Goal: Information Seeking & Learning: Learn about a topic

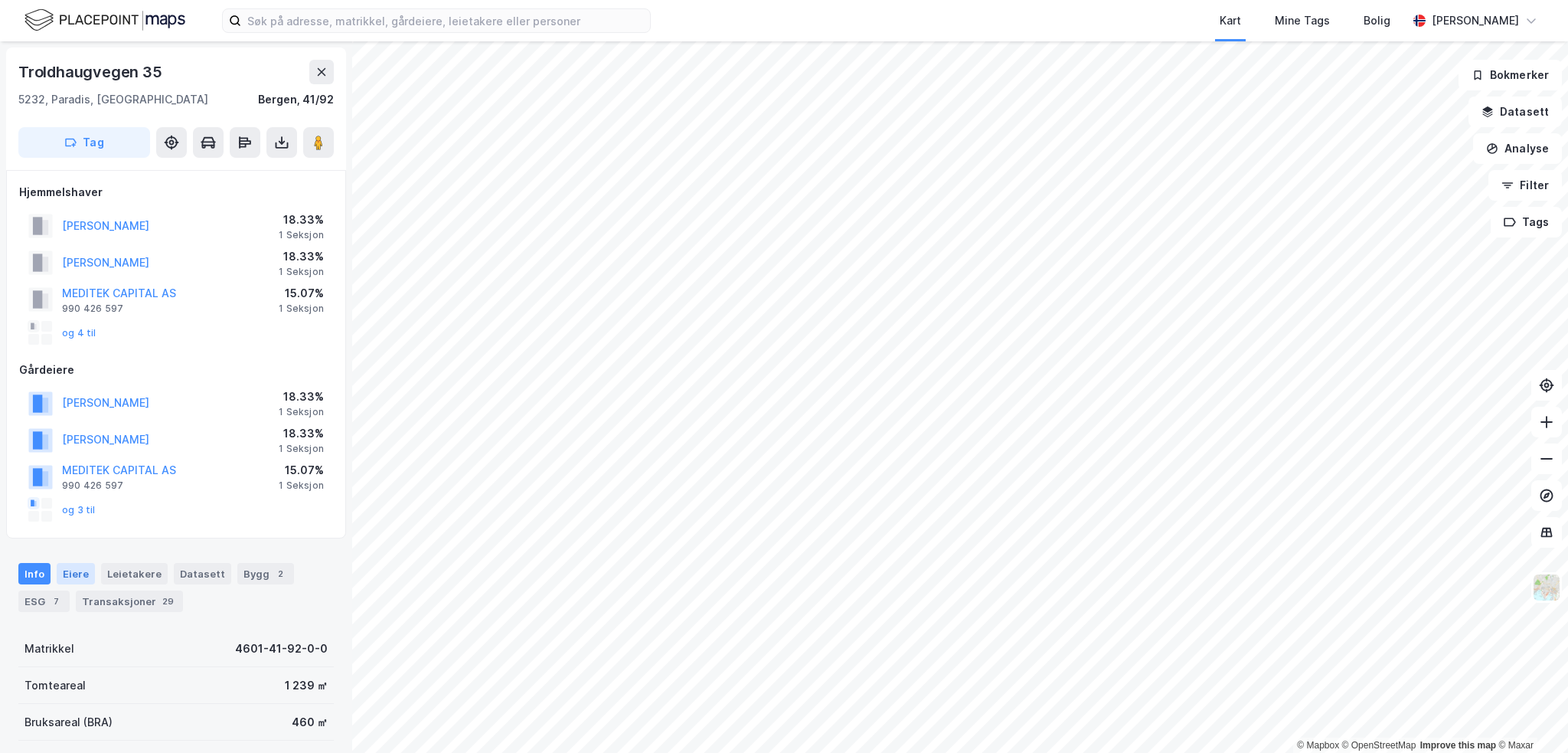
click at [86, 571] on div "Eiere" at bounding box center [75, 574] width 38 height 22
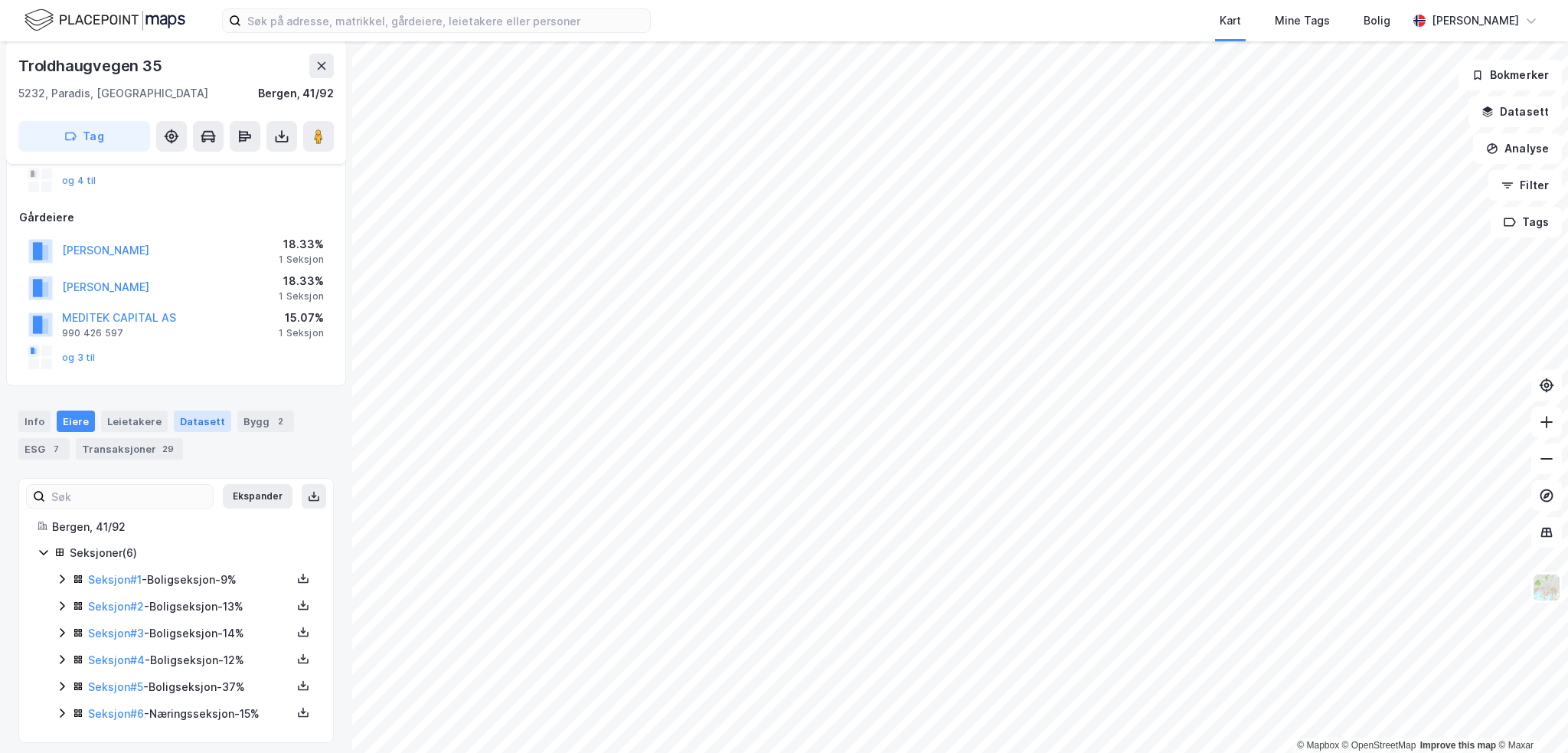
scroll to position [160, 0]
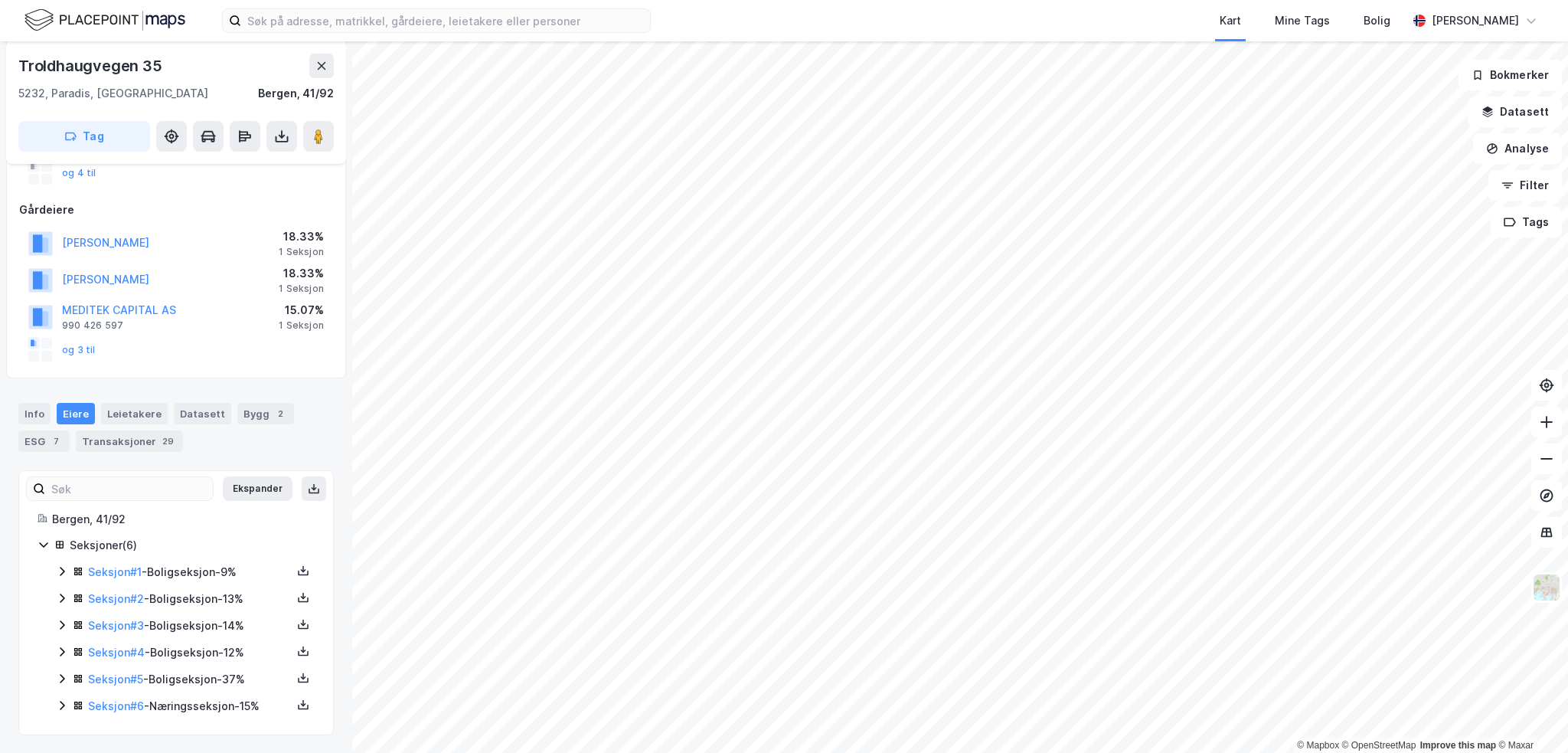
click at [63, 706] on icon at bounding box center [62, 706] width 5 height 9
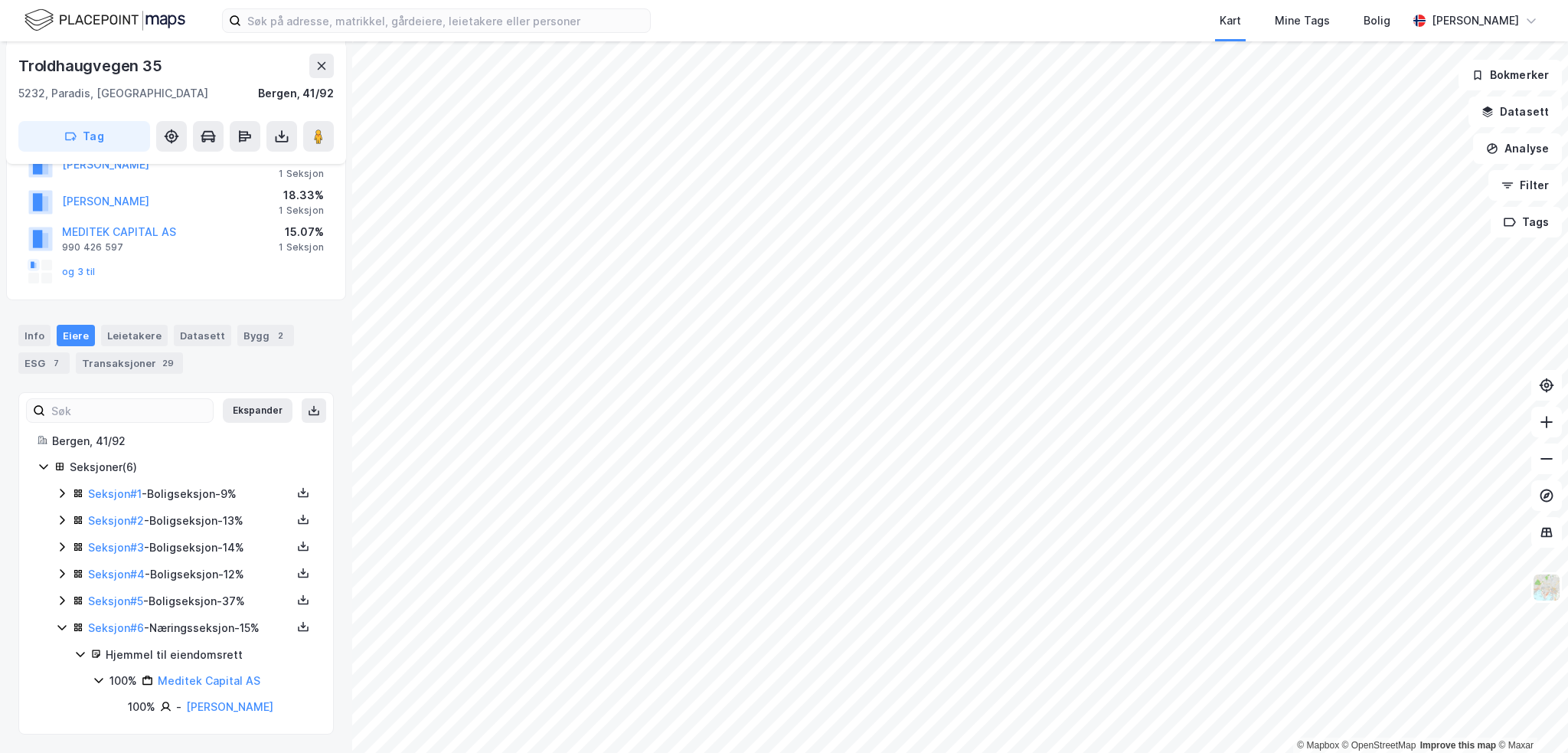
scroll to position [239, 0]
click at [63, 602] on icon at bounding box center [61, 600] width 12 height 12
click at [63, 602] on icon at bounding box center [61, 599] width 12 height 12
click at [59, 569] on icon at bounding box center [61, 573] width 12 height 12
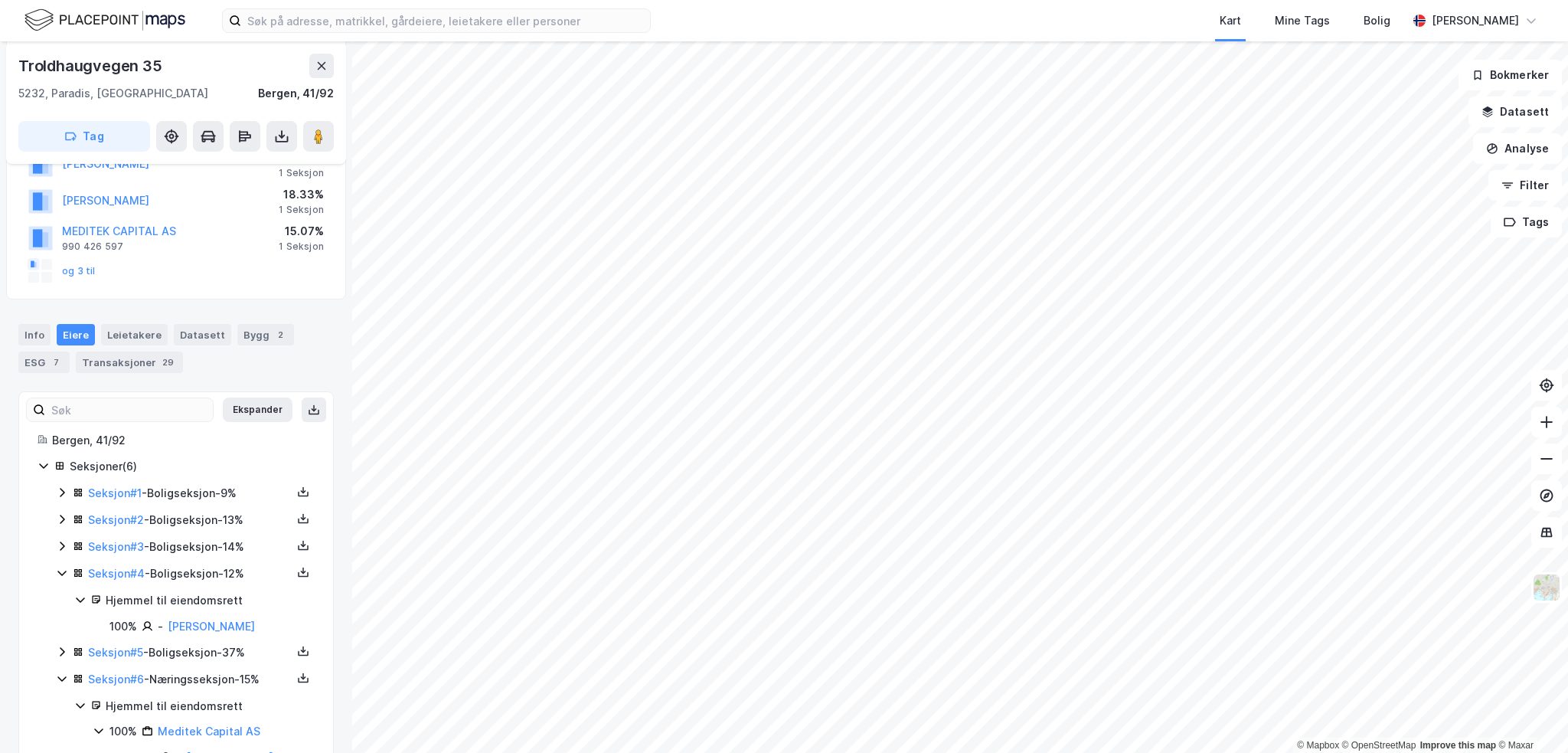
click at [59, 569] on icon at bounding box center [61, 572] width 12 height 12
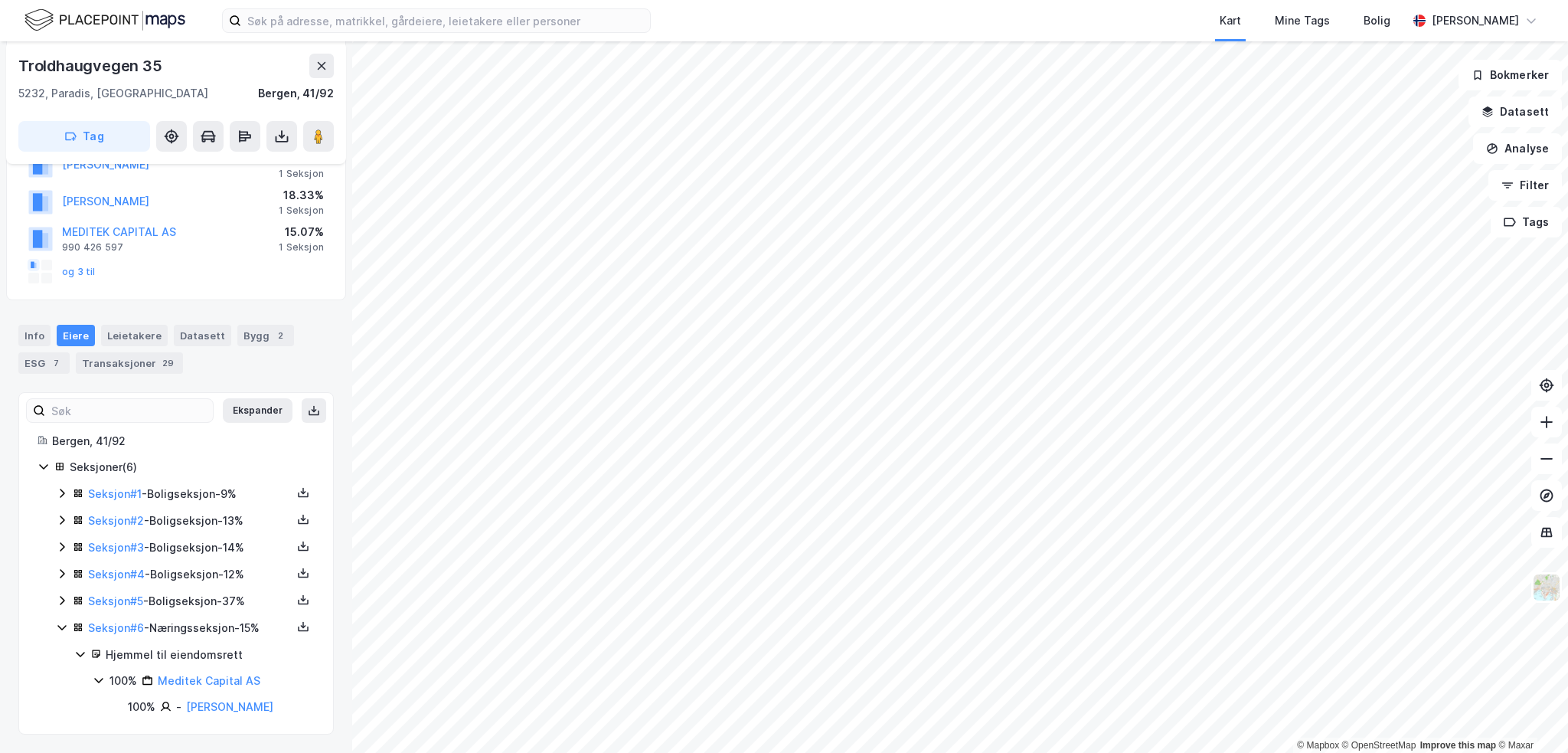
click at [61, 543] on icon at bounding box center [62, 547] width 5 height 9
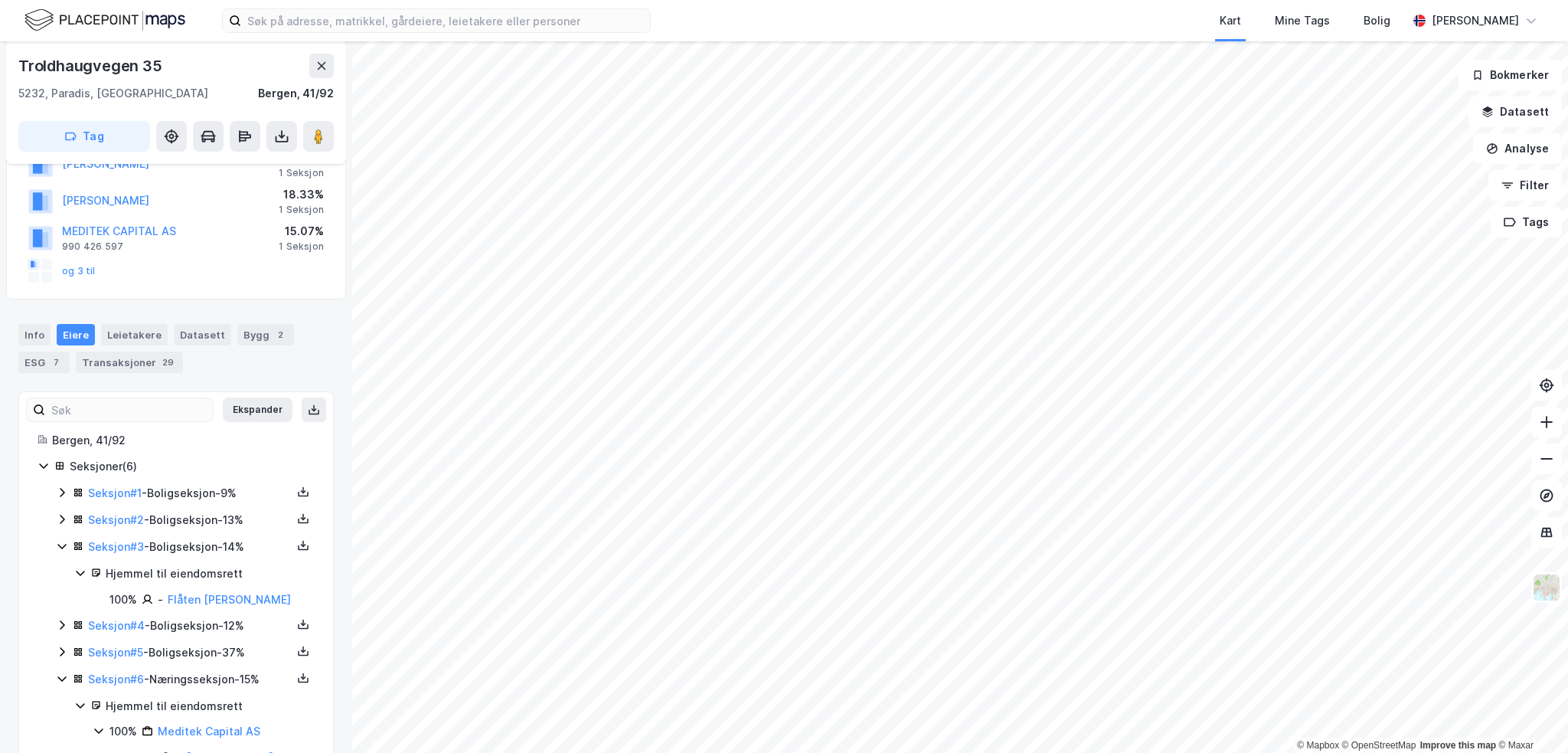
click at [61, 541] on icon at bounding box center [61, 546] width 12 height 12
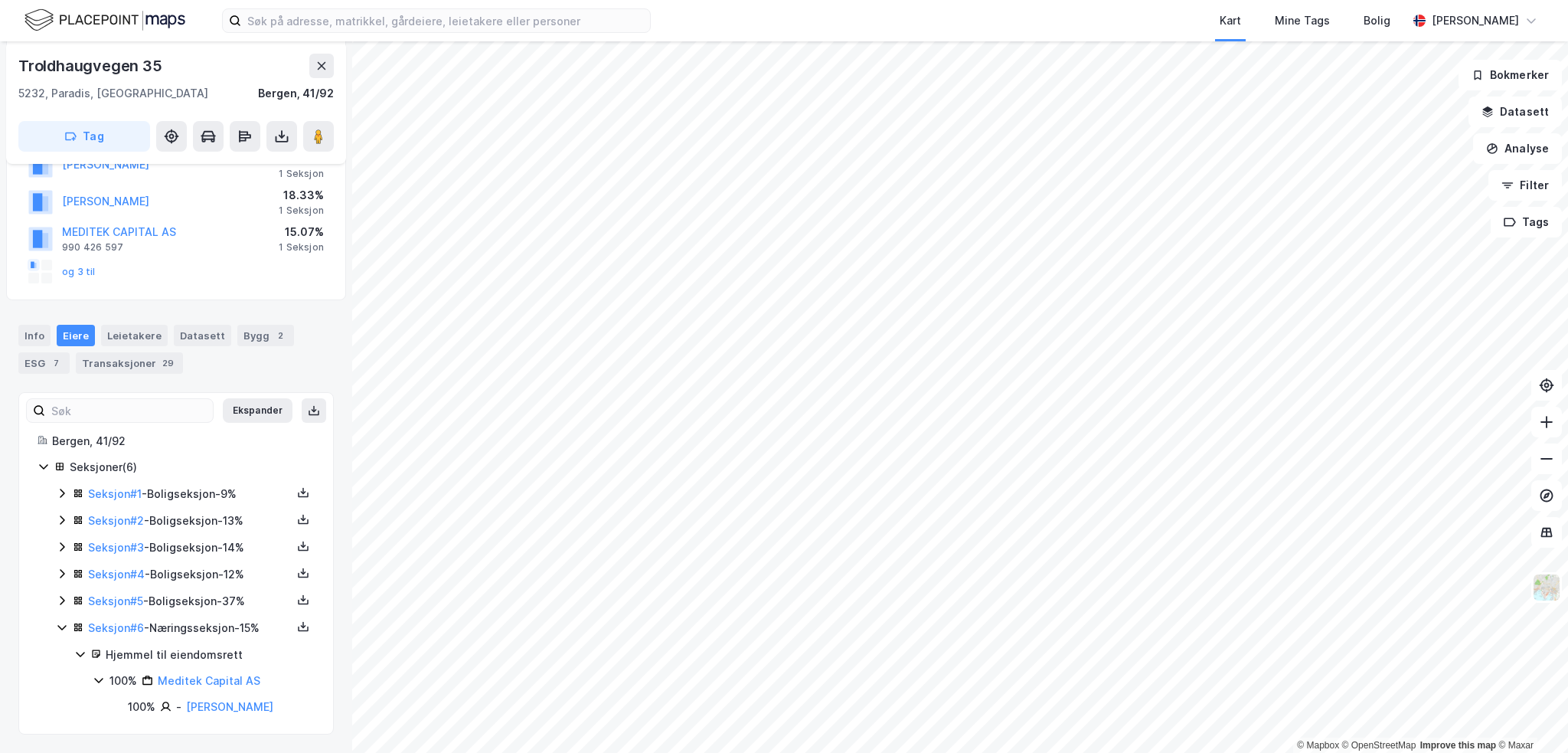
click at [55, 510] on div "Seksjon # 1 - Boligseksjon - 9% Seksjon # 2 - Boligseksjon - 13% Seksjon # 3 - …" at bounding box center [185, 599] width 259 height 230
click at [56, 518] on icon at bounding box center [61, 519] width 12 height 12
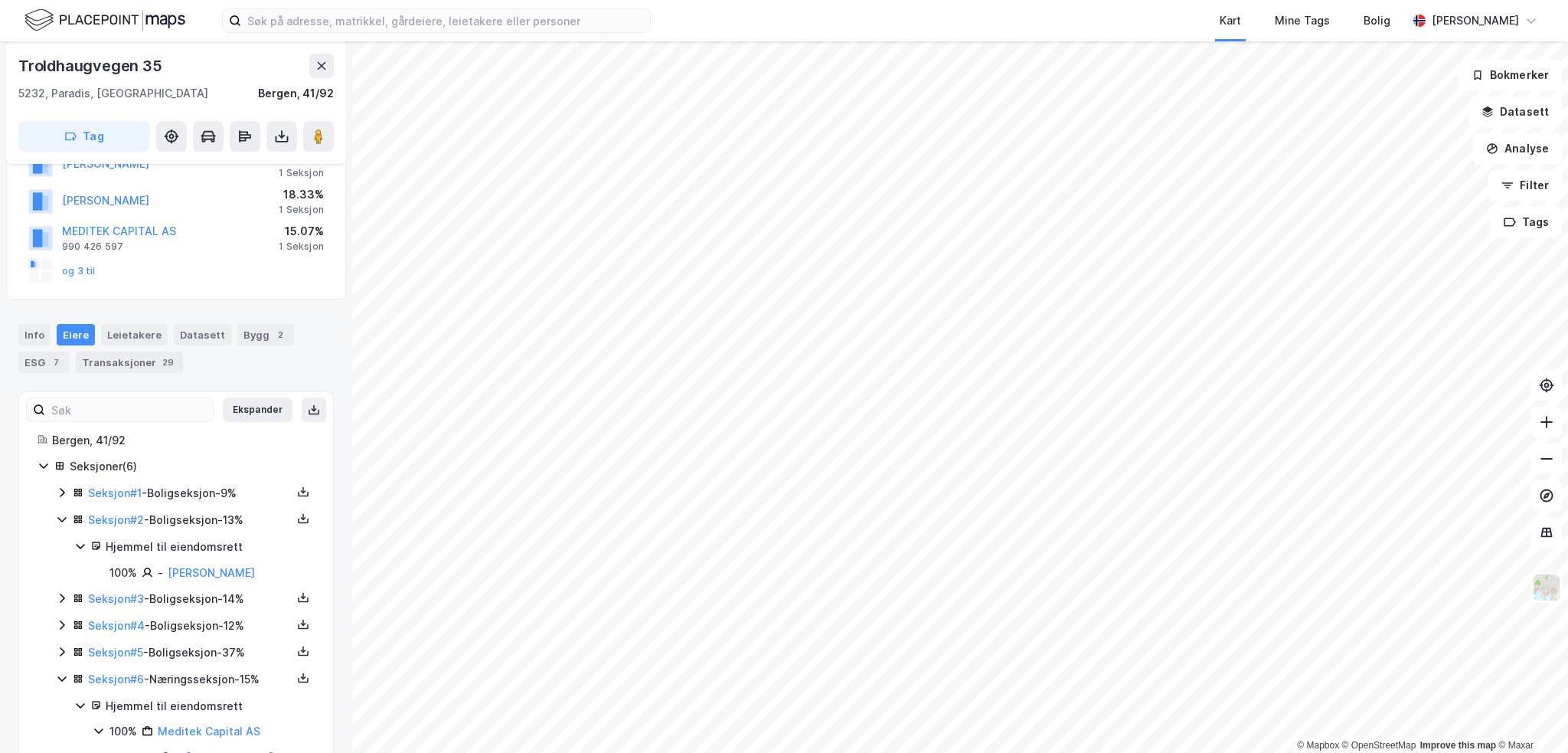
click at [56, 518] on icon at bounding box center [61, 518] width 12 height 12
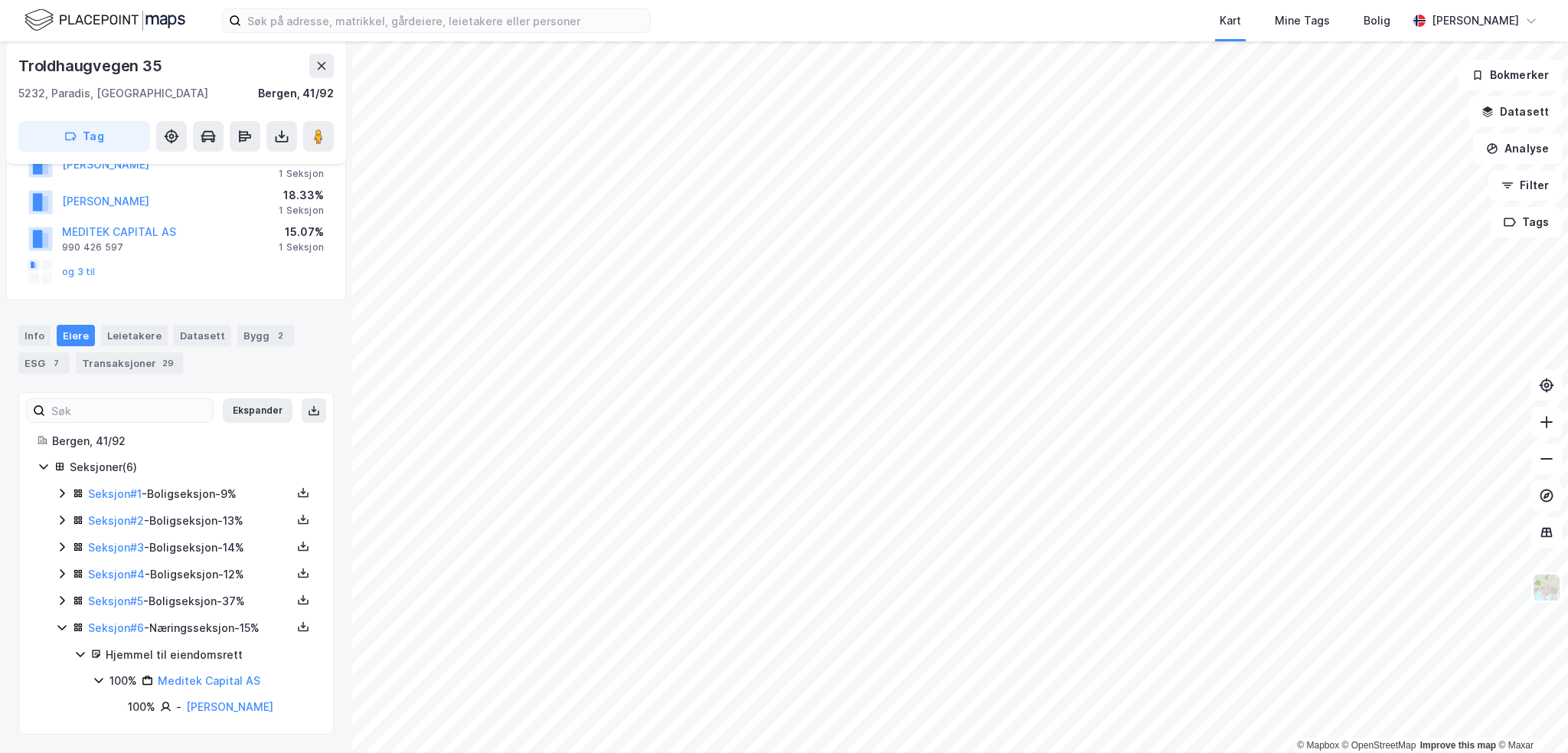
click at [61, 495] on icon at bounding box center [61, 493] width 12 height 12
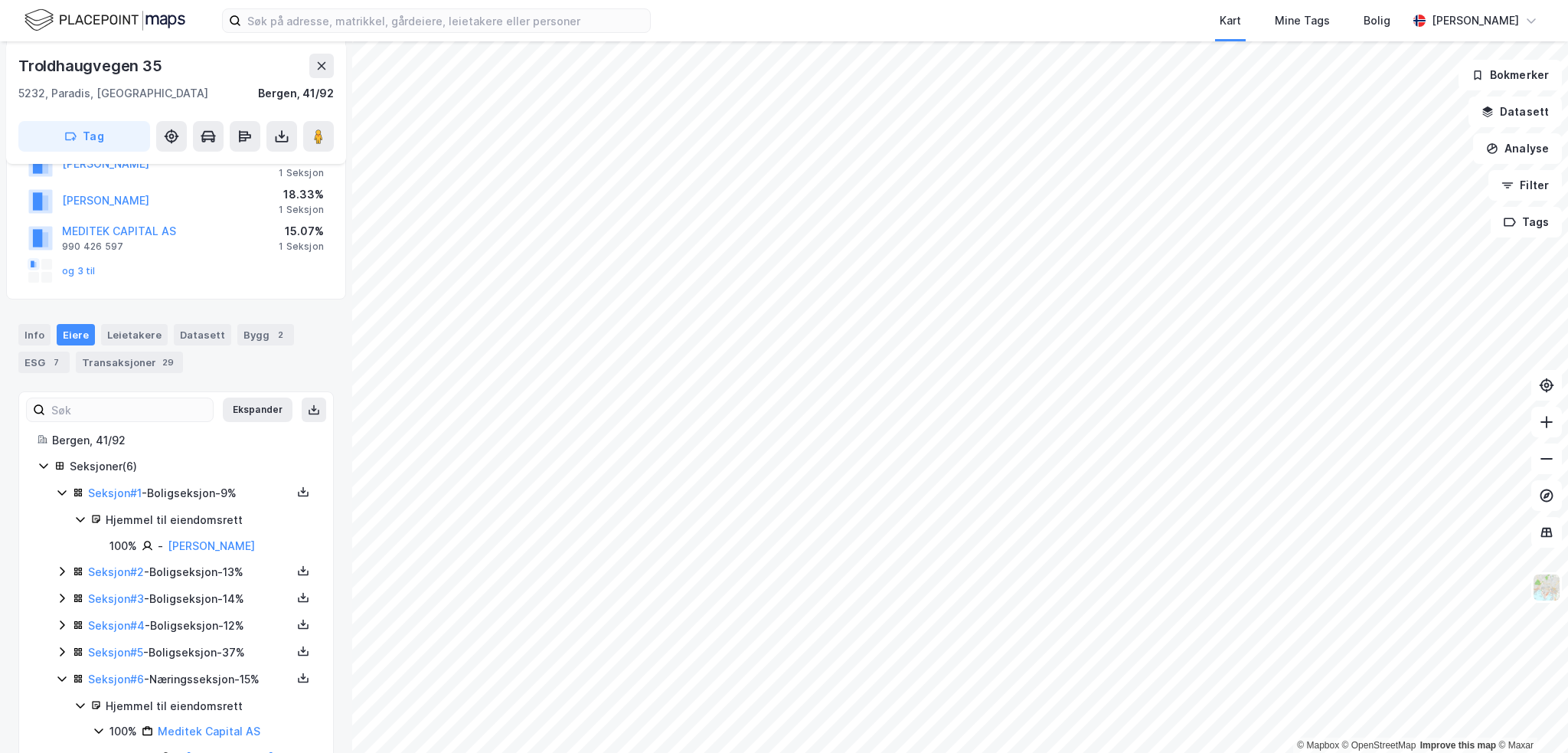
click at [61, 495] on icon at bounding box center [61, 492] width 12 height 12
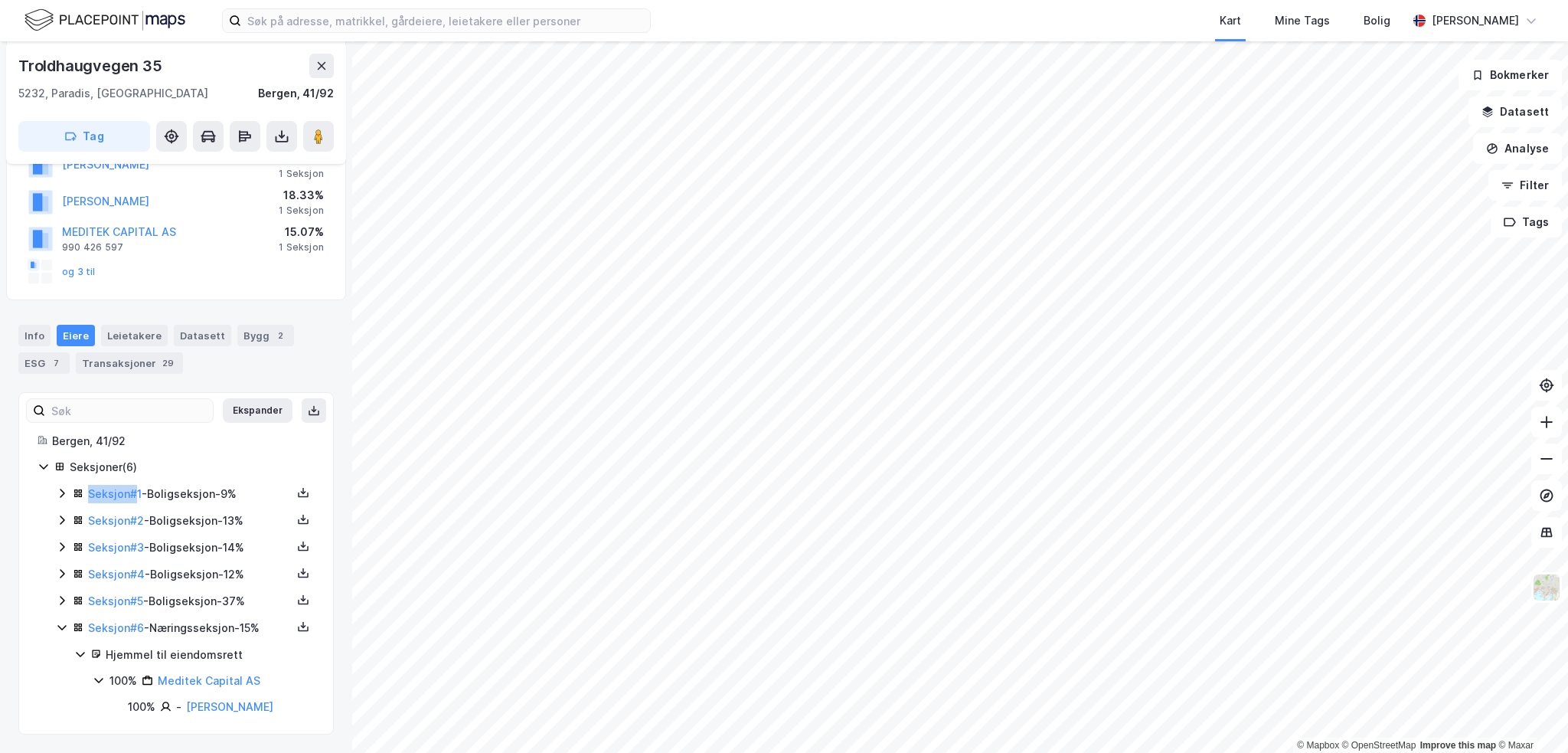
click at [61, 495] on icon at bounding box center [61, 493] width 12 height 12
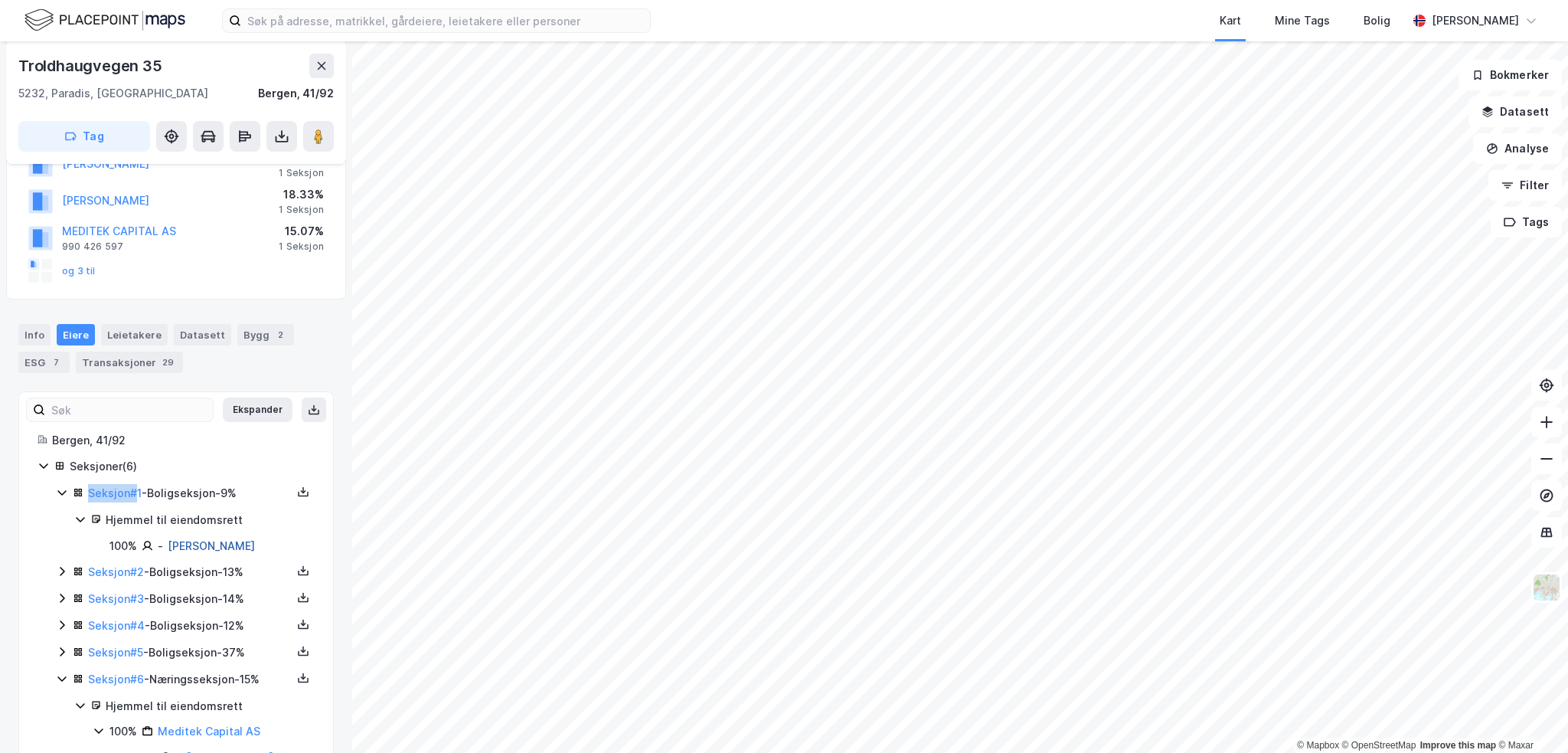
click at [230, 543] on link "[PERSON_NAME]" at bounding box center [211, 546] width 87 height 13
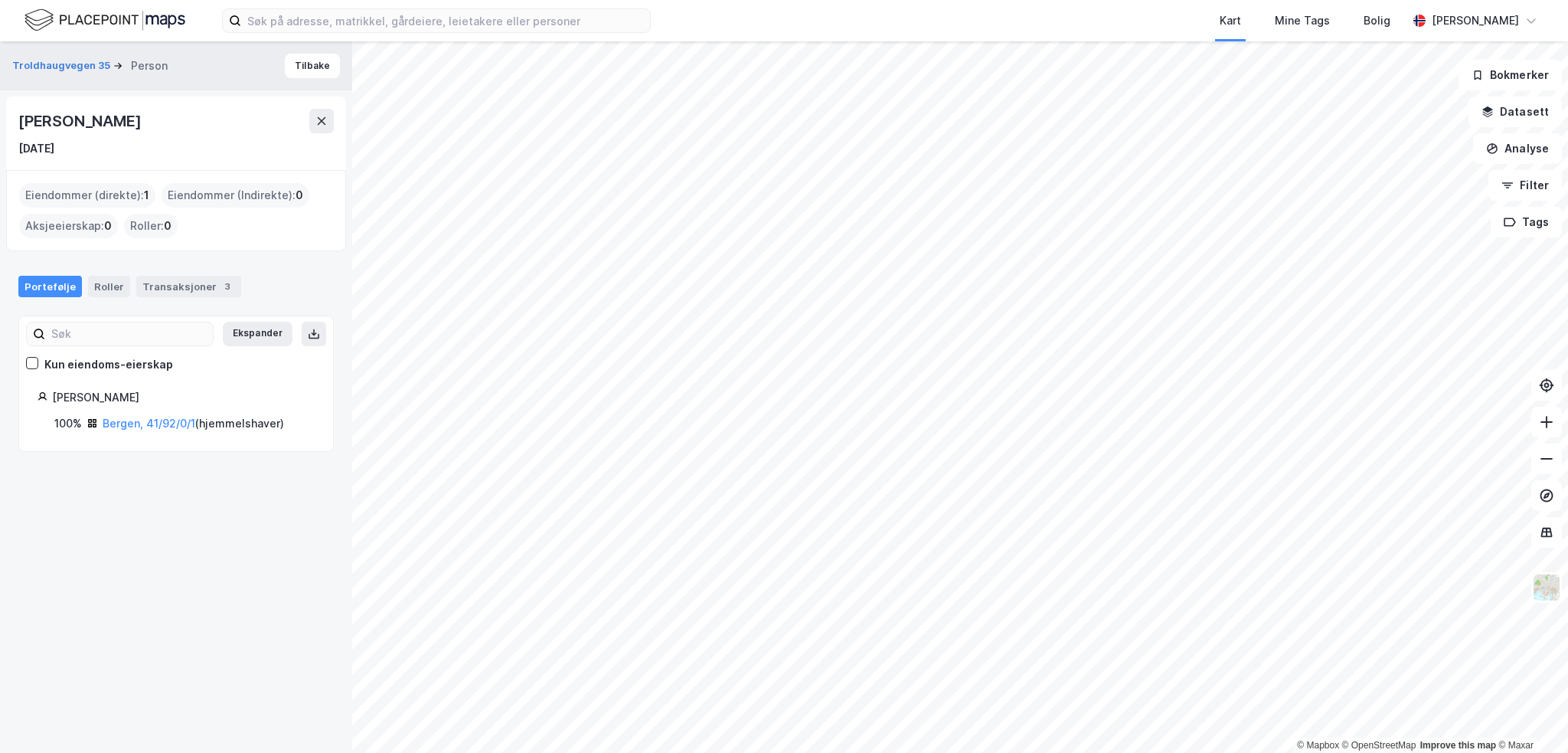
click at [97, 119] on div "[PERSON_NAME]" at bounding box center [81, 121] width 125 height 25
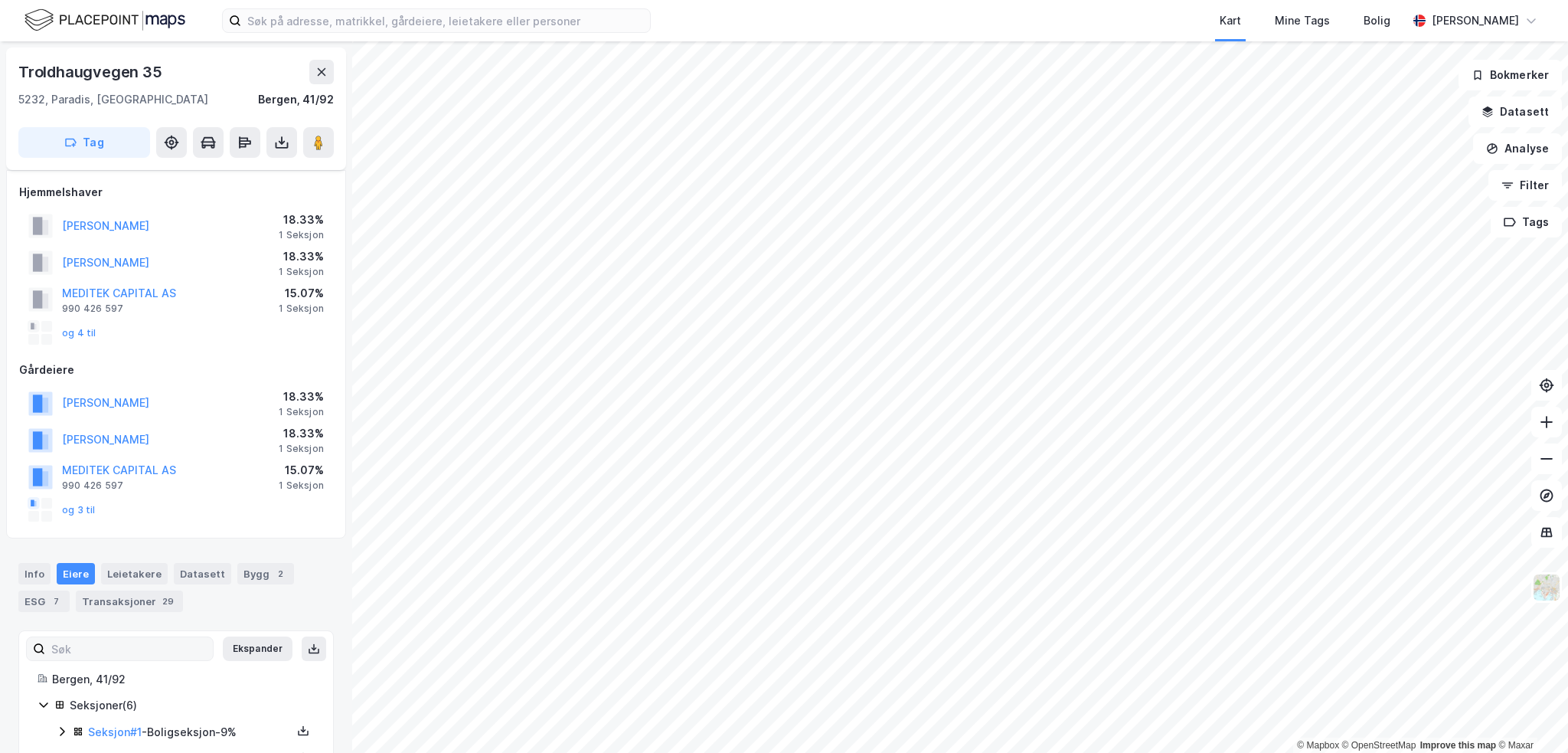
scroll to position [160, 0]
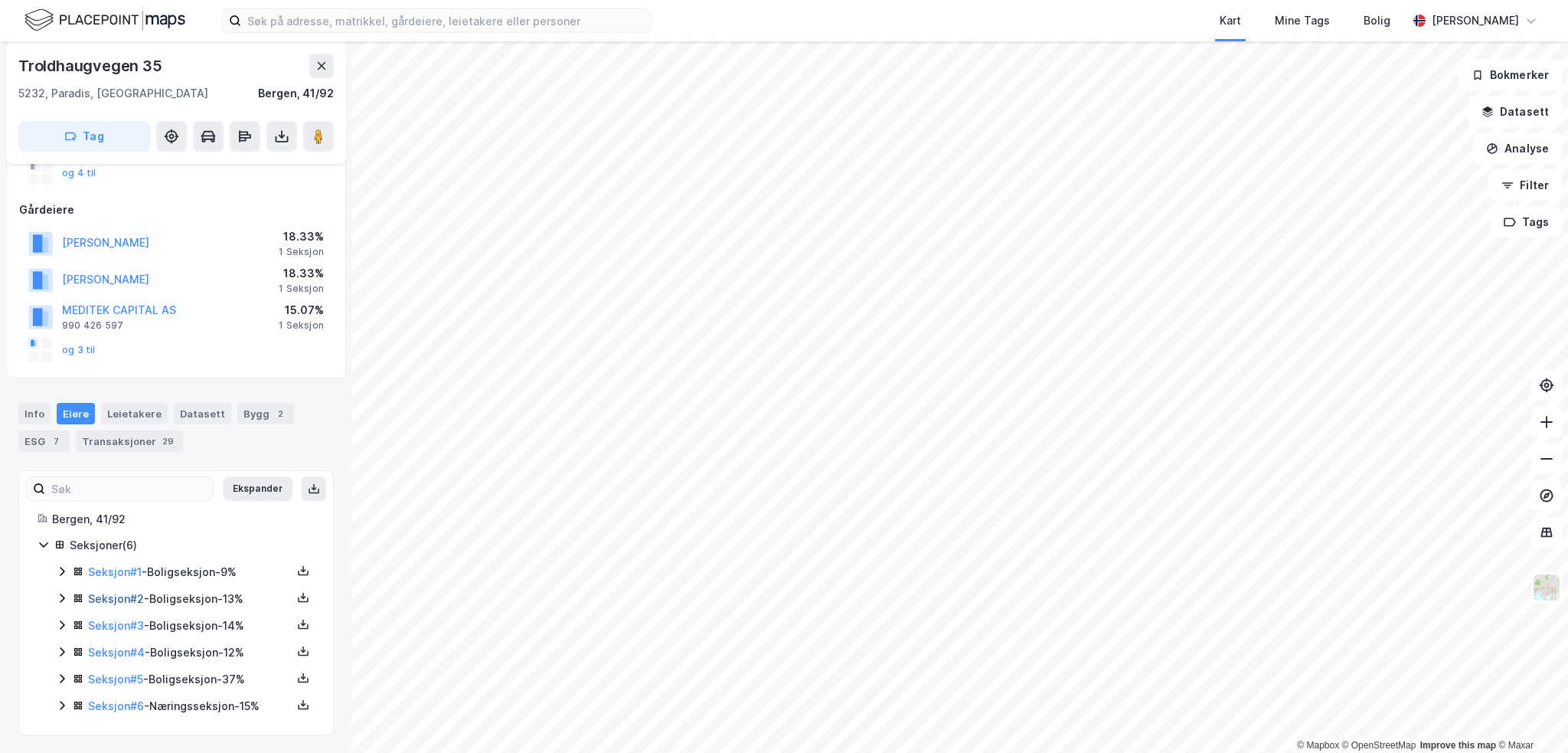
click at [119, 602] on link "Seksjon # 2" at bounding box center [115, 598] width 55 height 13
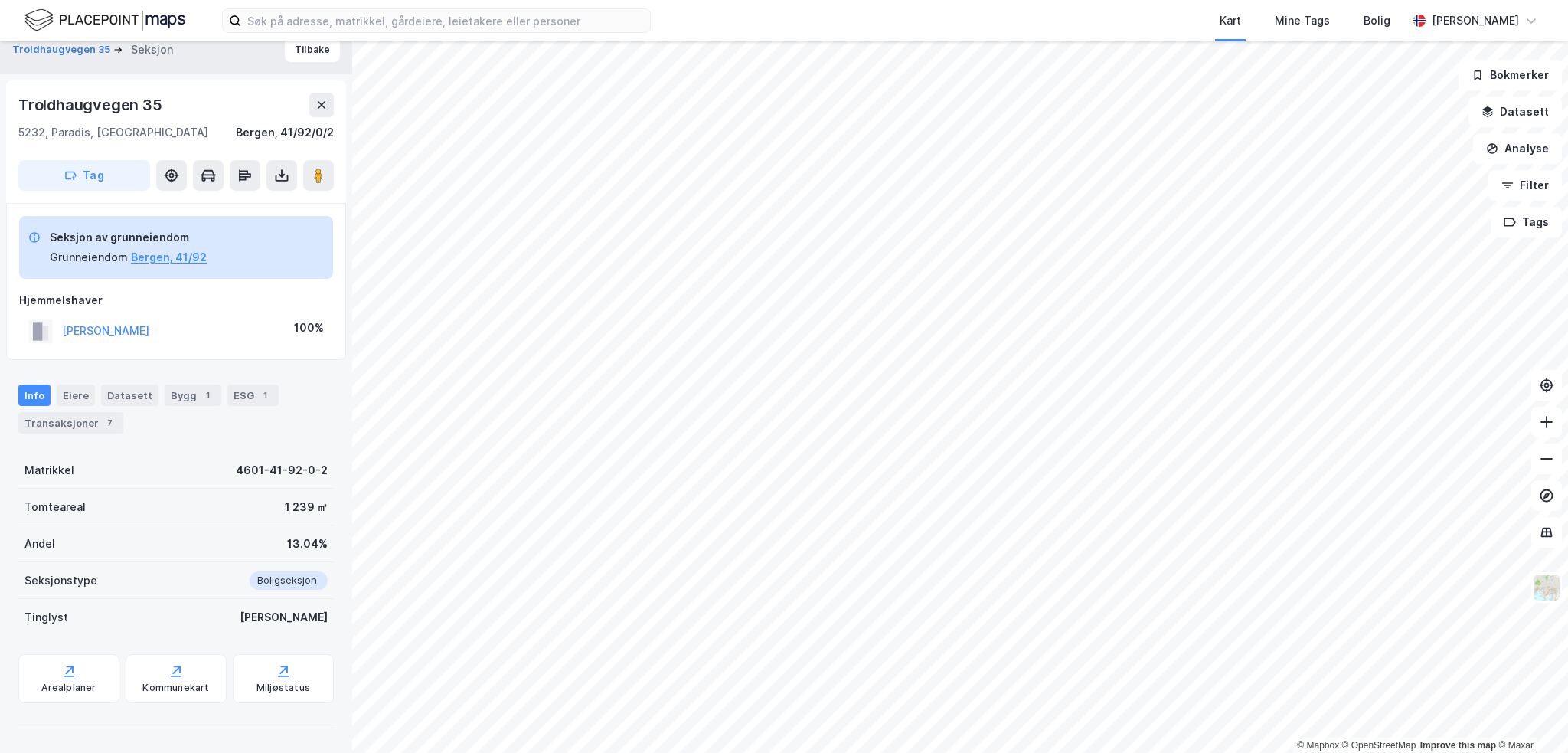
scroll to position [15, 0]
click at [0, 0] on button "[PERSON_NAME]" at bounding box center [0, 0] width 0 height 0
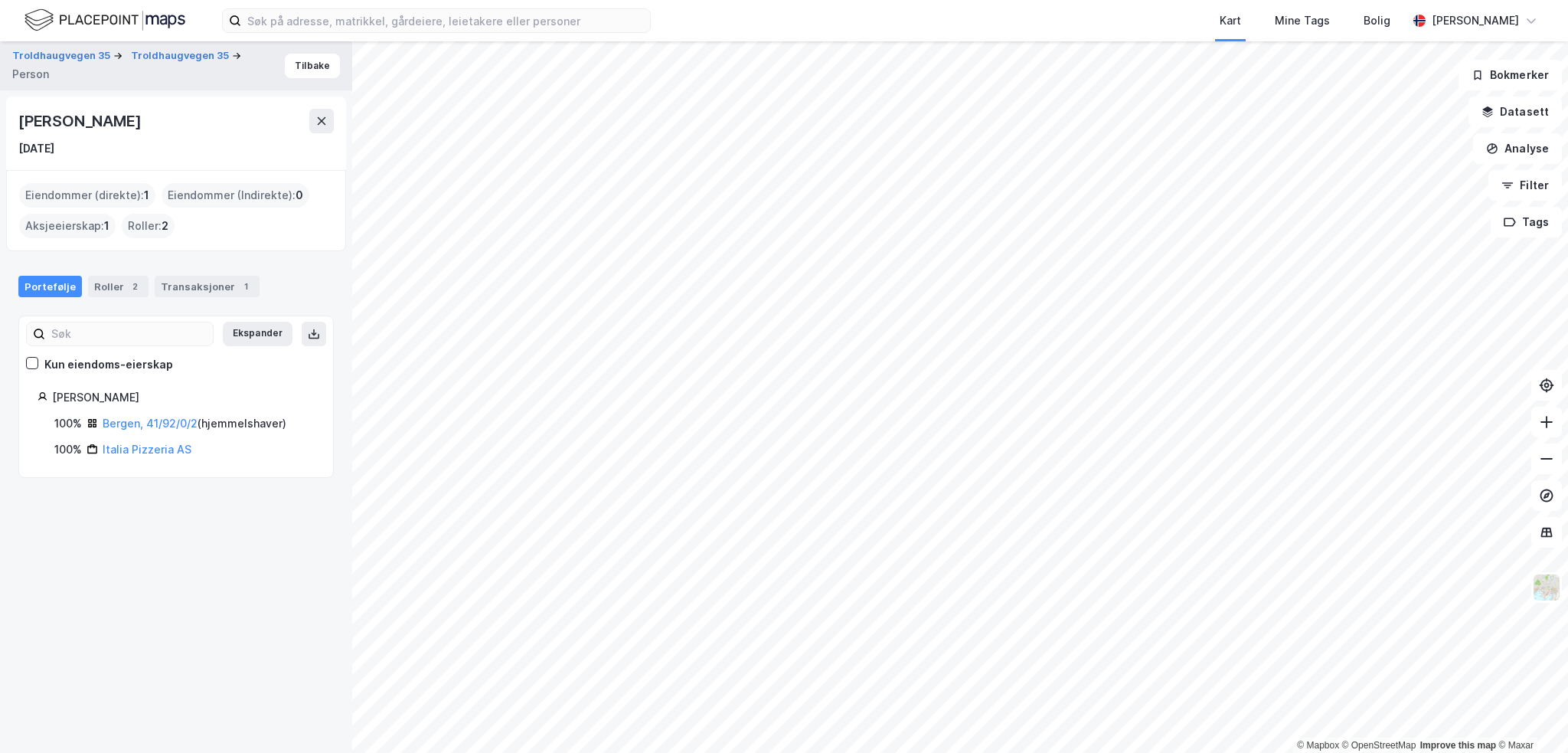
click at [106, 129] on div "[PERSON_NAME]" at bounding box center [81, 121] width 125 height 25
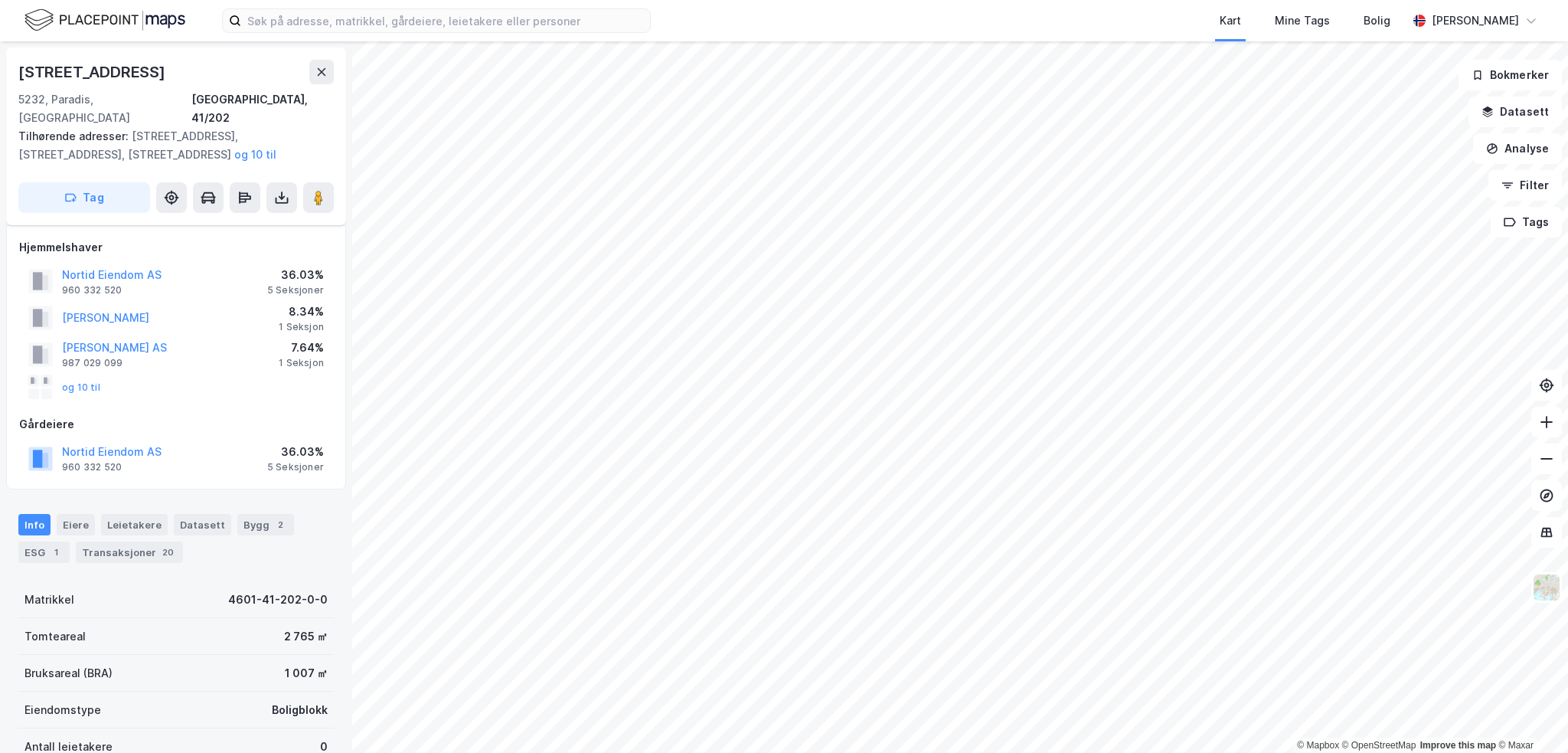
scroll to position [15, 0]
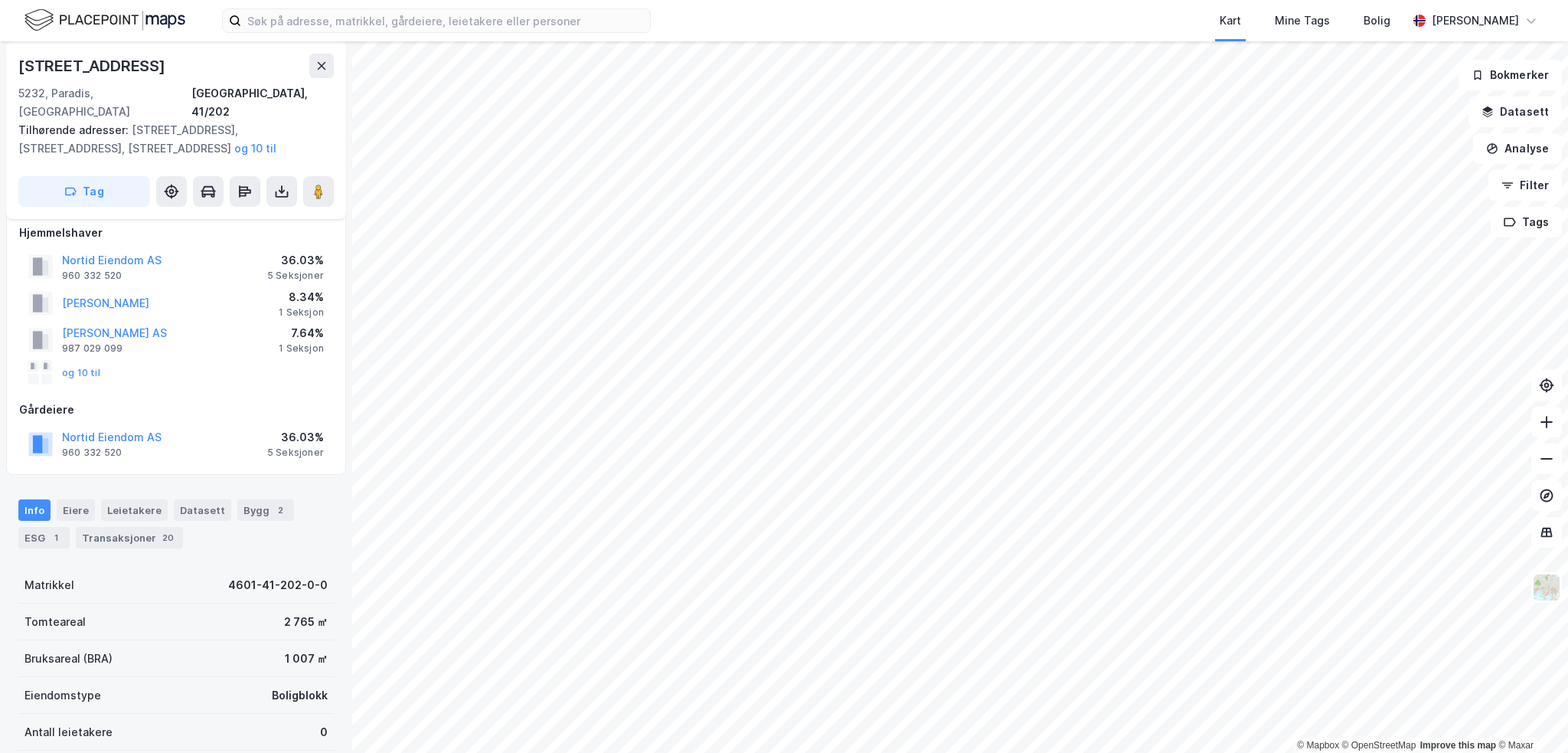
drag, startPoint x: 145, startPoint y: 524, endPoint x: 193, endPoint y: 515, distance: 48.8
click at [146, 527] on div "Transaksjoner 20" at bounding box center [129, 537] width 107 height 22
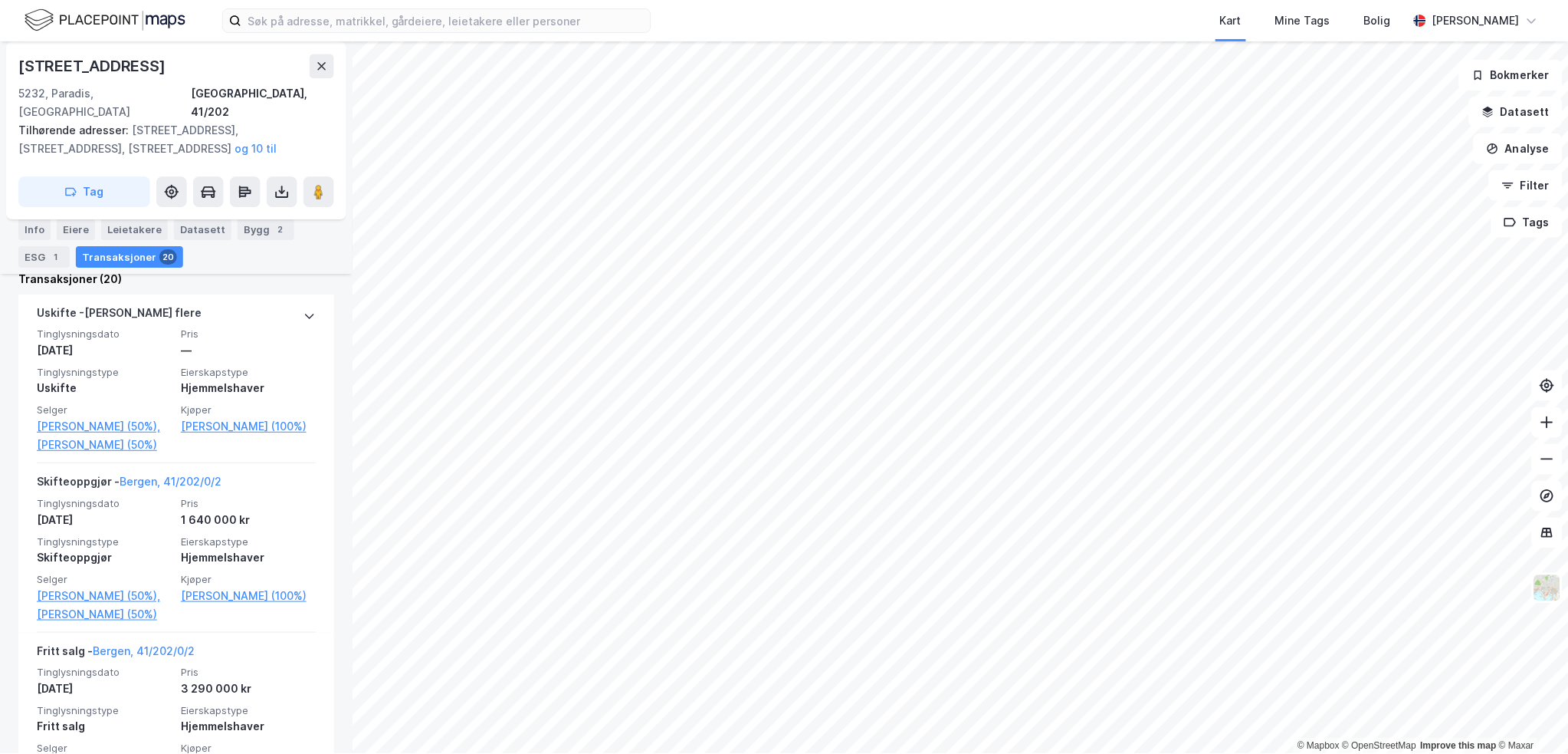
scroll to position [634, 0]
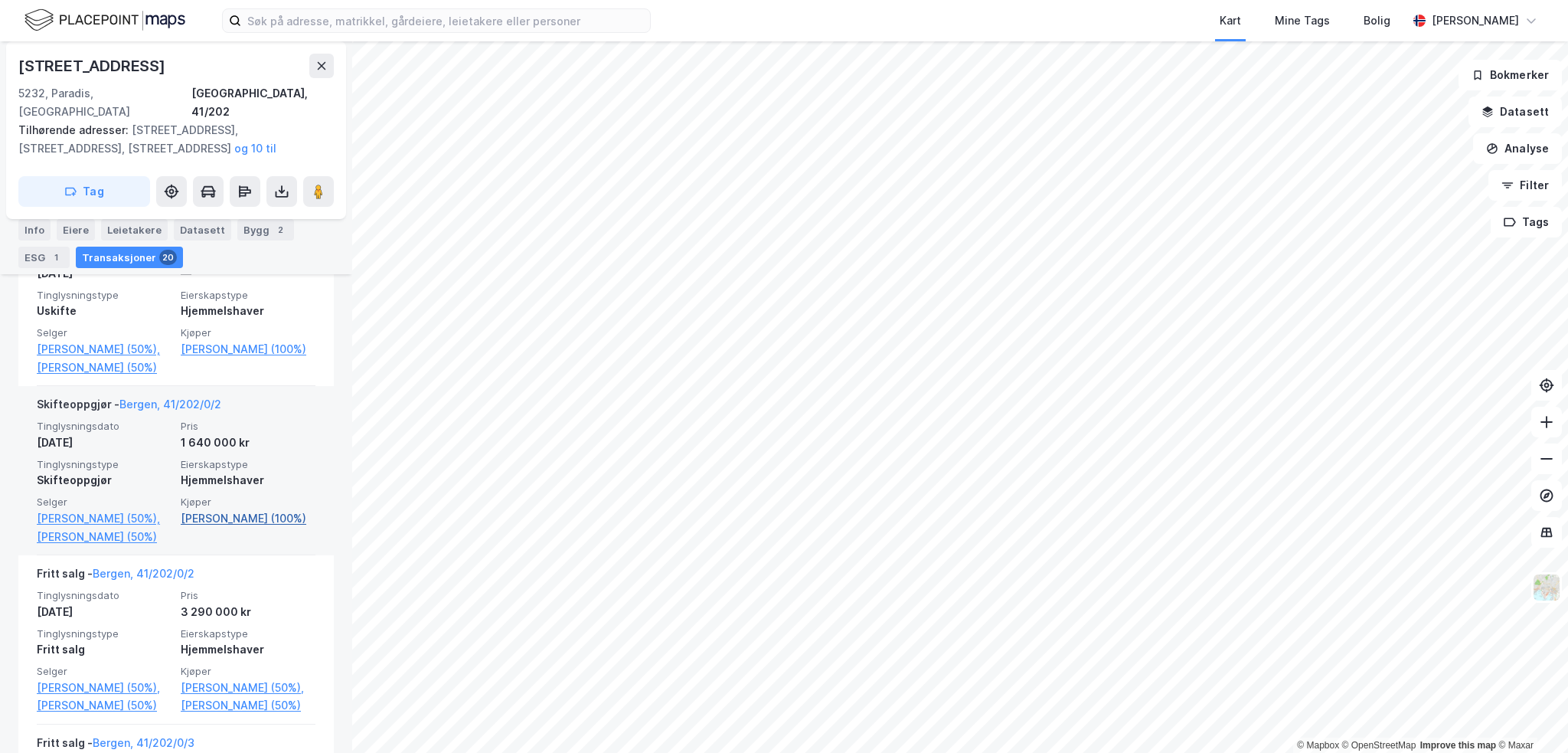
click at [249, 509] on link "[PERSON_NAME] (100%)" at bounding box center [248, 518] width 135 height 18
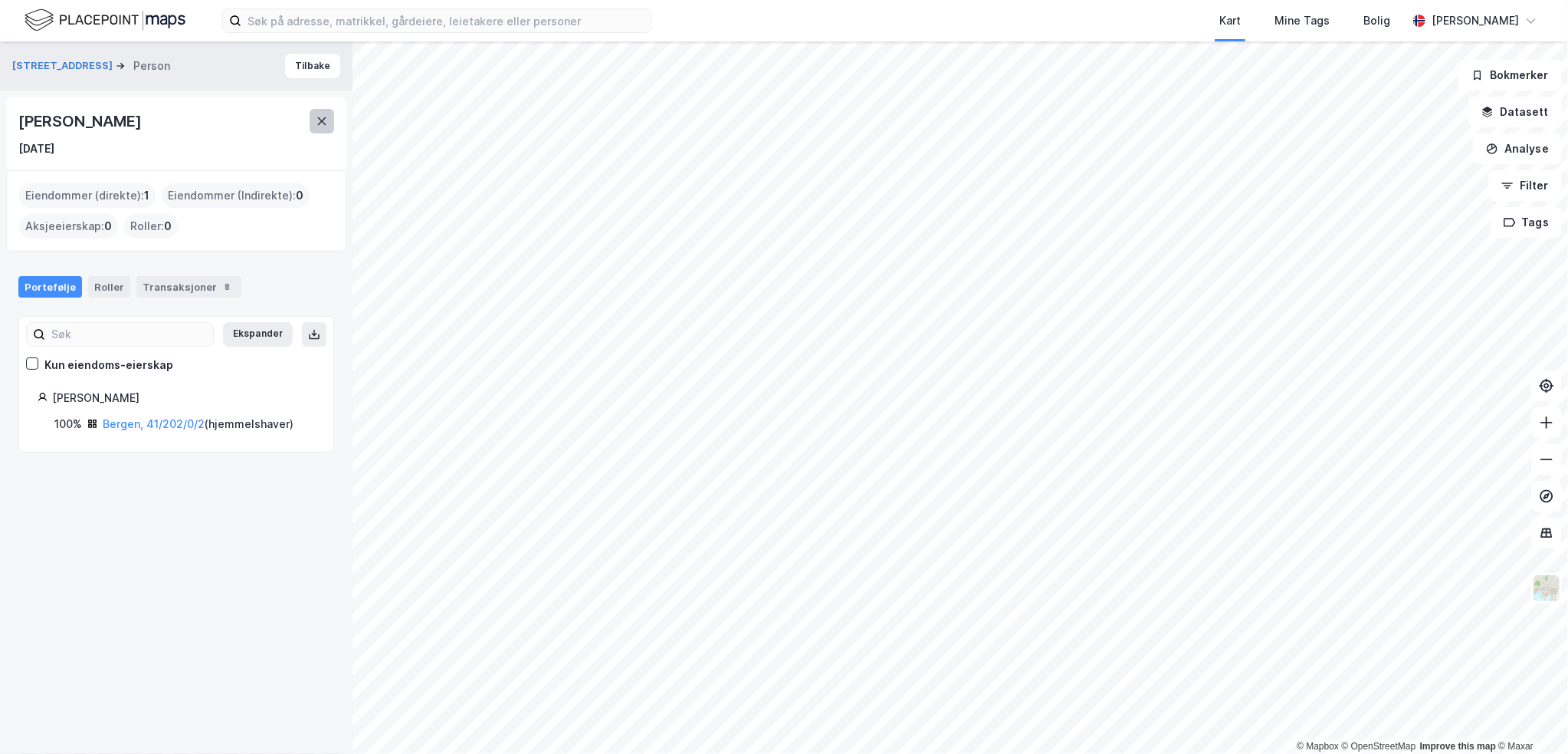
drag, startPoint x: 322, startPoint y: 108, endPoint x: 321, endPoint y: 127, distance: 19.0
click at [320, 112] on div "[PERSON_NAME]" at bounding box center [176, 121] width 316 height 25
click at [321, 127] on button at bounding box center [321, 121] width 25 height 25
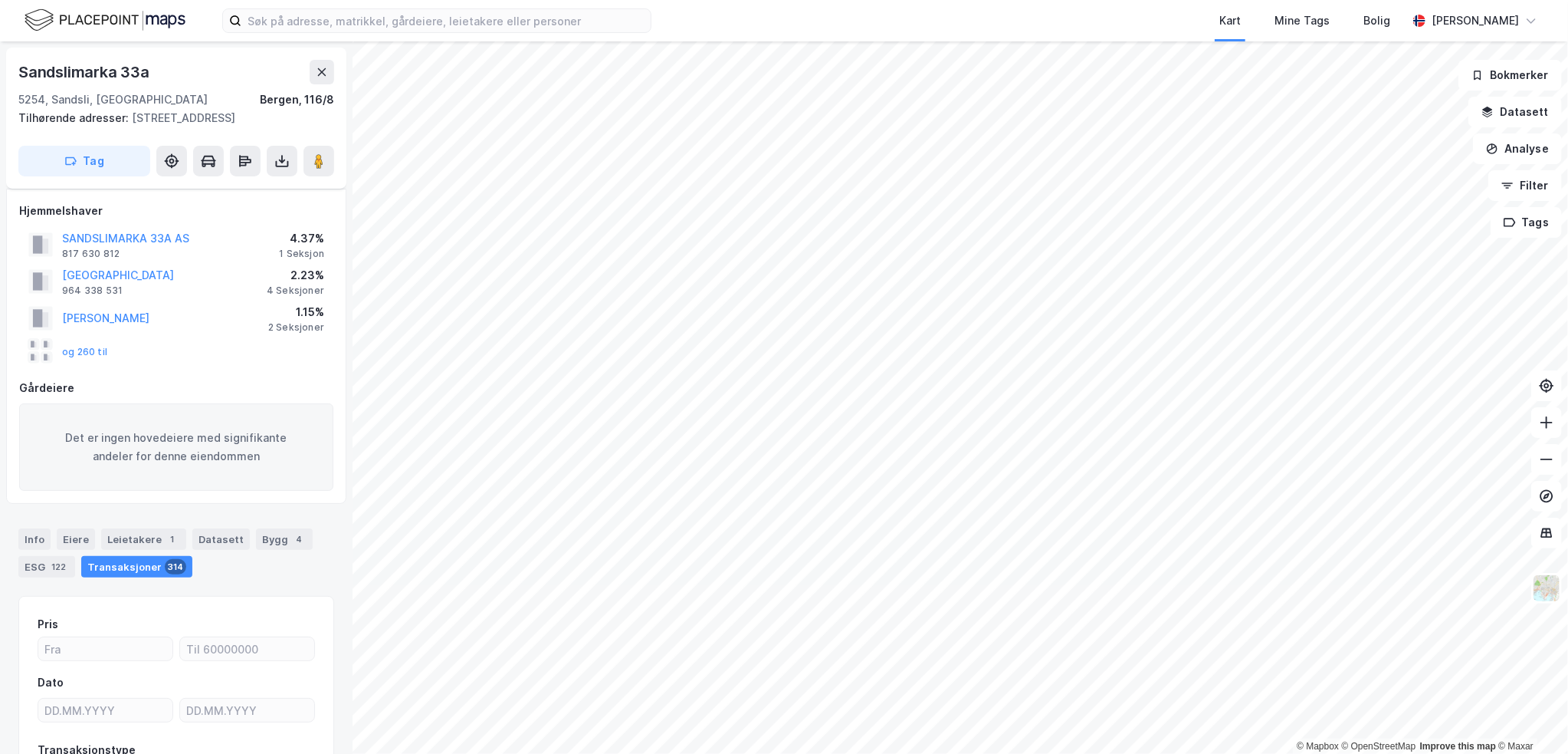
scroll to position [128, 0]
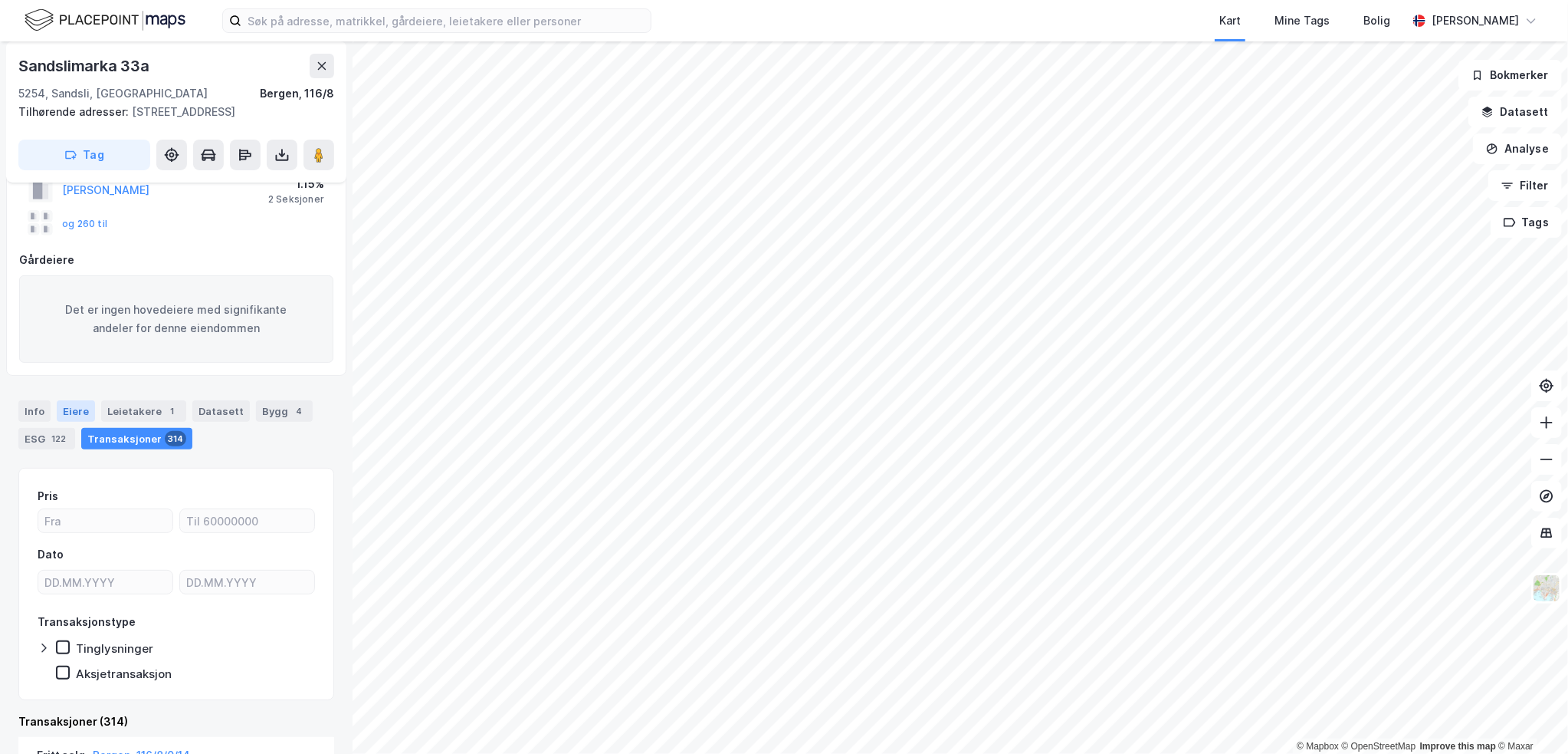
click at [66, 409] on div "Eiere" at bounding box center [76, 412] width 38 height 22
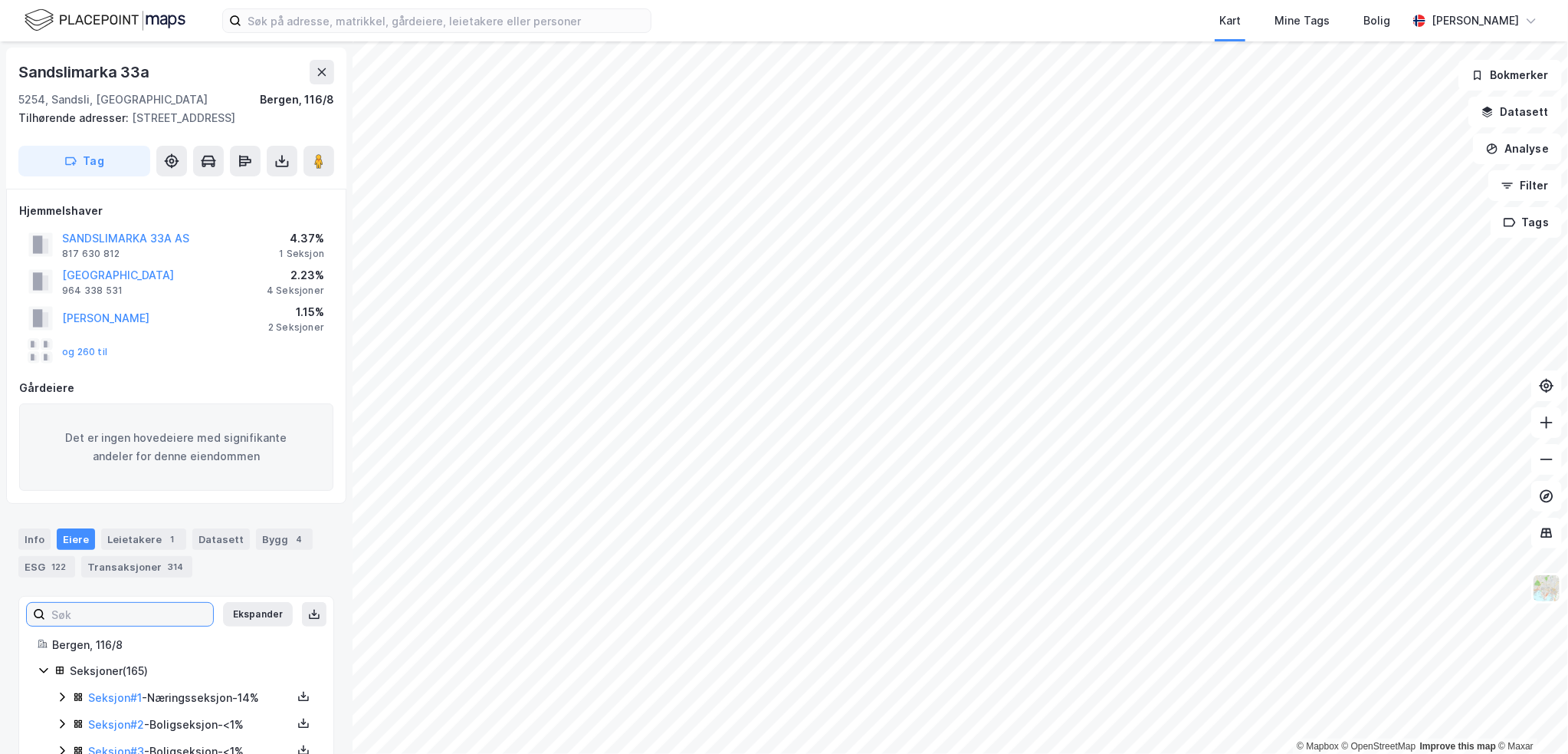
click at [127, 604] on input at bounding box center [129, 614] width 167 height 23
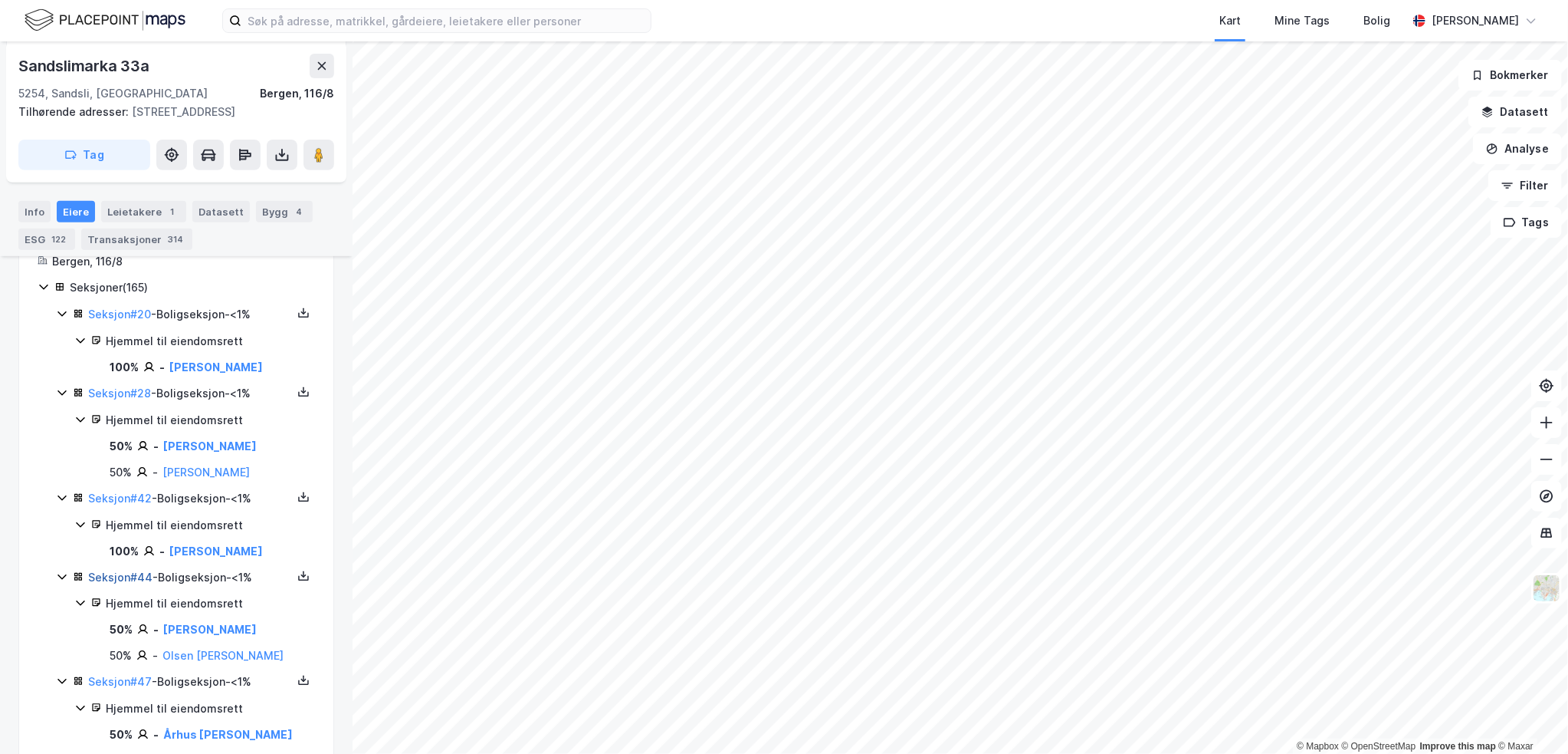
type input "simen"
click at [138, 573] on link "Seksjon # 44" at bounding box center [120, 577] width 65 height 13
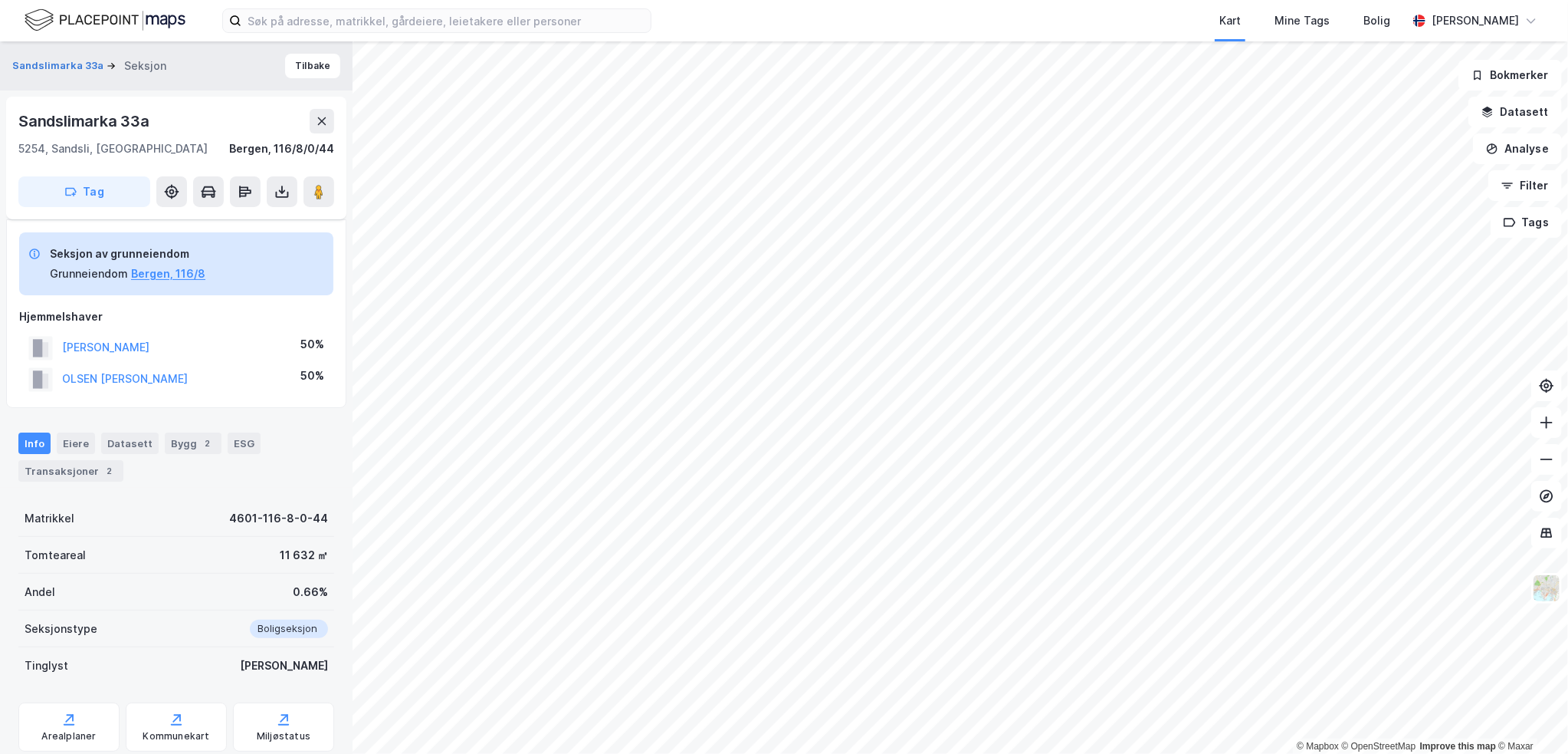
scroll to position [108, 0]
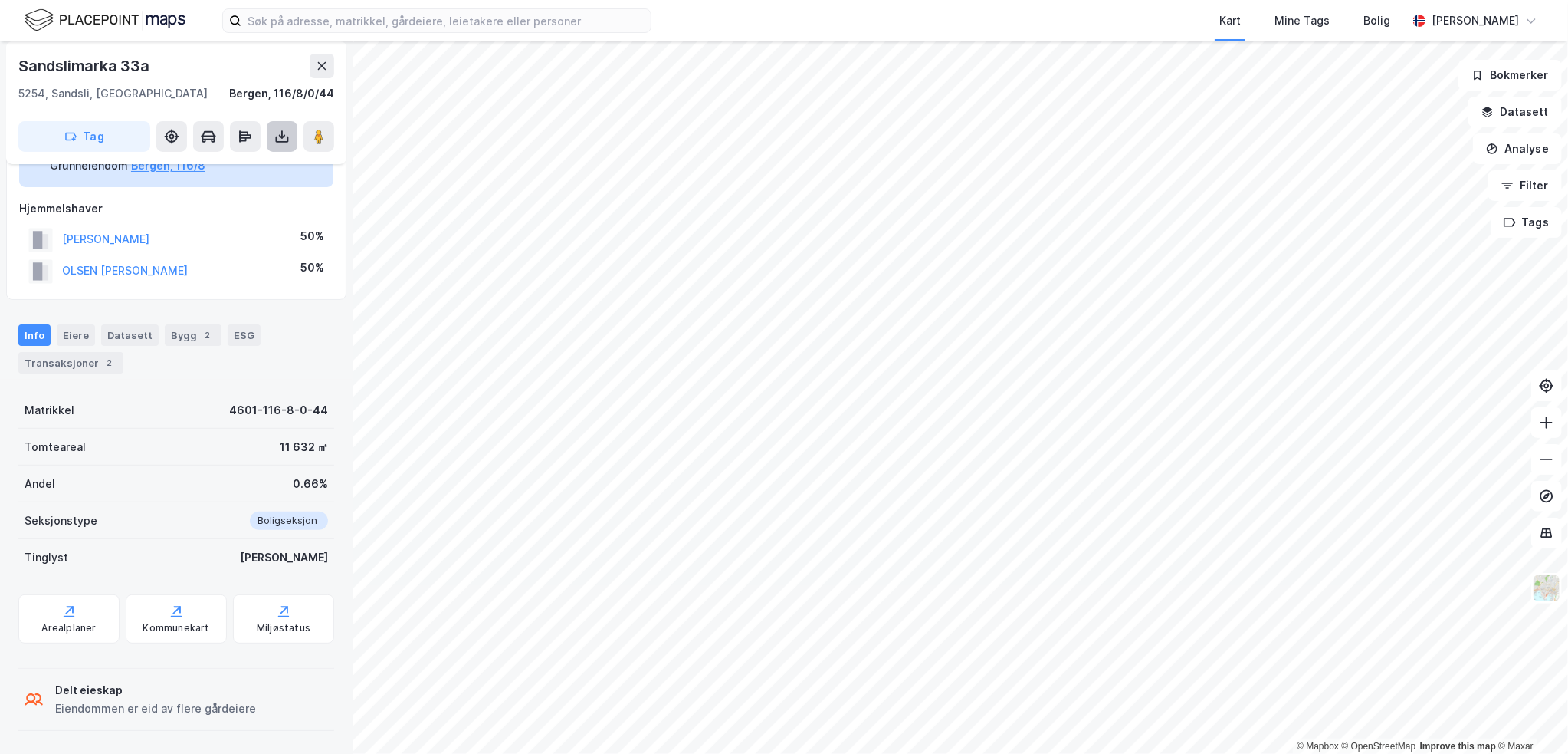
click at [273, 121] on button at bounding box center [282, 137] width 31 height 31
click at [273, 160] on div "Last ned grunnbok" at bounding box center [215, 167] width 163 height 25
click at [0, 0] on button "[PERSON_NAME]" at bounding box center [0, 0] width 0 height 0
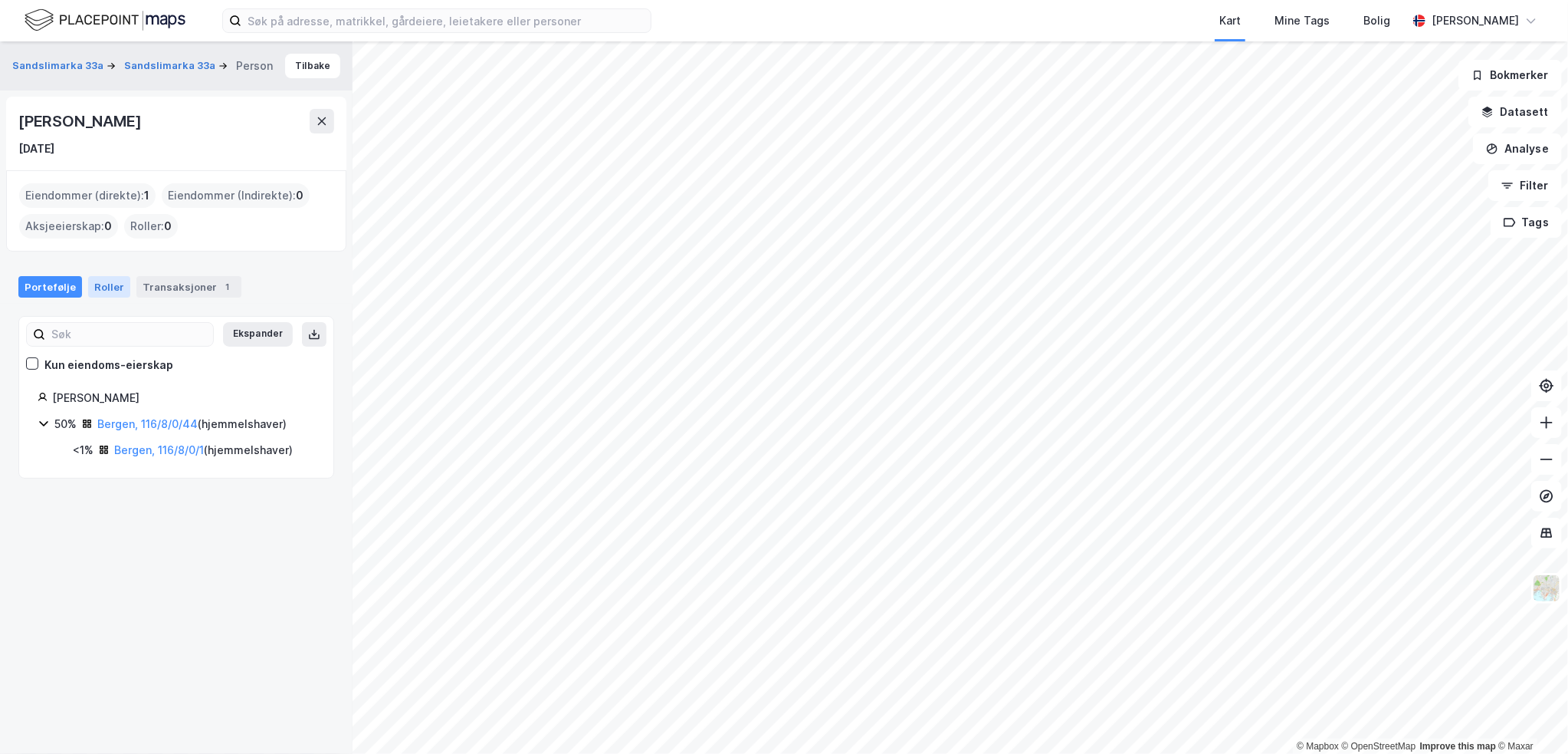
click at [101, 281] on div "Roller" at bounding box center [109, 287] width 42 height 22
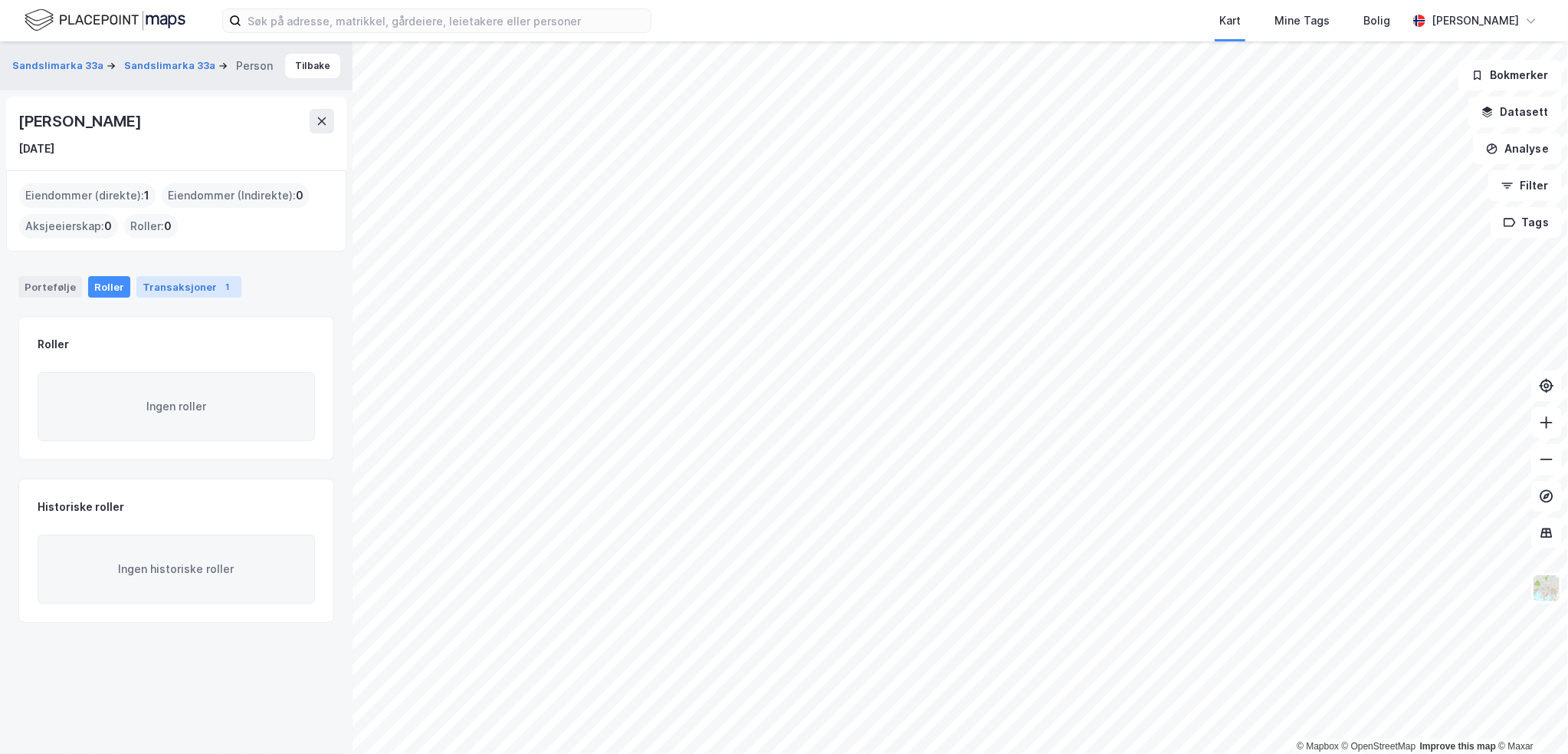
click at [157, 282] on div "Transaksjoner 1" at bounding box center [188, 287] width 105 height 22
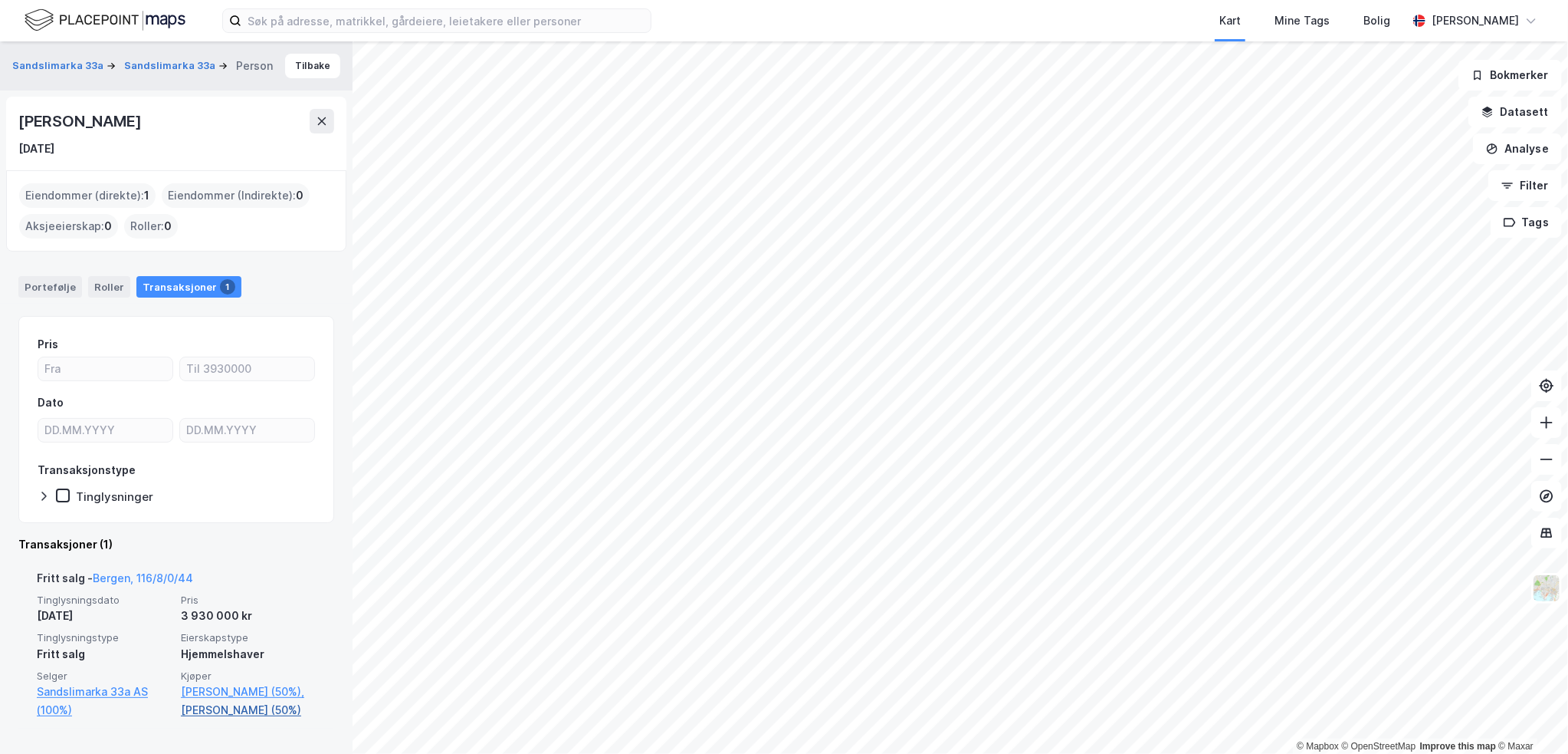
click at [214, 705] on link "[PERSON_NAME] (50%)" at bounding box center [248, 710] width 135 height 18
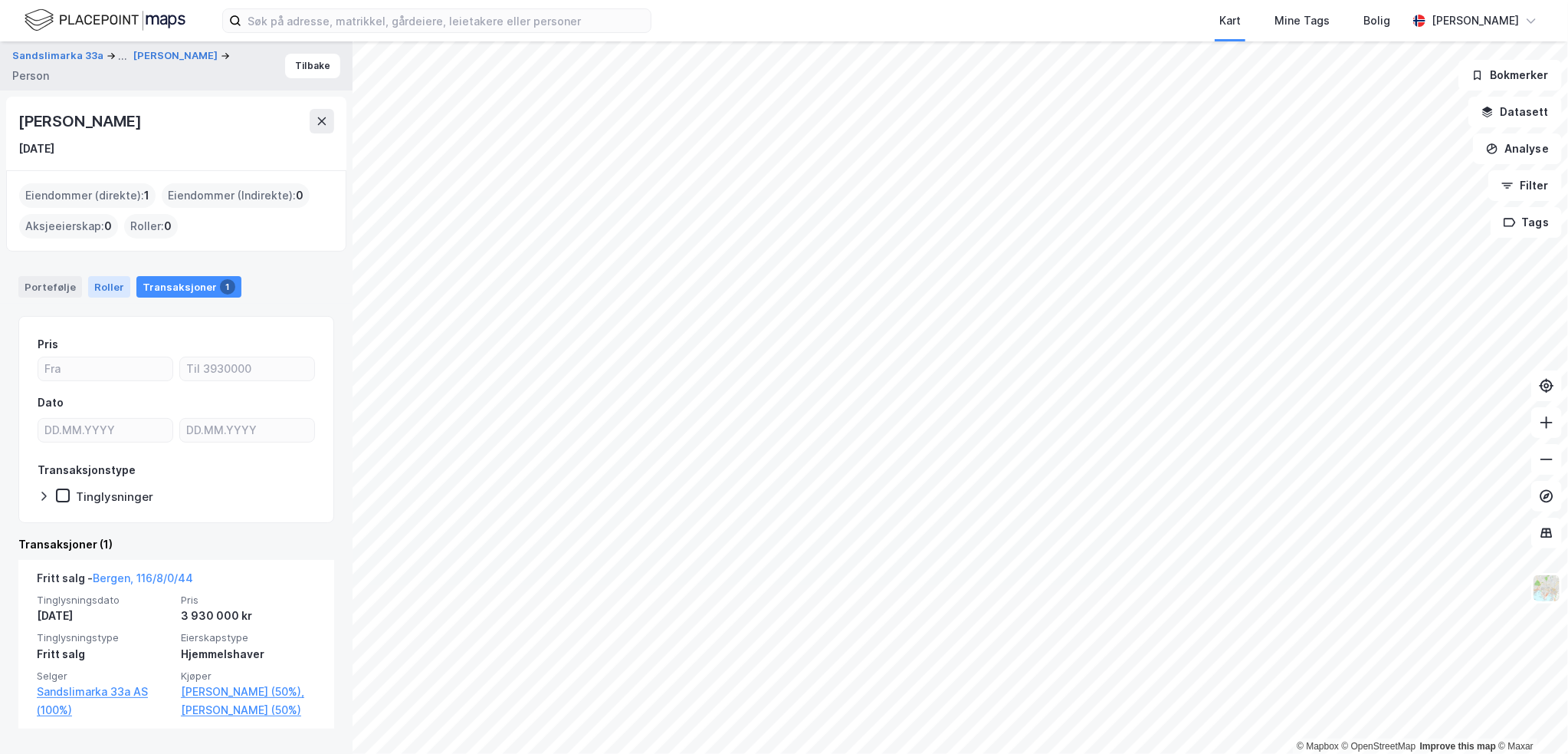
click at [95, 286] on div "Roller" at bounding box center [109, 287] width 42 height 22
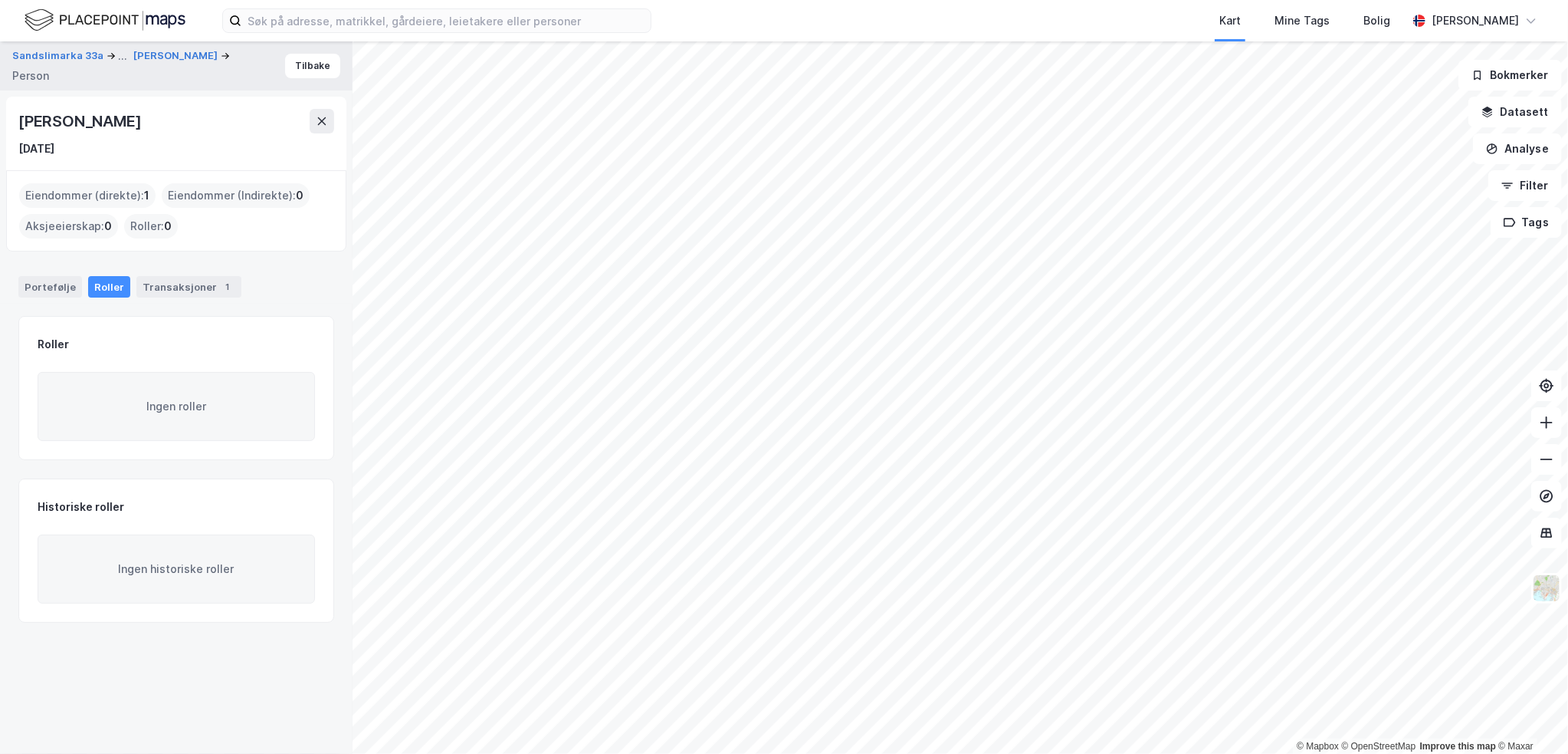
click at [90, 123] on div "[PERSON_NAME]" at bounding box center [81, 121] width 126 height 25
click at [162, 267] on div "Portefølje Roller Transaksjoner 1" at bounding box center [176, 280] width 352 height 46
click at [160, 274] on div "Portefølje Roller Transaksjoner 1" at bounding box center [176, 280] width 352 height 46
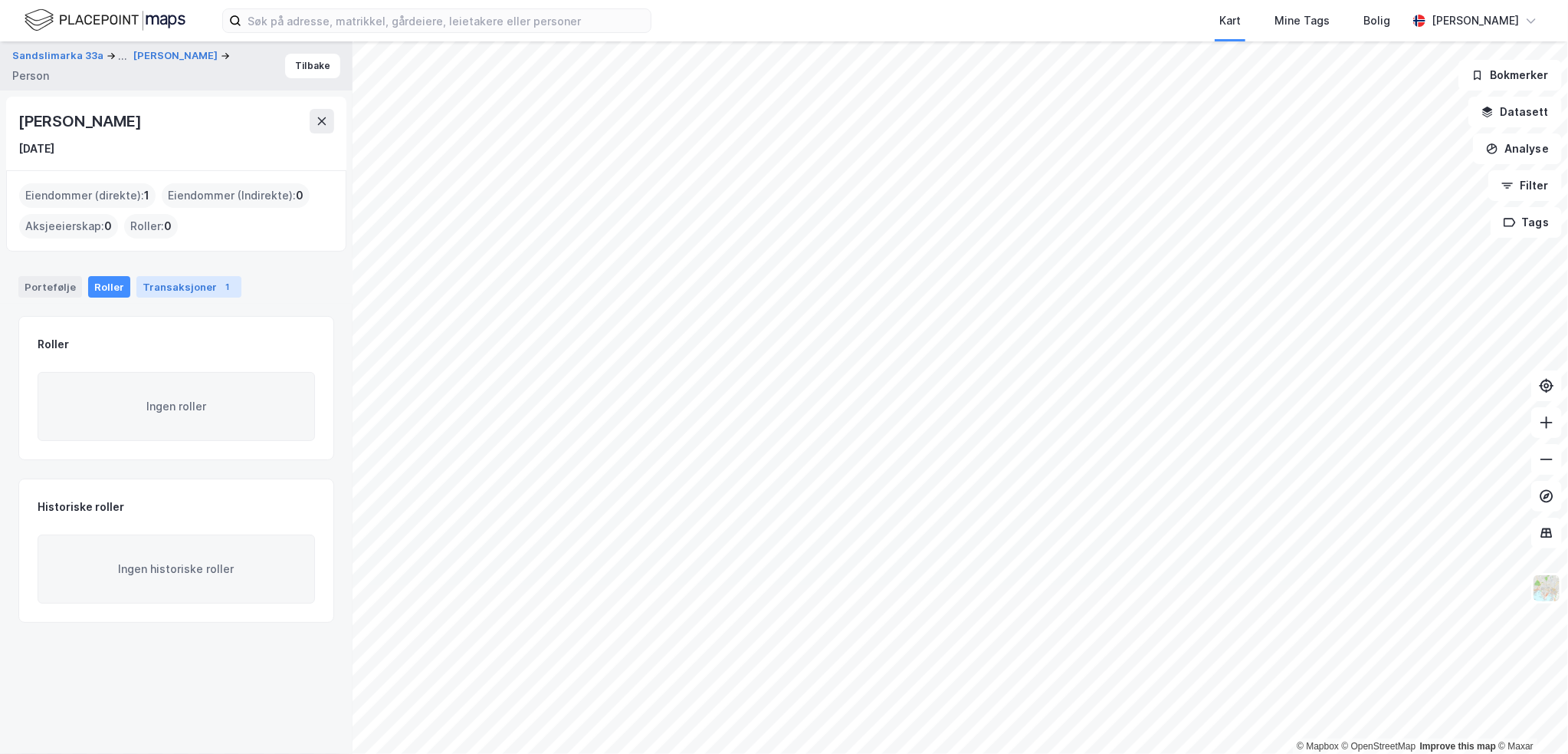
click at [220, 289] on div "1" at bounding box center [228, 287] width 15 height 15
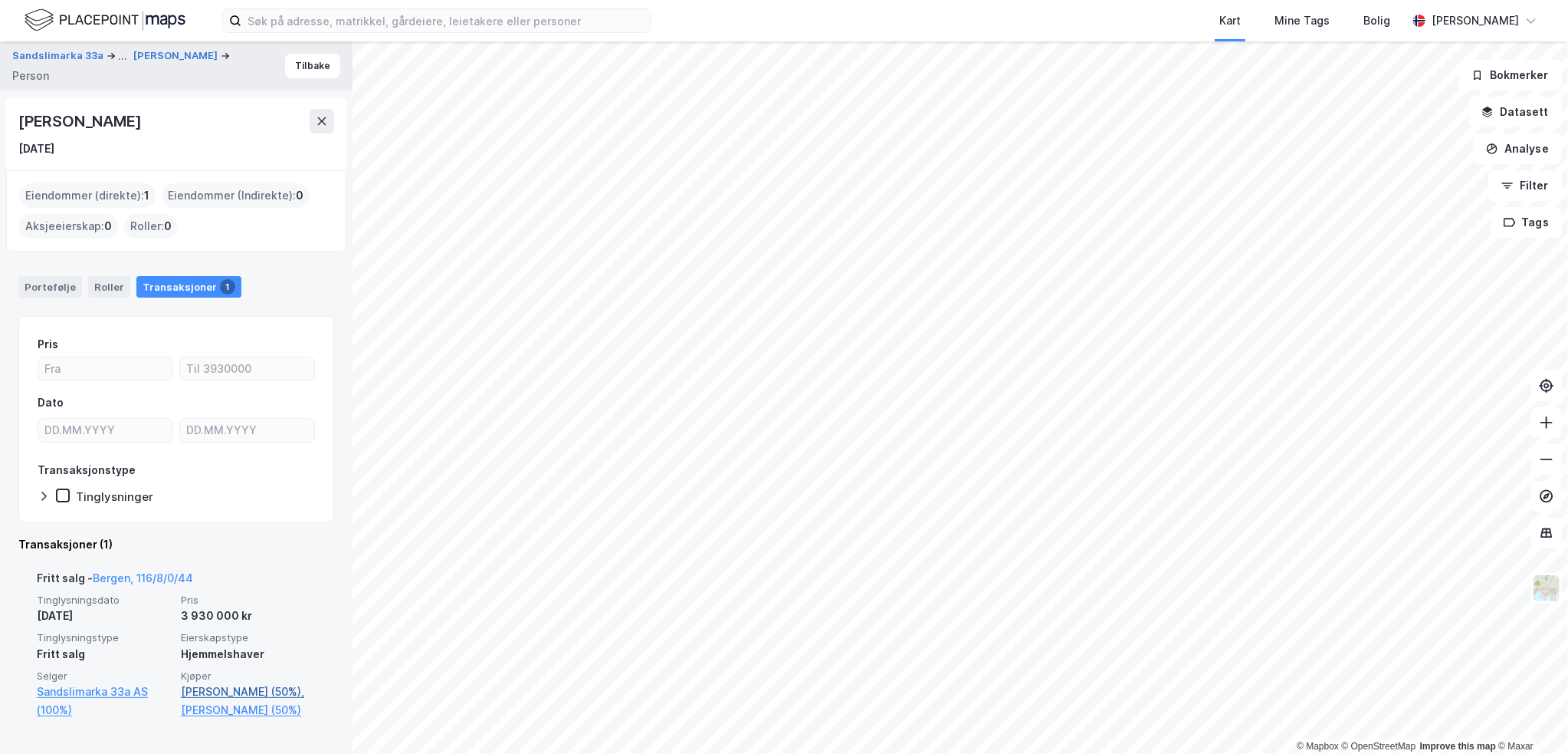
click at [198, 688] on link "[PERSON_NAME] (50%)," at bounding box center [248, 692] width 135 height 18
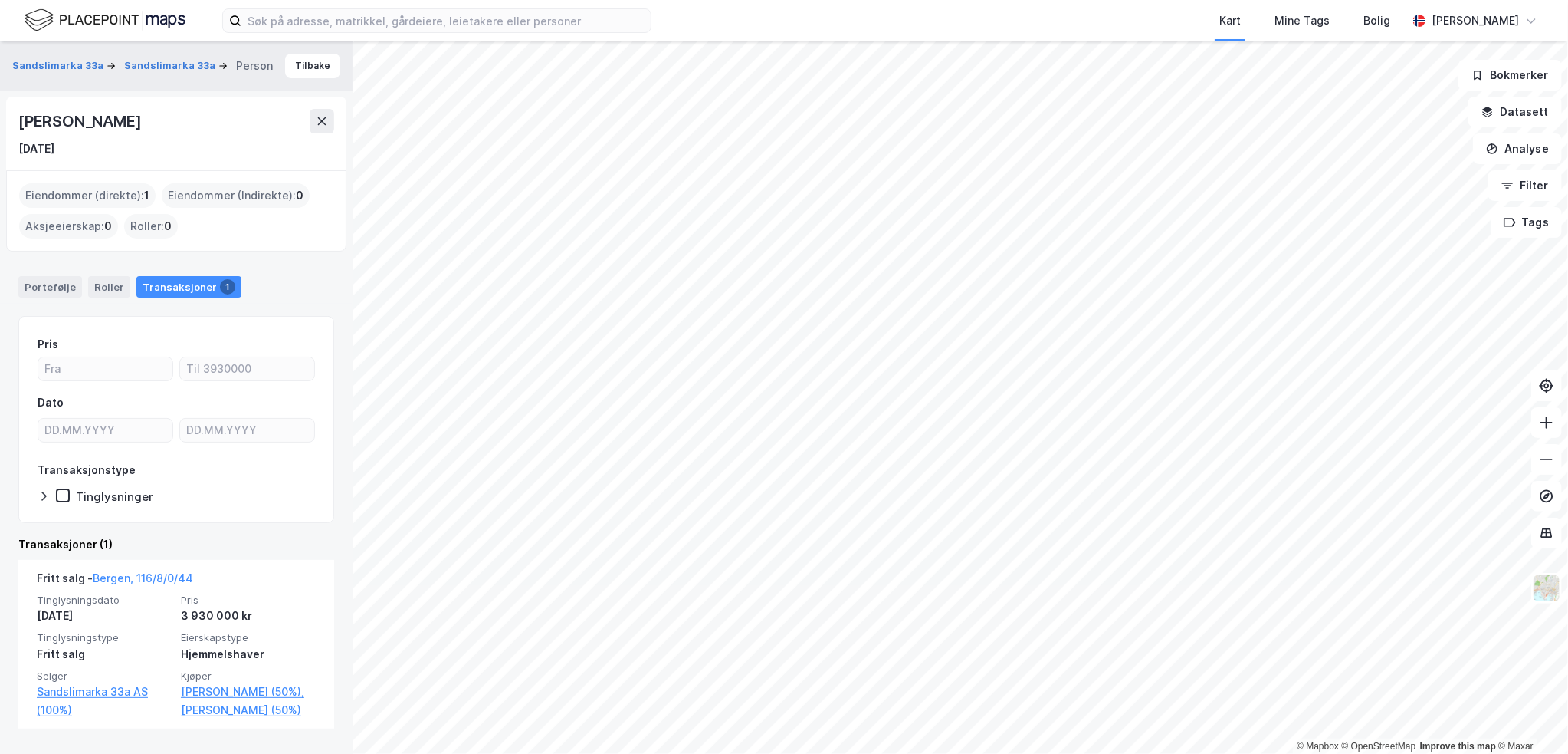
click at [80, 117] on div "[PERSON_NAME]" at bounding box center [81, 121] width 126 height 25
drag, startPoint x: 80, startPoint y: 117, endPoint x: 41, endPoint y: 112, distance: 39.3
click at [41, 112] on div "[PERSON_NAME]" at bounding box center [81, 121] width 126 height 25
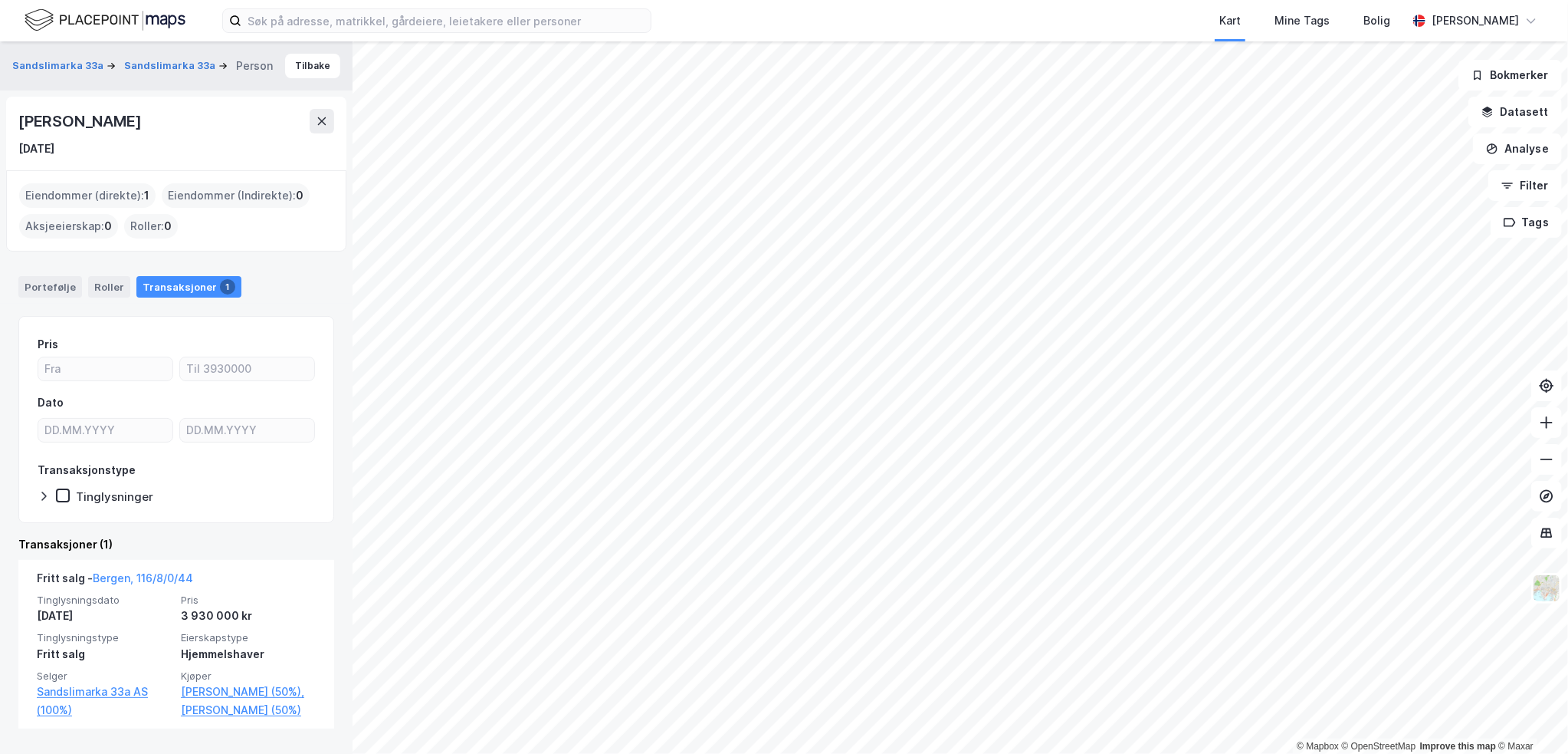
click at [41, 112] on div "[PERSON_NAME]" at bounding box center [81, 121] width 126 height 25
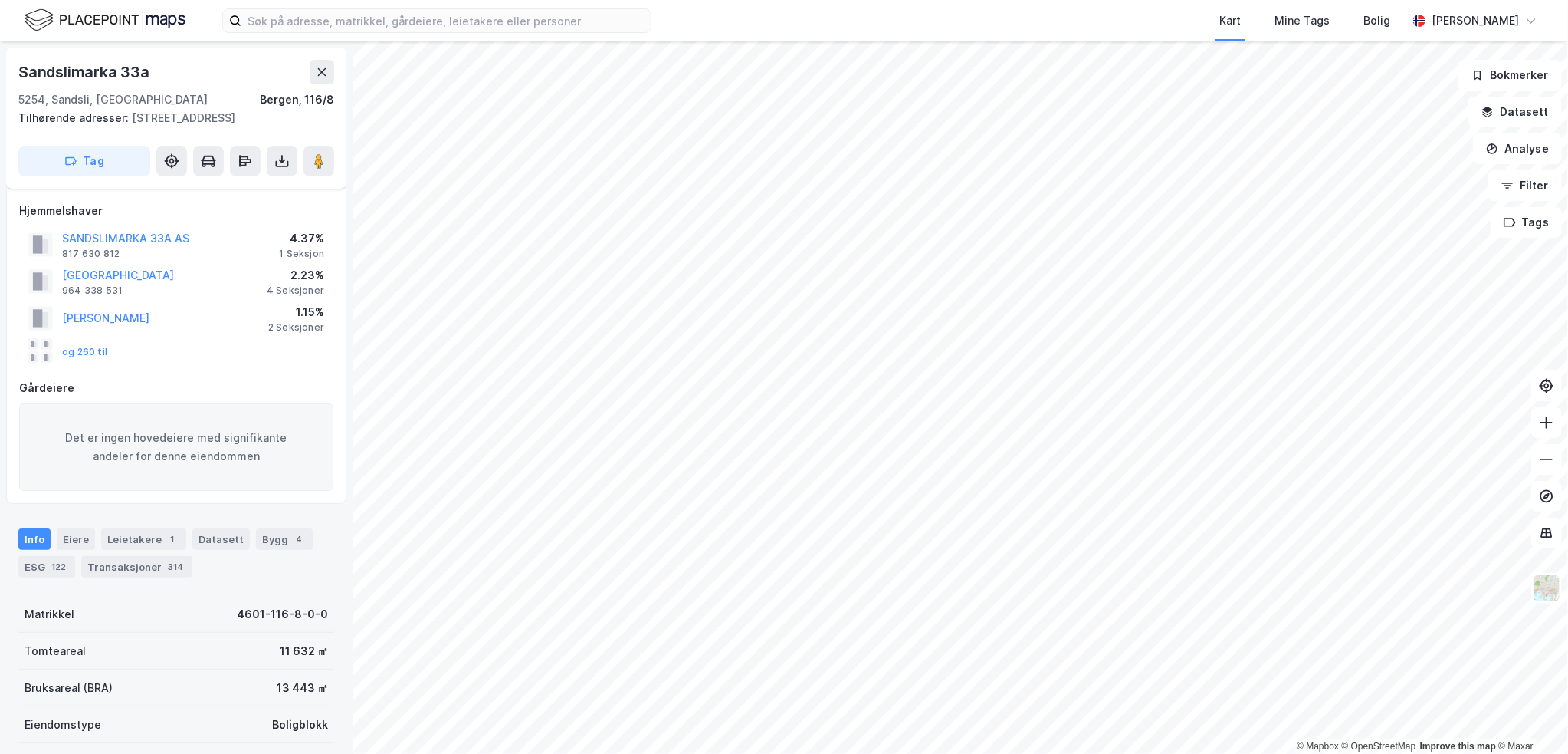
scroll to position [108, 0]
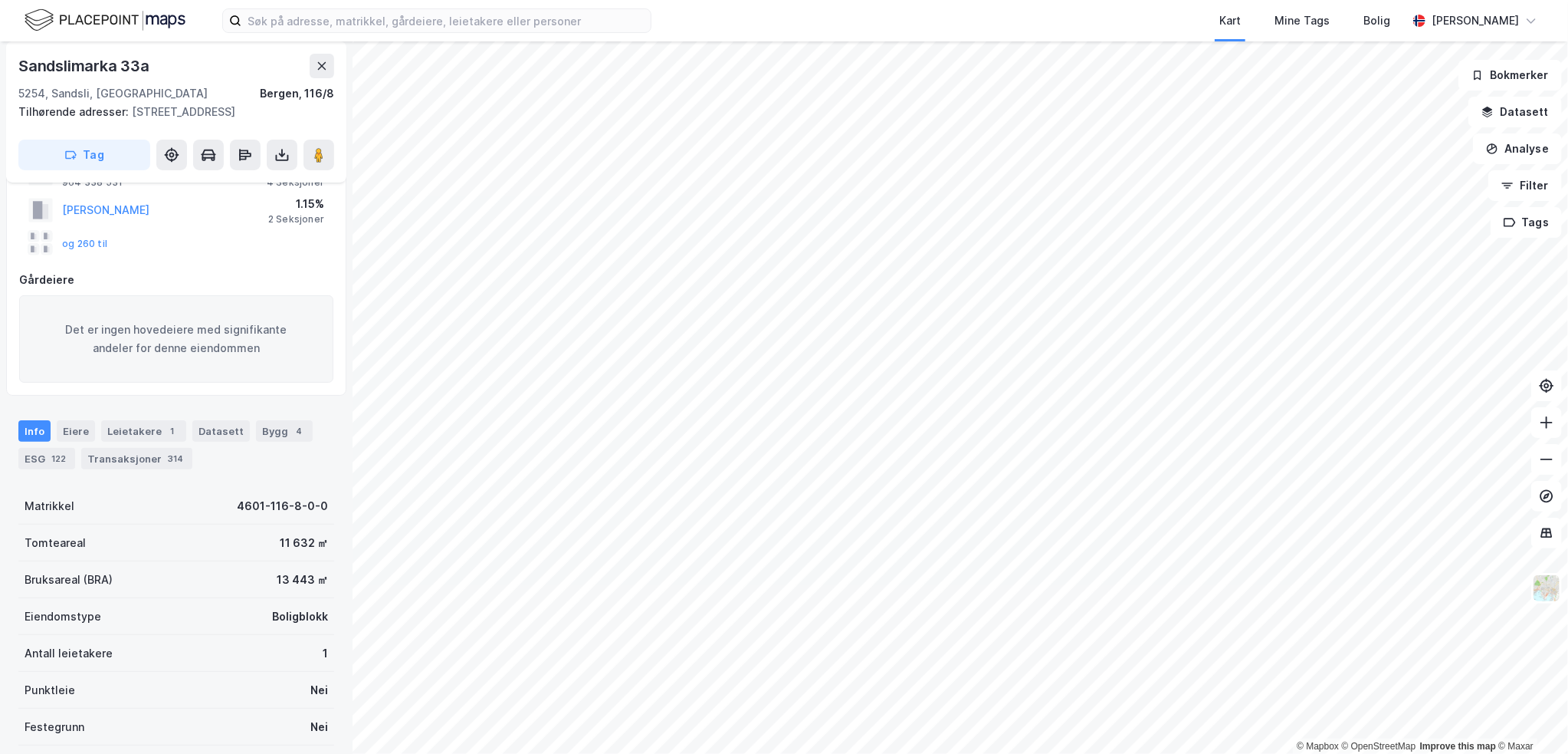
drag, startPoint x: 84, startPoint y: 429, endPoint x: 85, endPoint y: 469, distance: 40.0
click at [83, 429] on div "Eiere" at bounding box center [76, 432] width 38 height 22
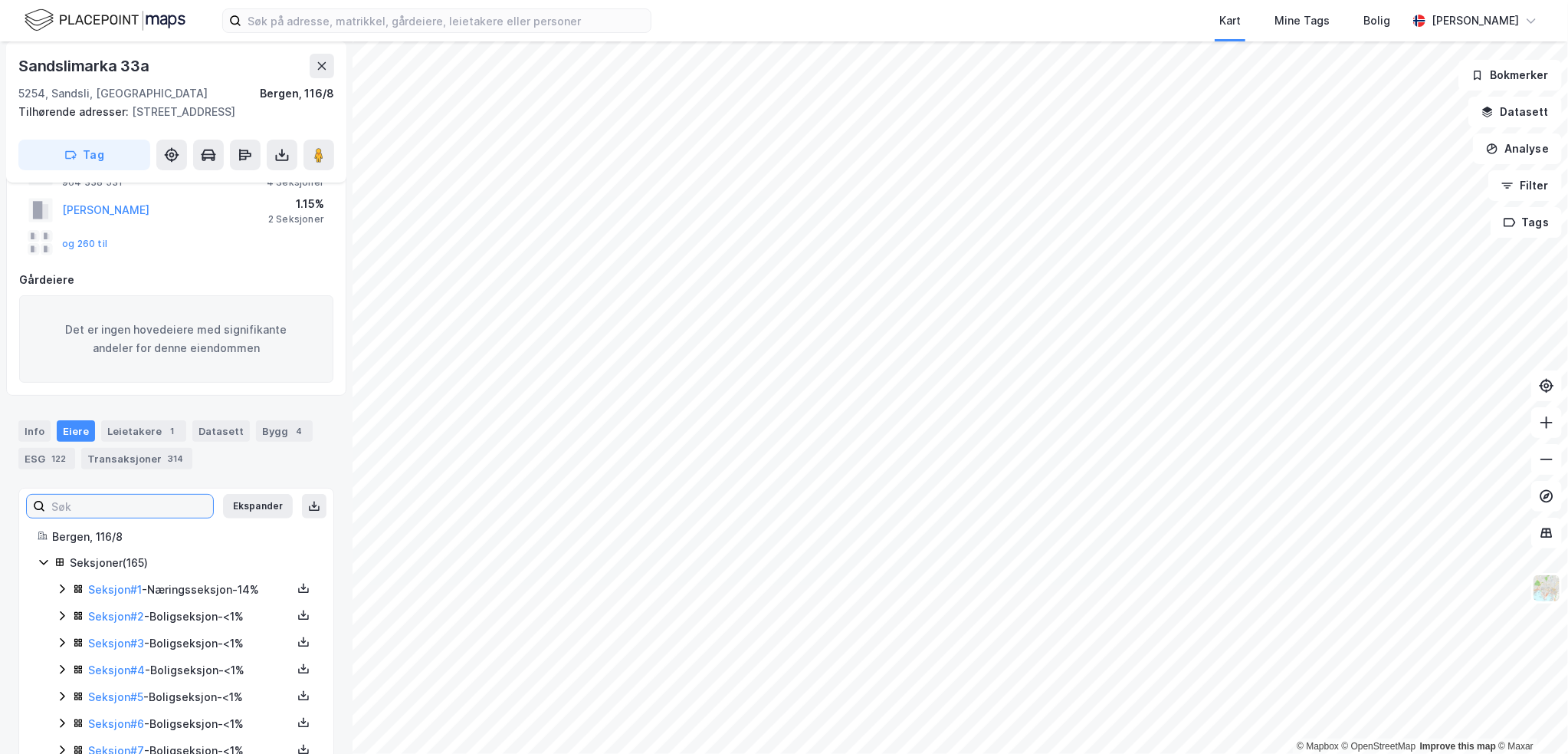
click at [101, 512] on input at bounding box center [129, 505] width 167 height 23
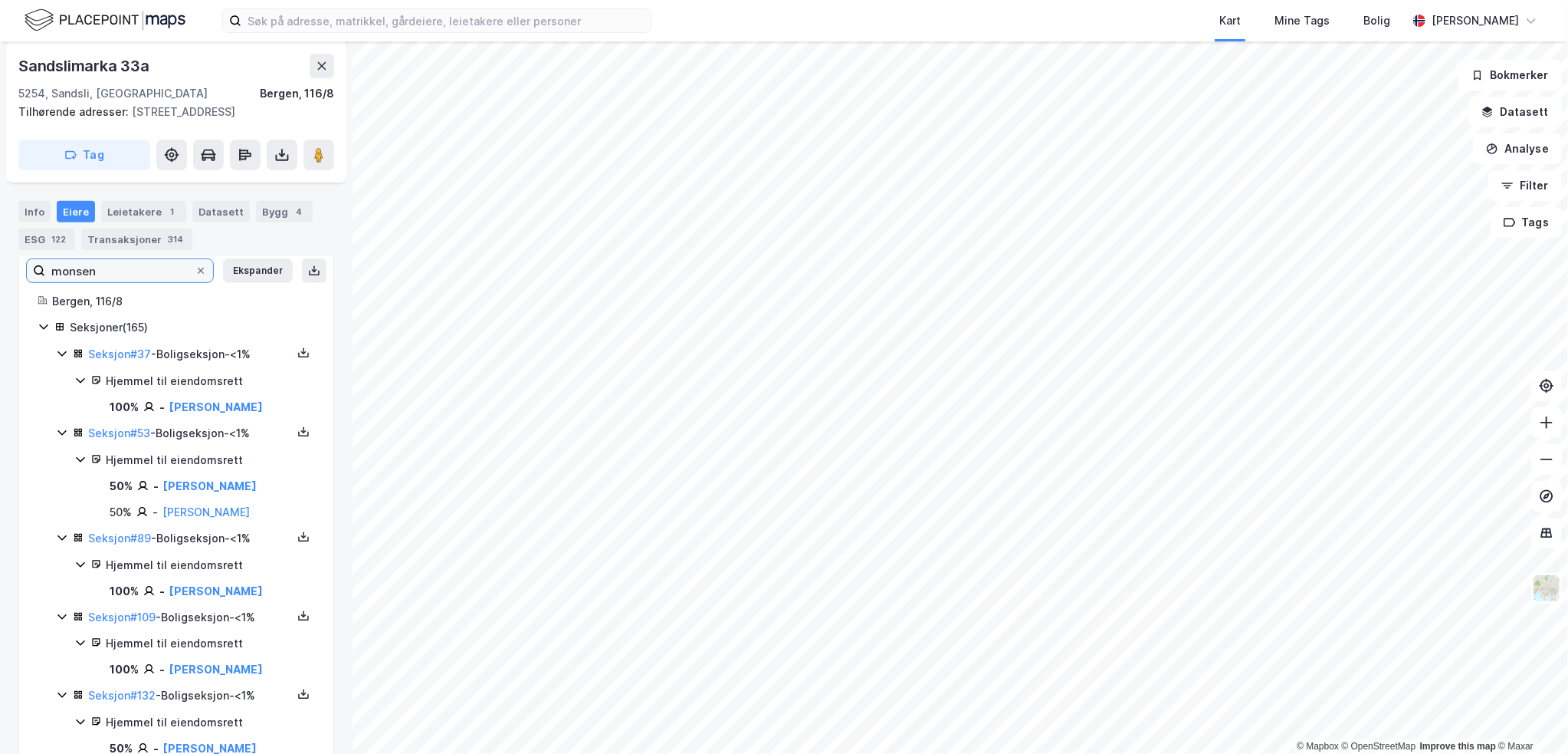
scroll to position [307, 0]
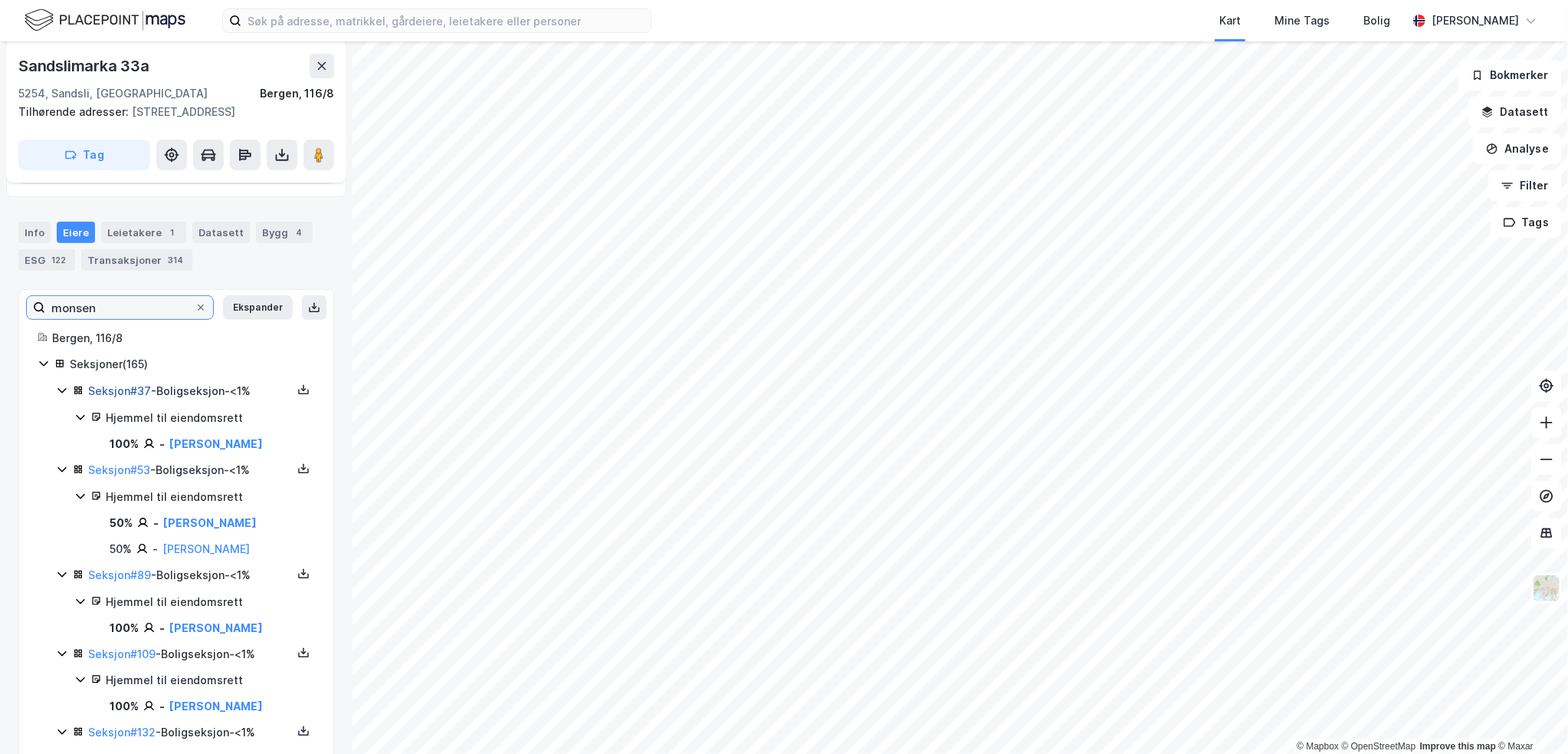
type input "monsen"
click at [124, 389] on link "Seksjon # 37" at bounding box center [119, 391] width 63 height 13
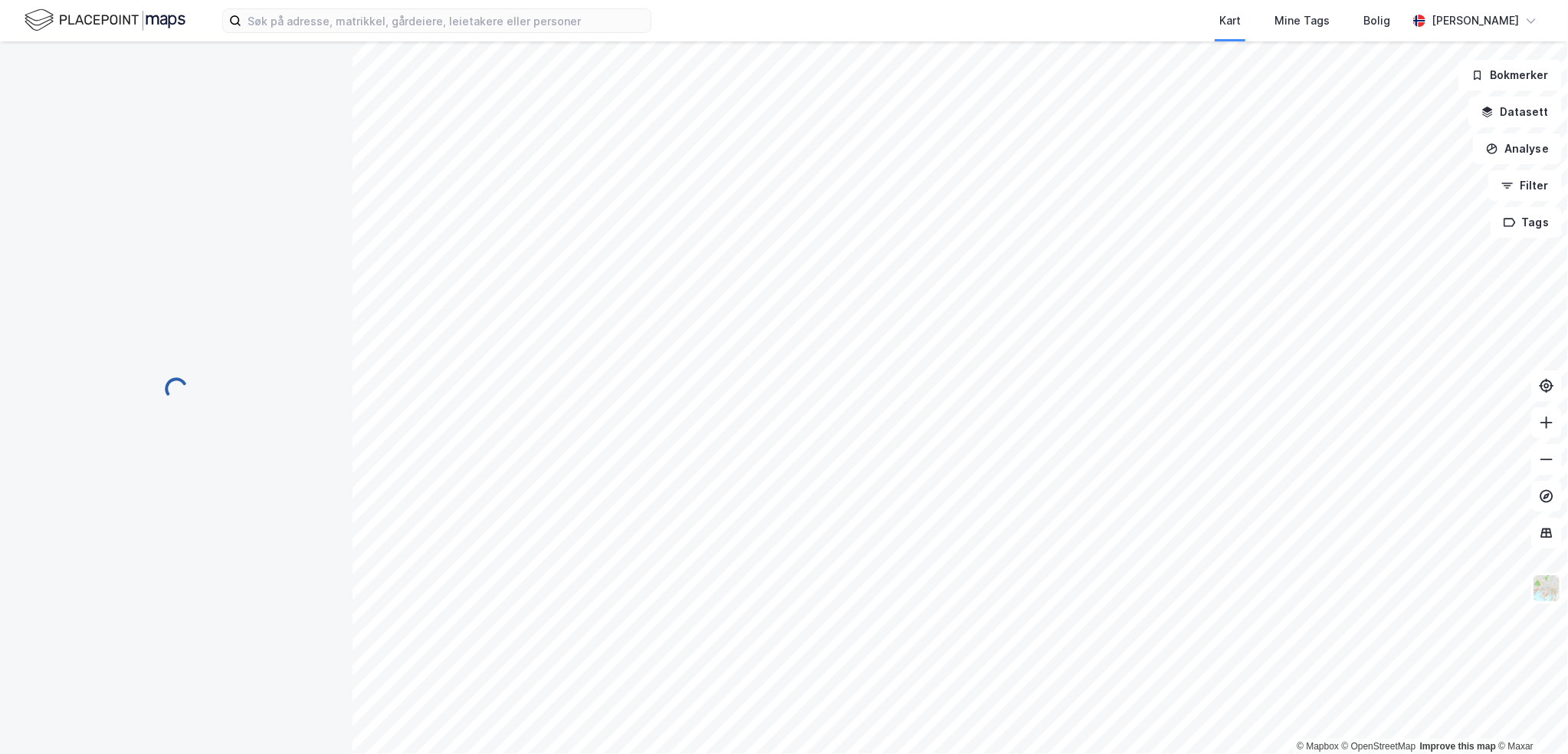
scroll to position [0, 0]
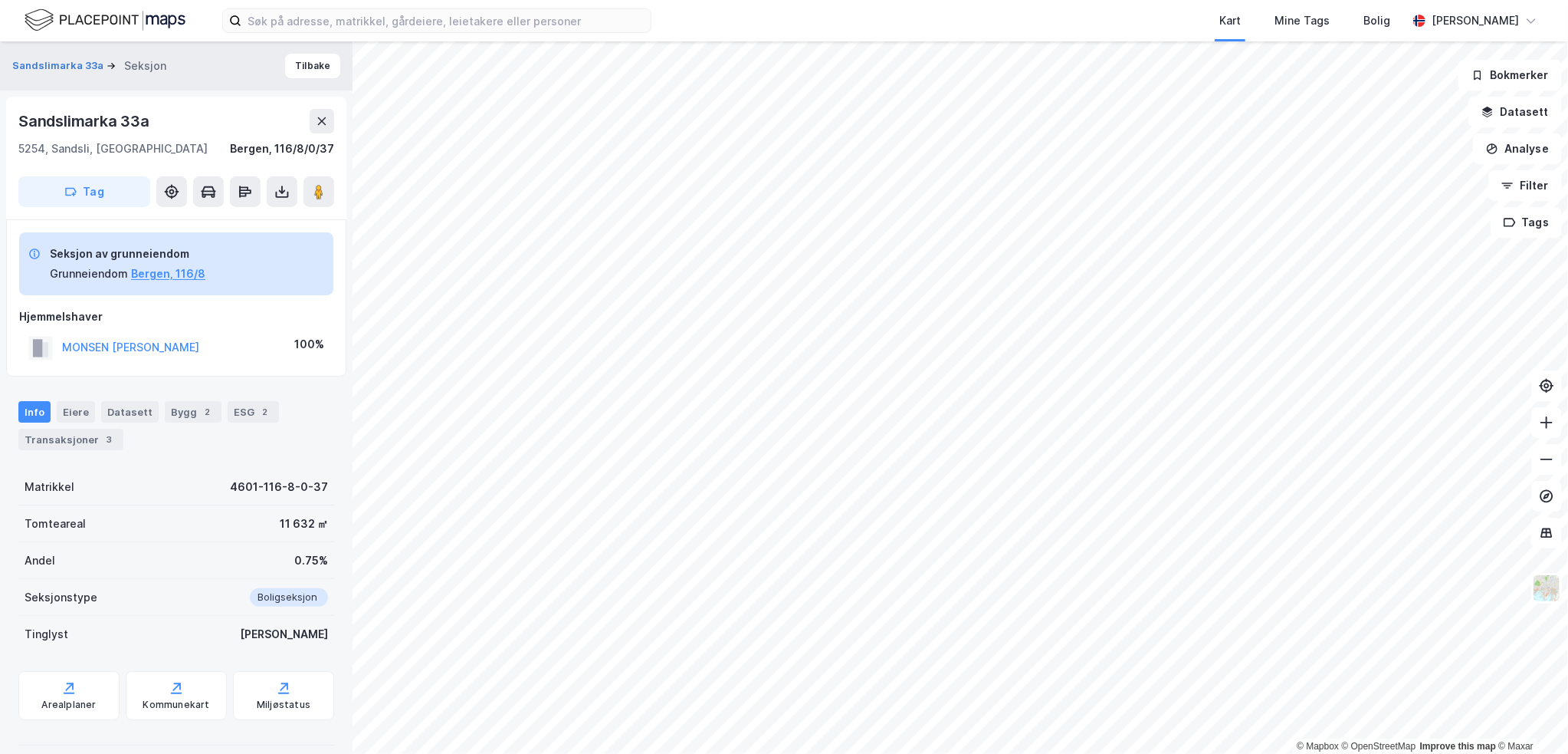
scroll to position [15, 0]
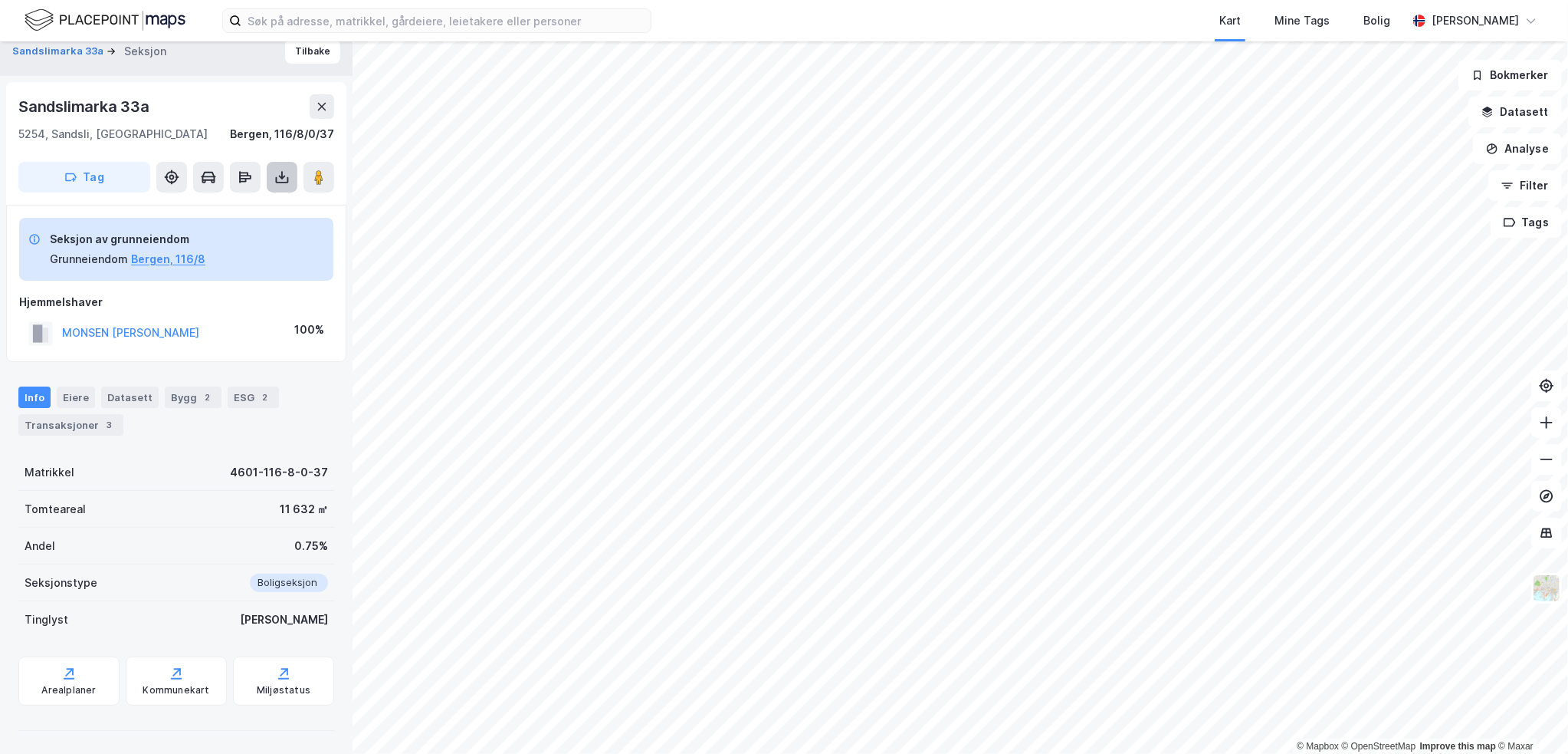
click at [280, 178] on icon at bounding box center [282, 178] width 6 height 4
click at [269, 211] on div "Last ned grunnbok" at bounding box center [215, 208] width 163 height 25
click at [74, 398] on div "Eiere" at bounding box center [76, 397] width 38 height 22
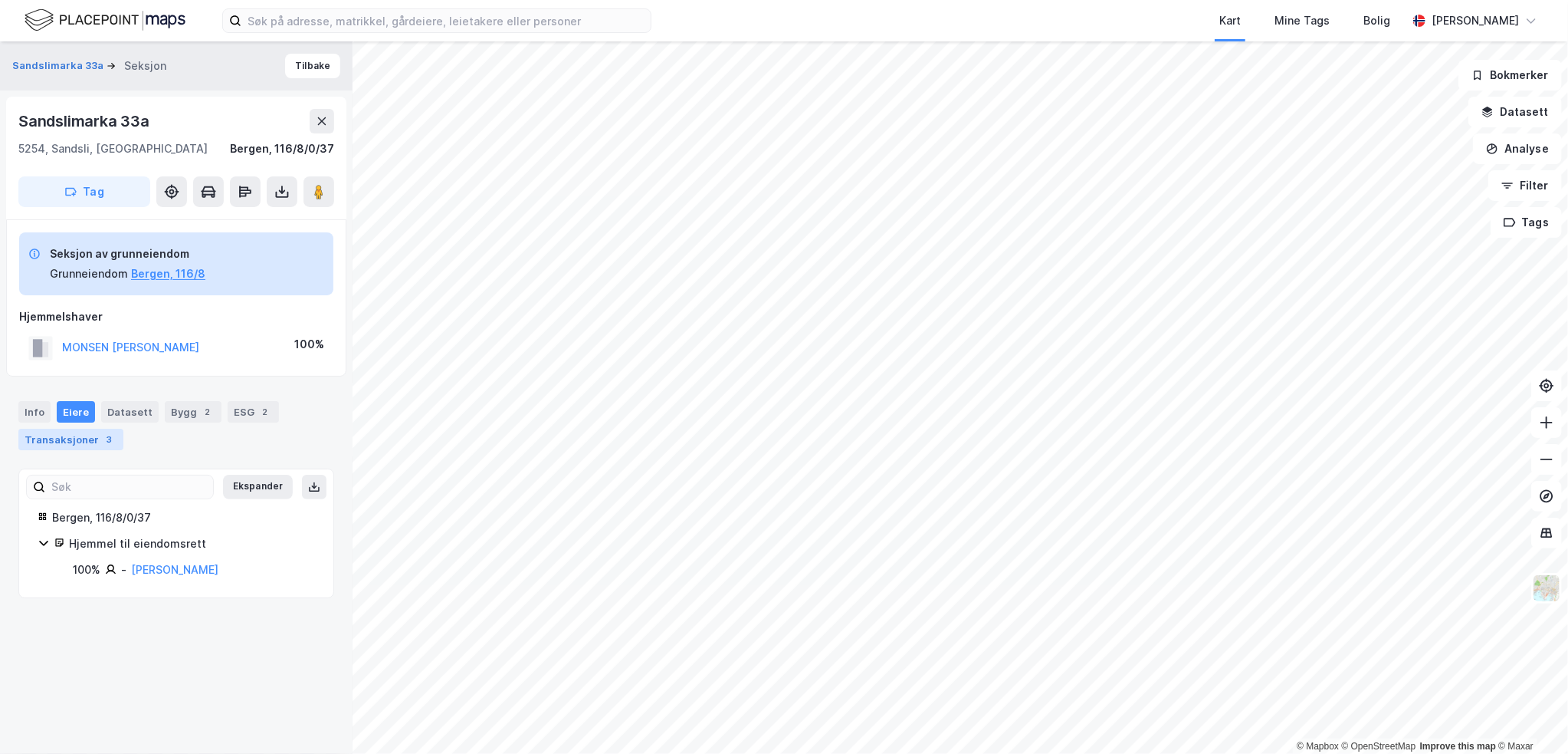
click at [58, 442] on div "Transaksjoner 3" at bounding box center [70, 440] width 105 height 22
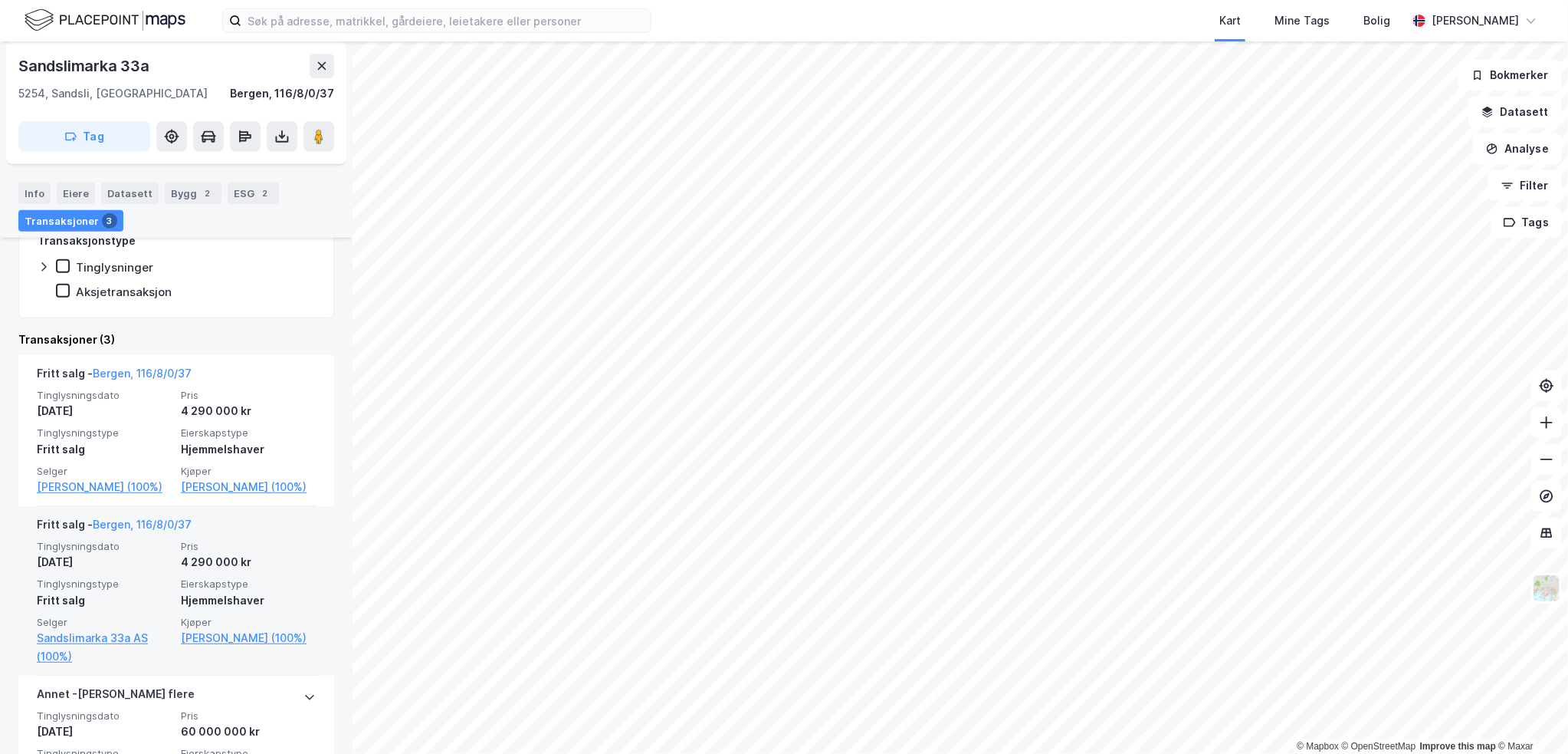
scroll to position [384, 0]
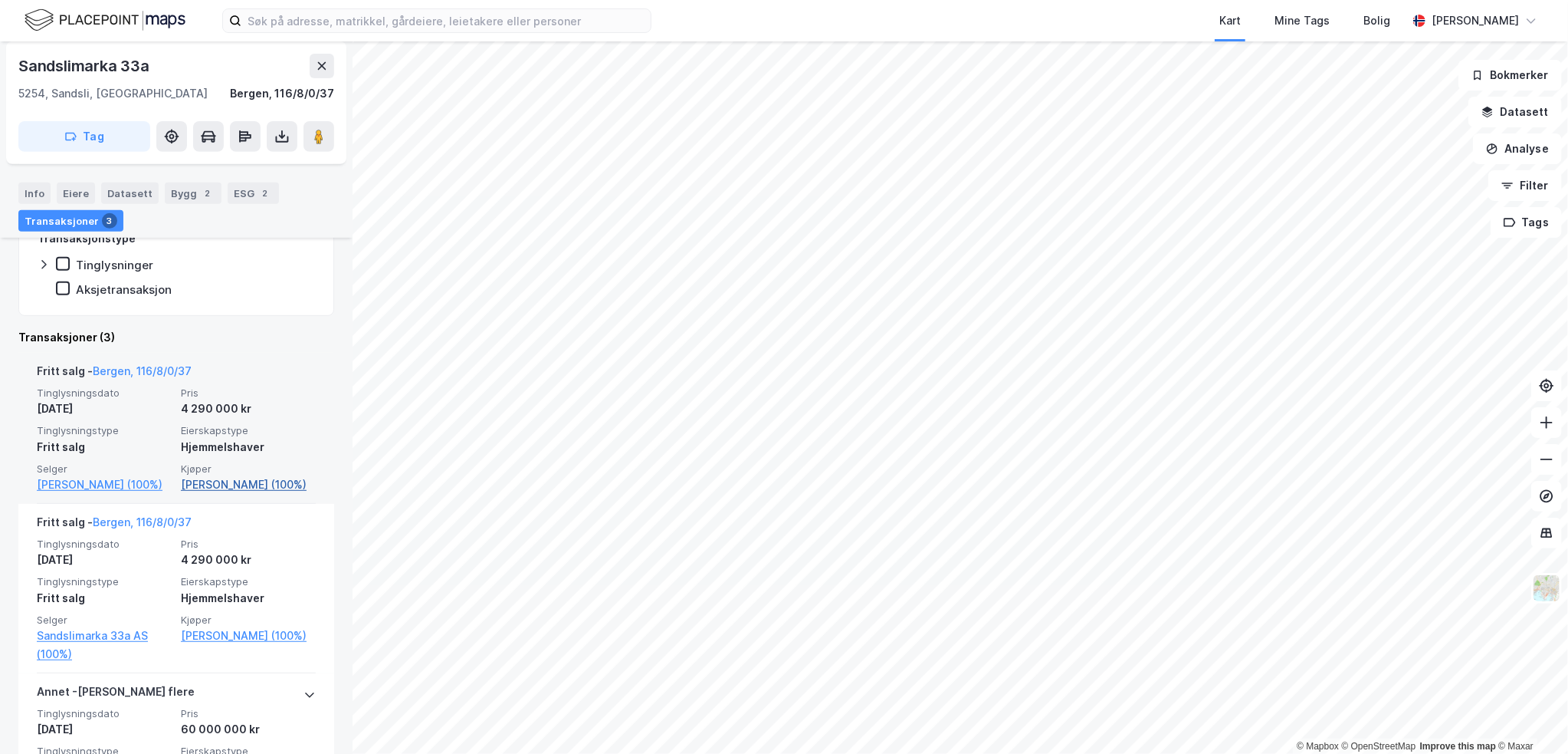
click at [230, 494] on link "[PERSON_NAME] (100%)" at bounding box center [248, 484] width 135 height 18
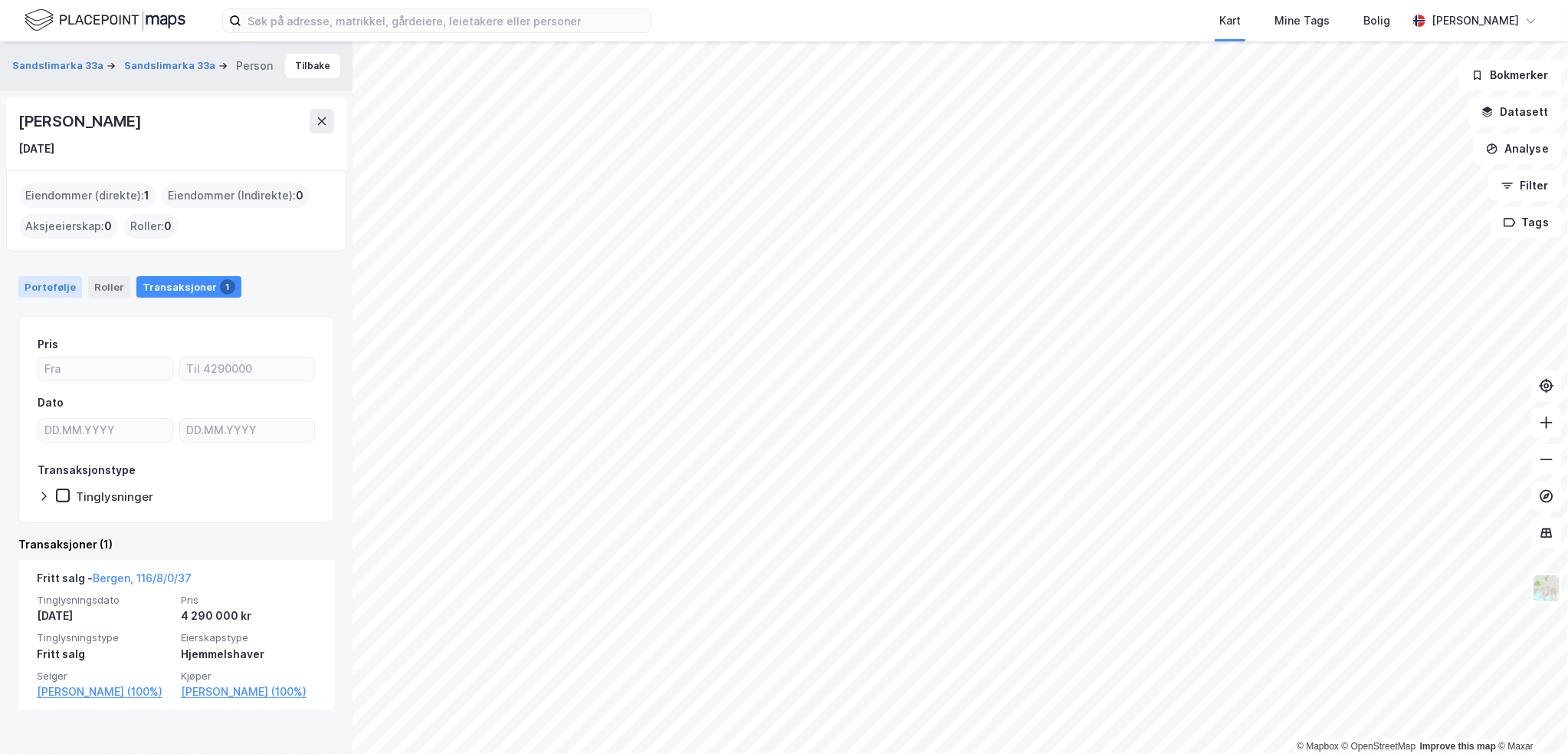
click at [69, 285] on div "Portefølje" at bounding box center [50, 287] width 64 height 22
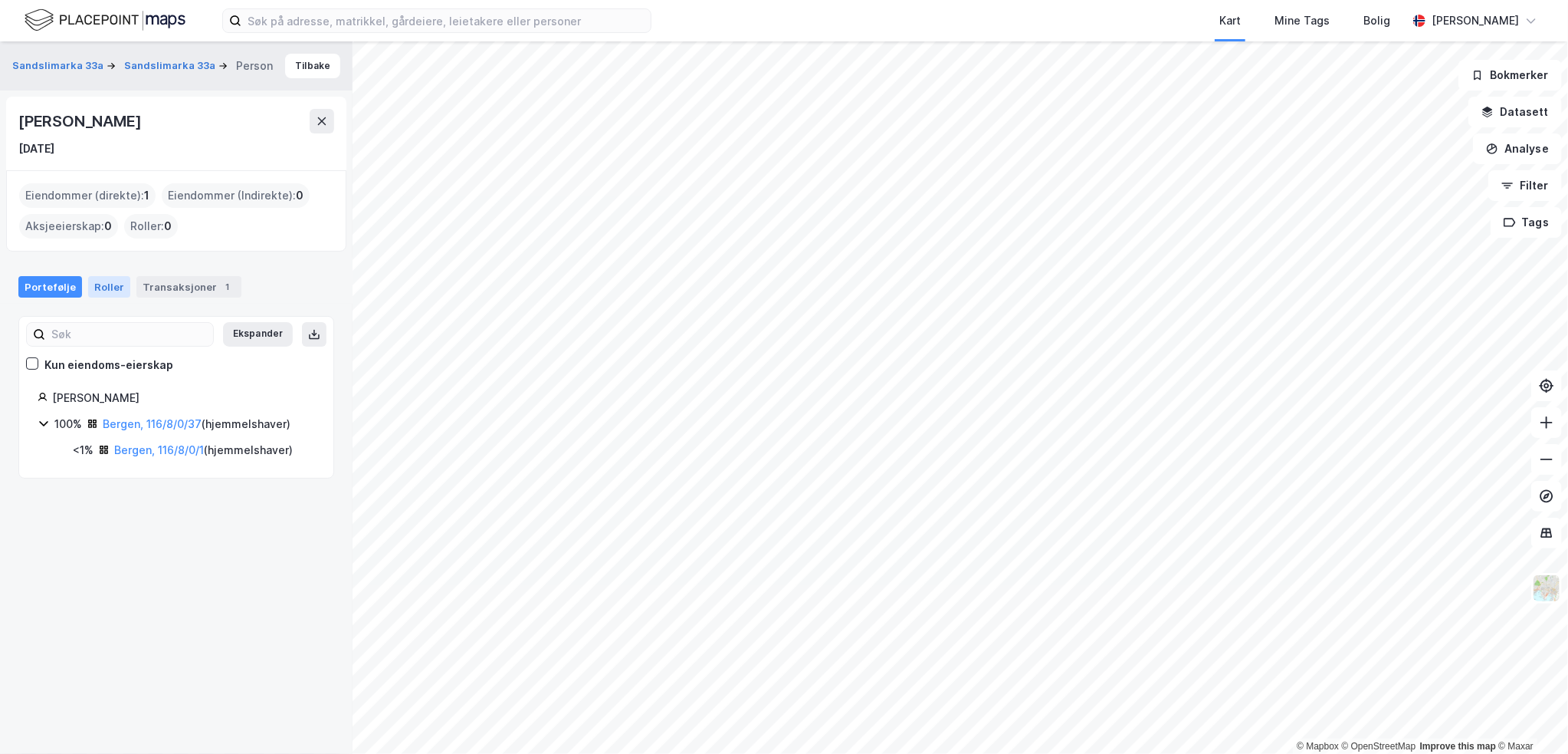
click at [109, 289] on div "Roller" at bounding box center [109, 287] width 42 height 22
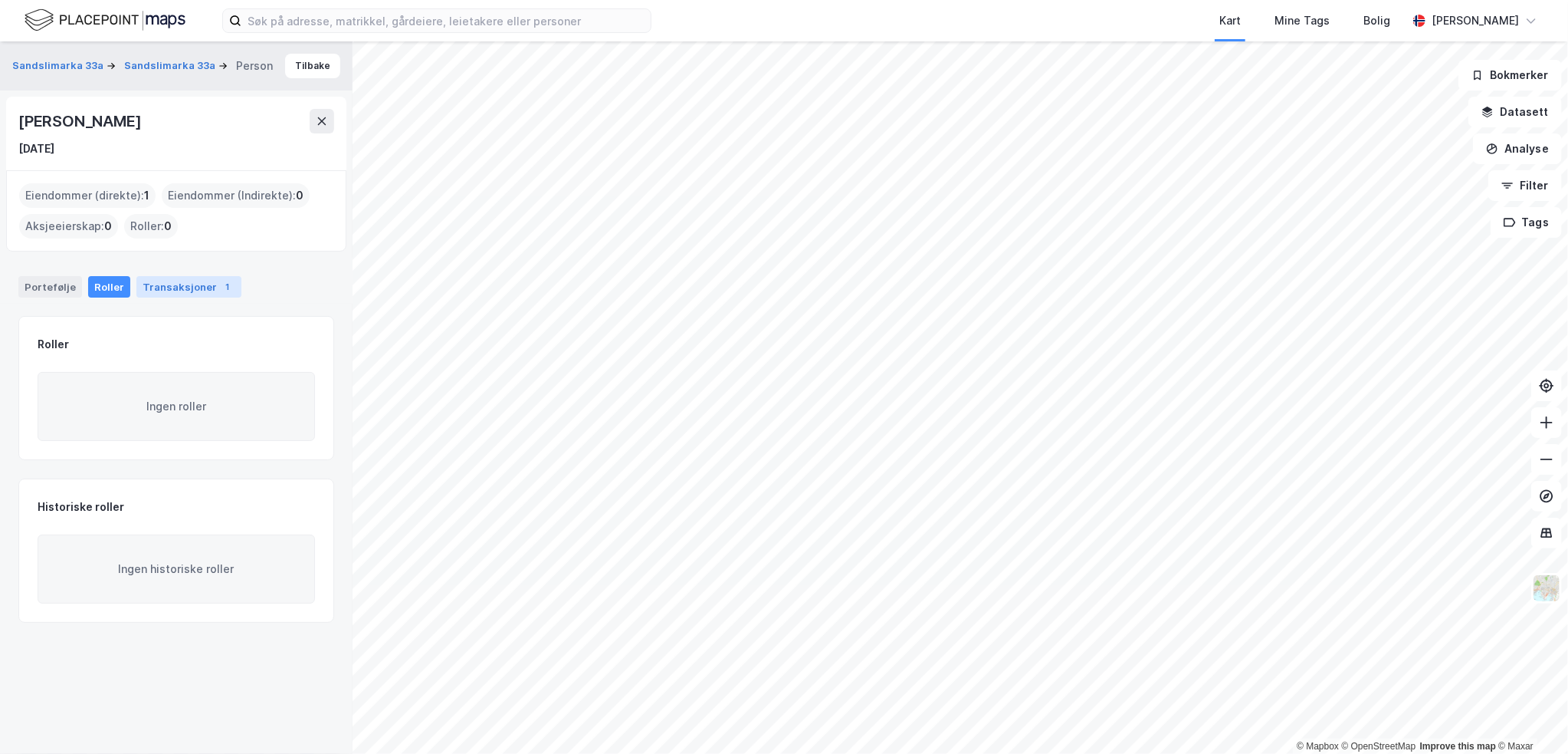
click at [160, 284] on div "Transaksjoner 1" at bounding box center [188, 287] width 105 height 22
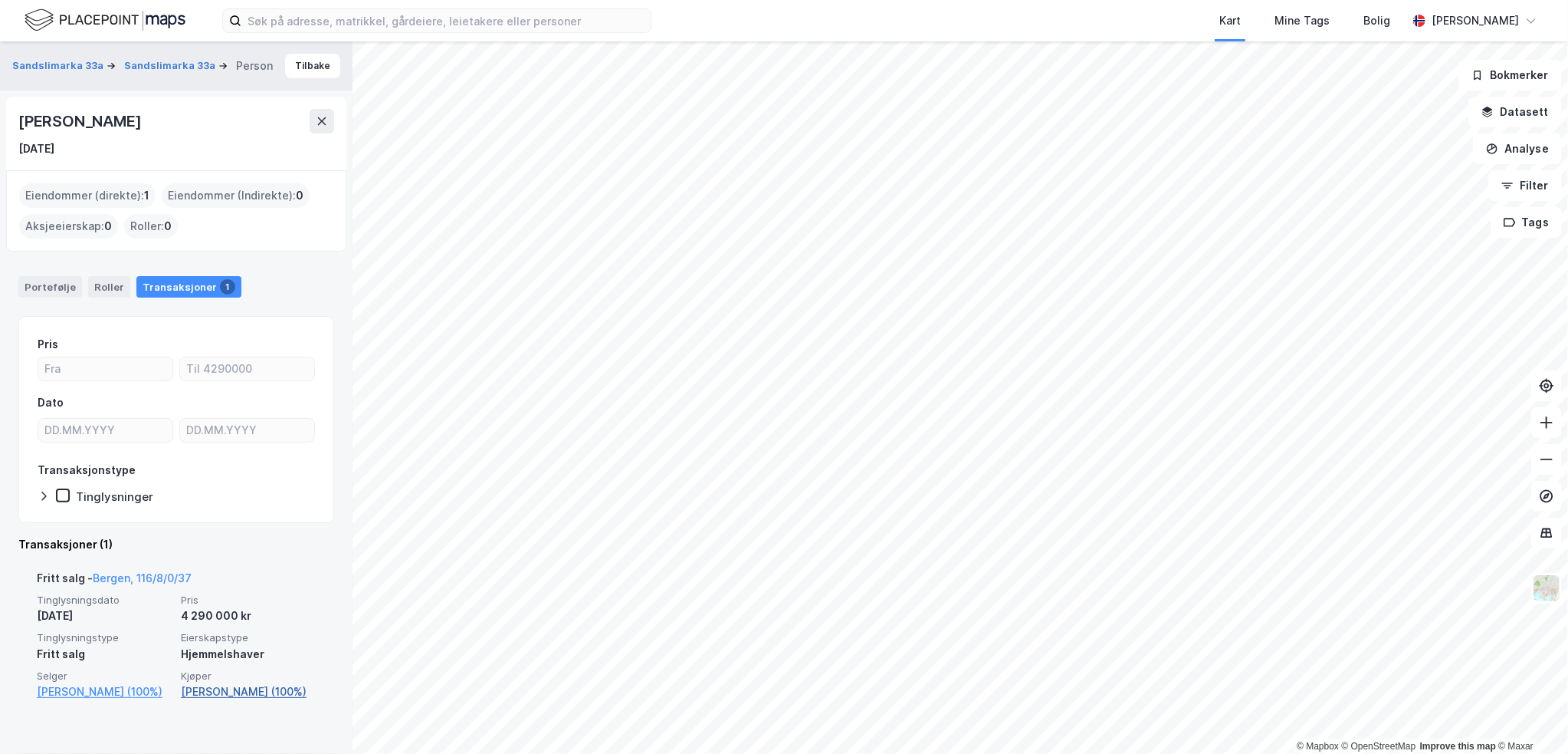
click at [212, 701] on link "[PERSON_NAME] (100%)" at bounding box center [248, 692] width 135 height 18
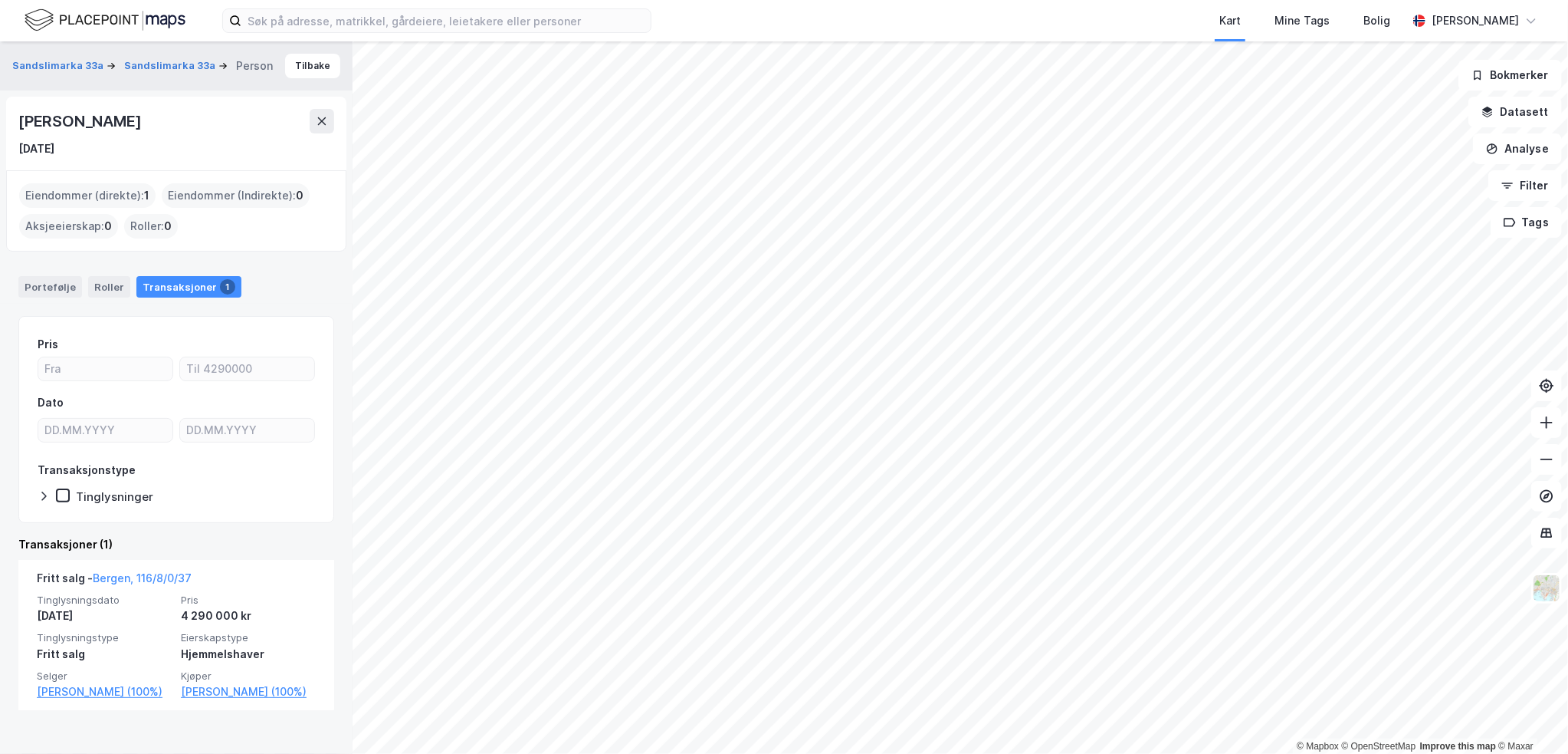
click at [328, 145] on div "[DATE]" at bounding box center [176, 148] width 316 height 18
click at [319, 120] on icon at bounding box center [321, 120] width 12 height 12
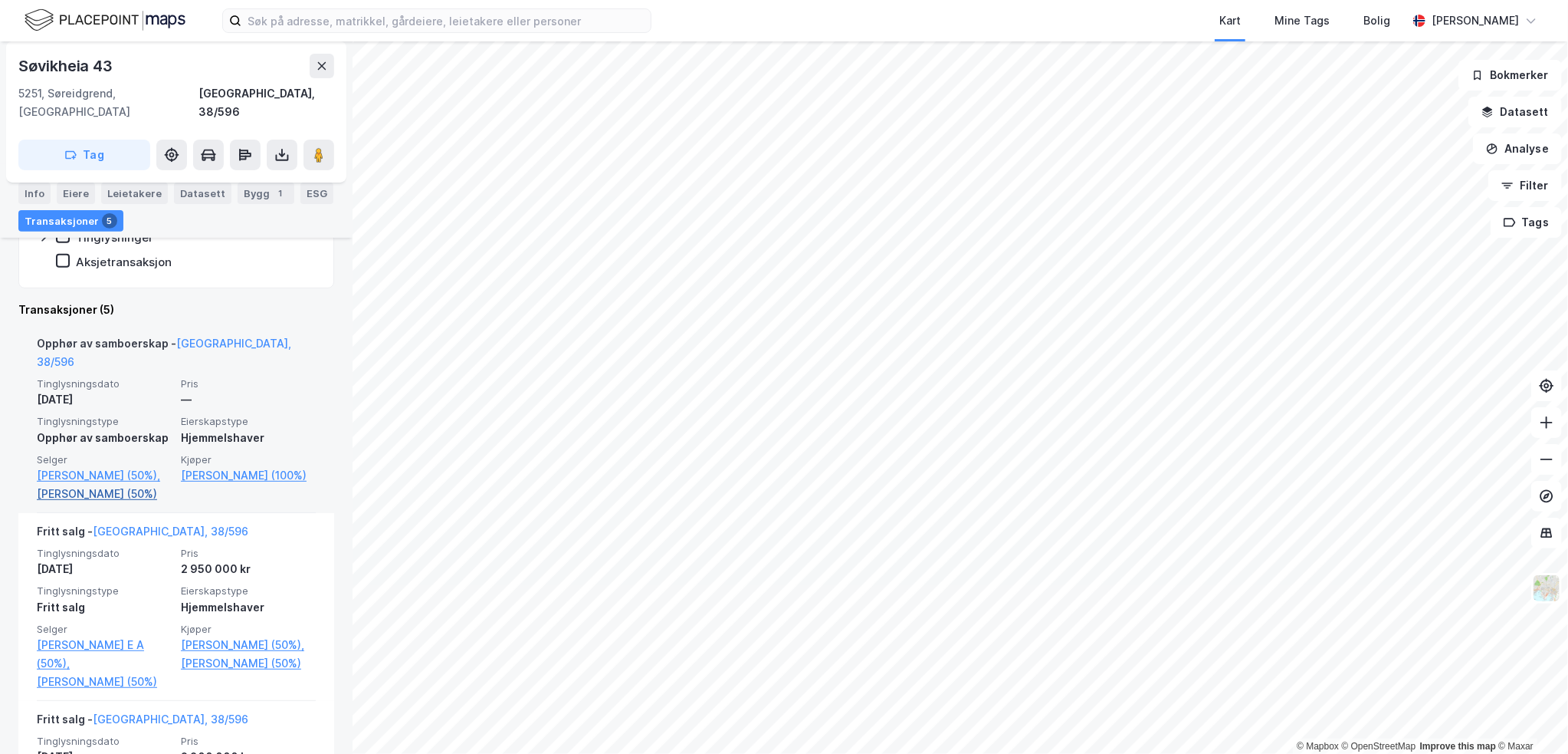
scroll to position [307, 0]
click at [143, 484] on link "[PERSON_NAME] (50%)" at bounding box center [104, 493] width 135 height 18
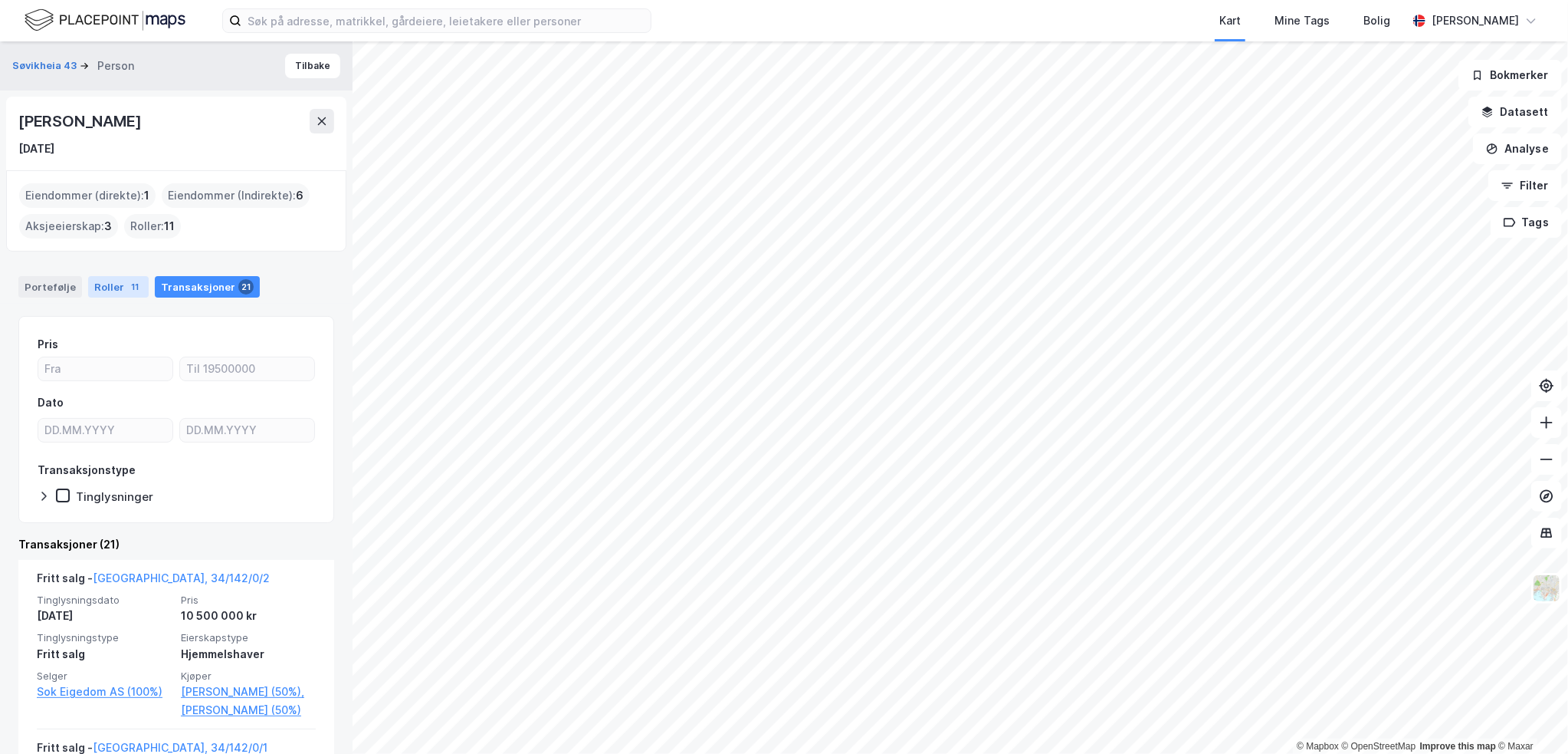
click at [114, 280] on div "Roller 11" at bounding box center [118, 287] width 61 height 22
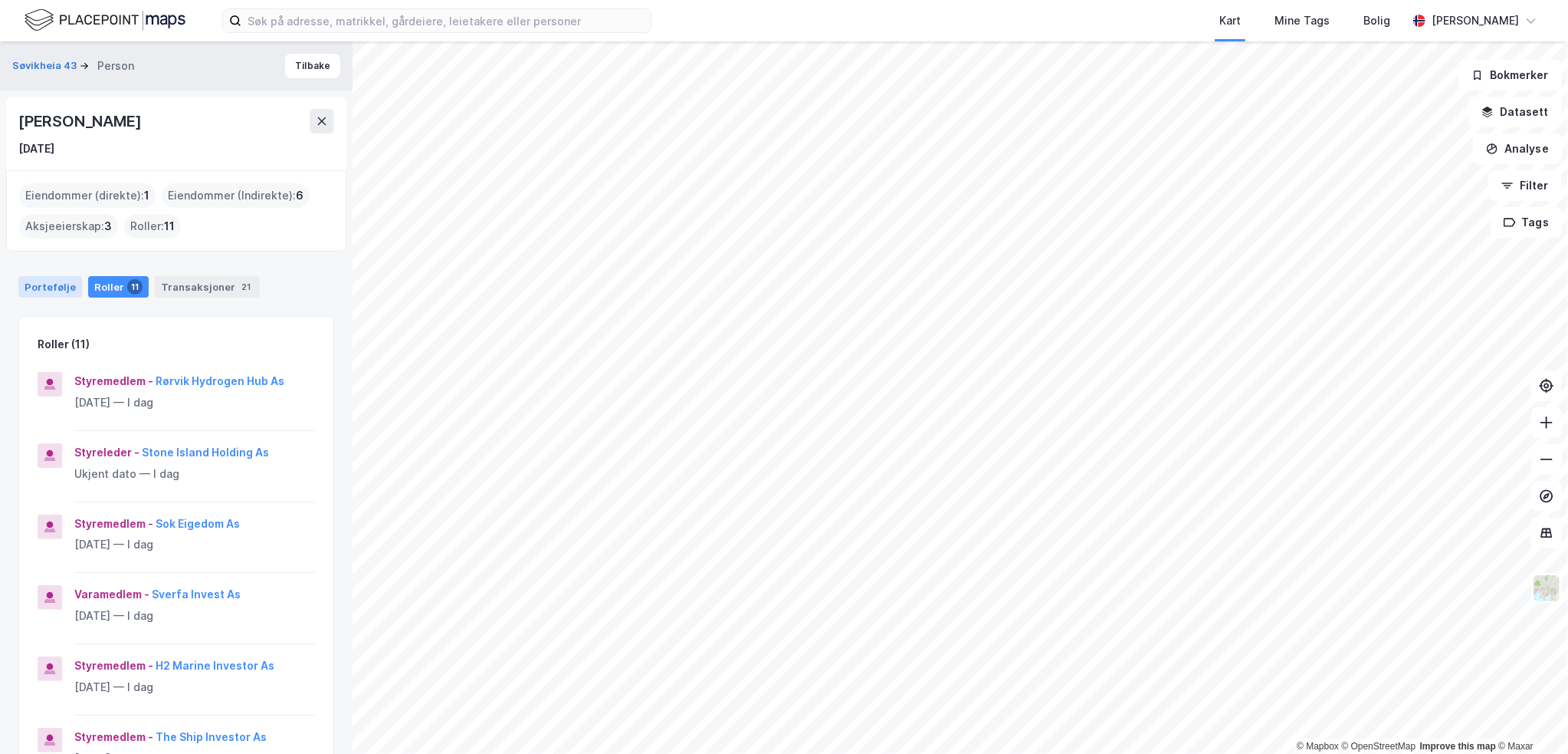
click at [65, 289] on div "Portefølje" at bounding box center [50, 287] width 64 height 22
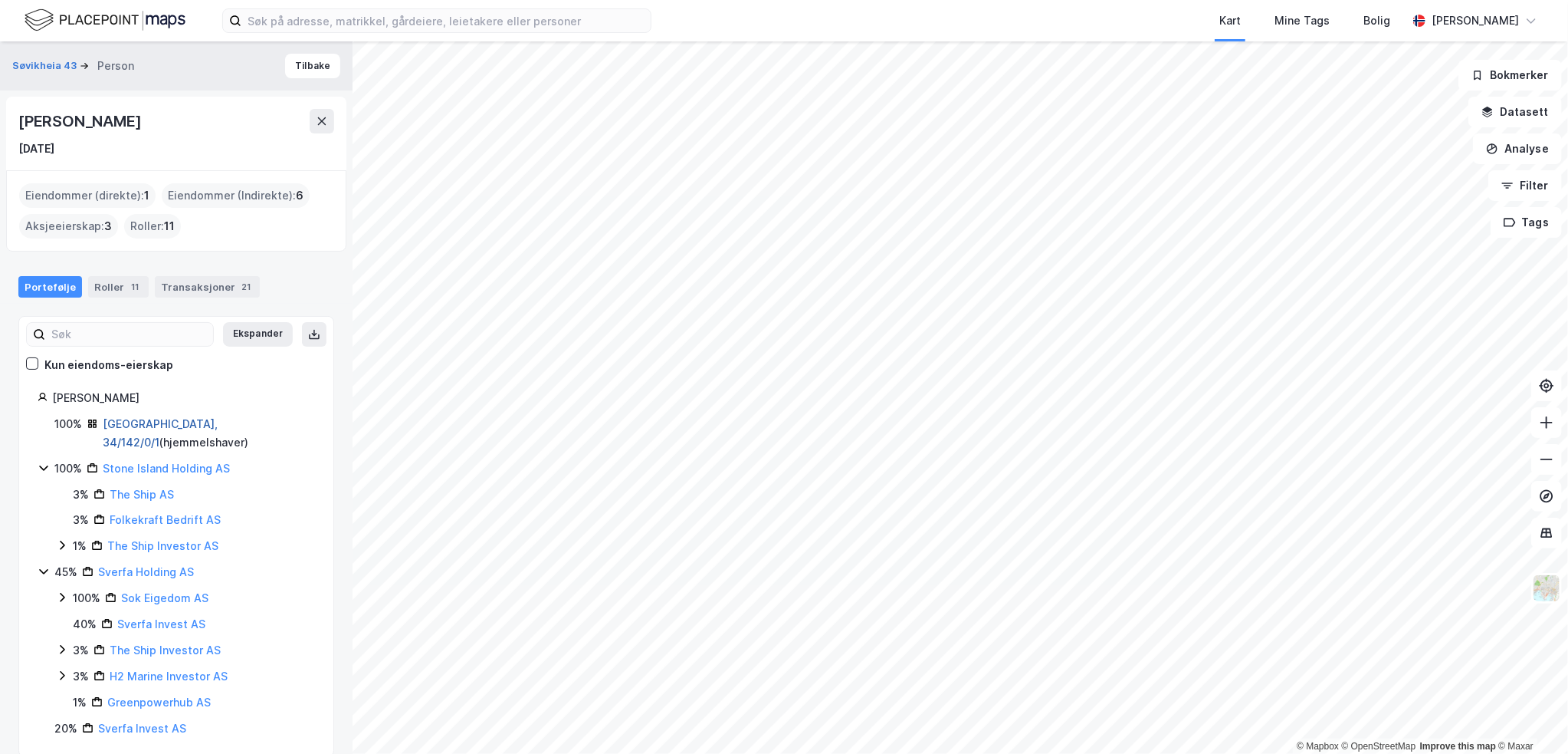
click at [177, 420] on link "[GEOGRAPHIC_DATA], 34/142/0/1" at bounding box center [160, 433] width 115 height 32
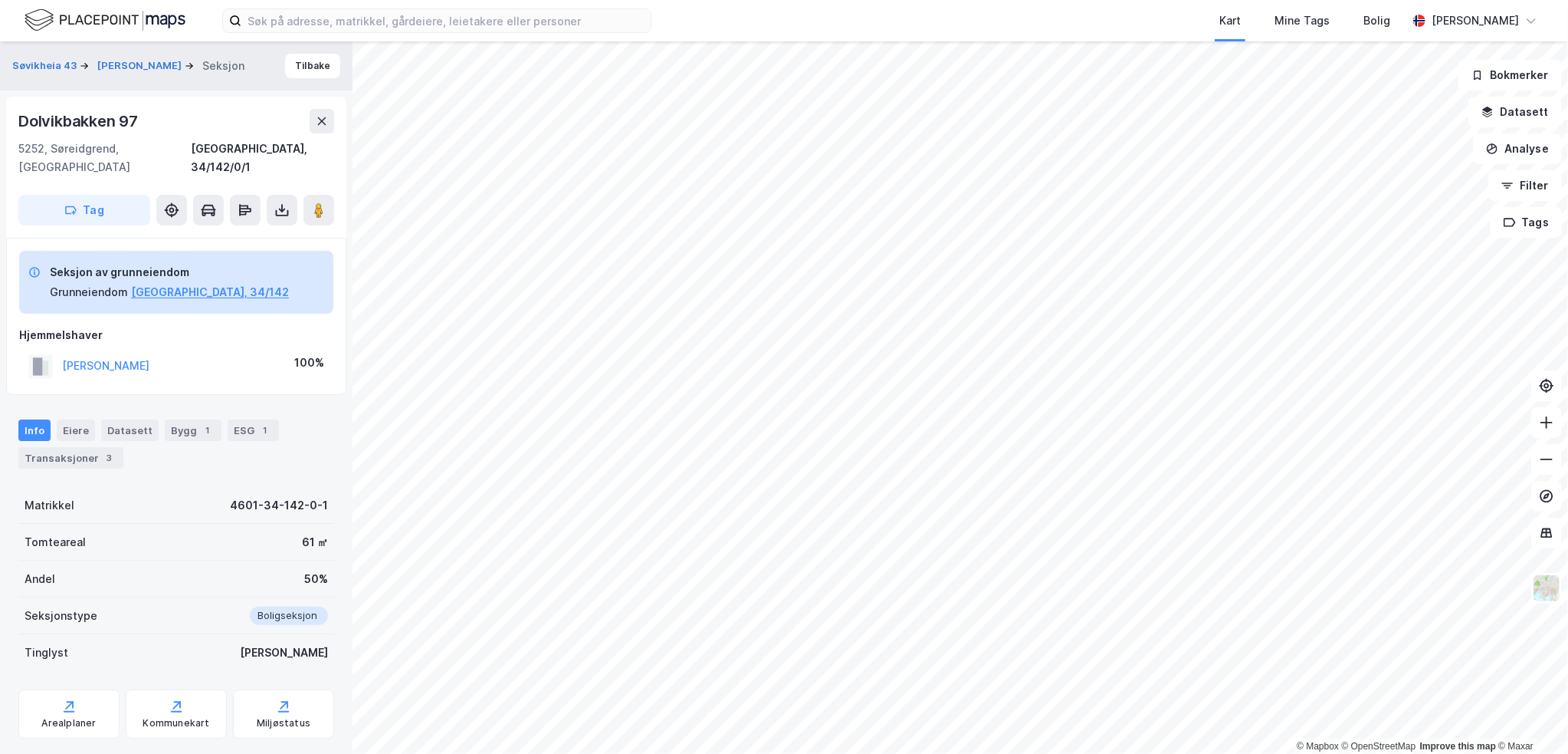
scroll to position [15, 0]
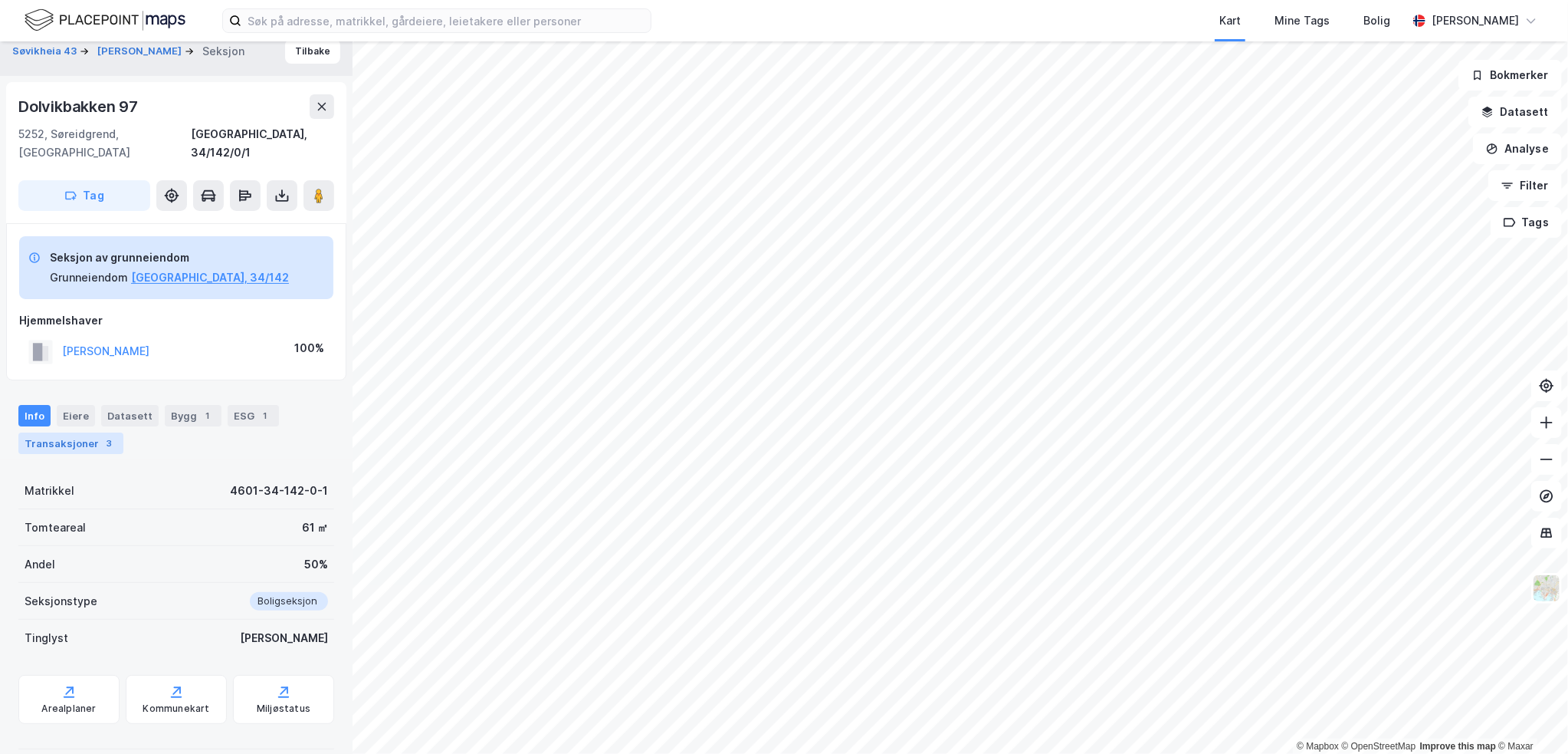
click at [102, 435] on div "3" at bounding box center [109, 443] width 15 height 15
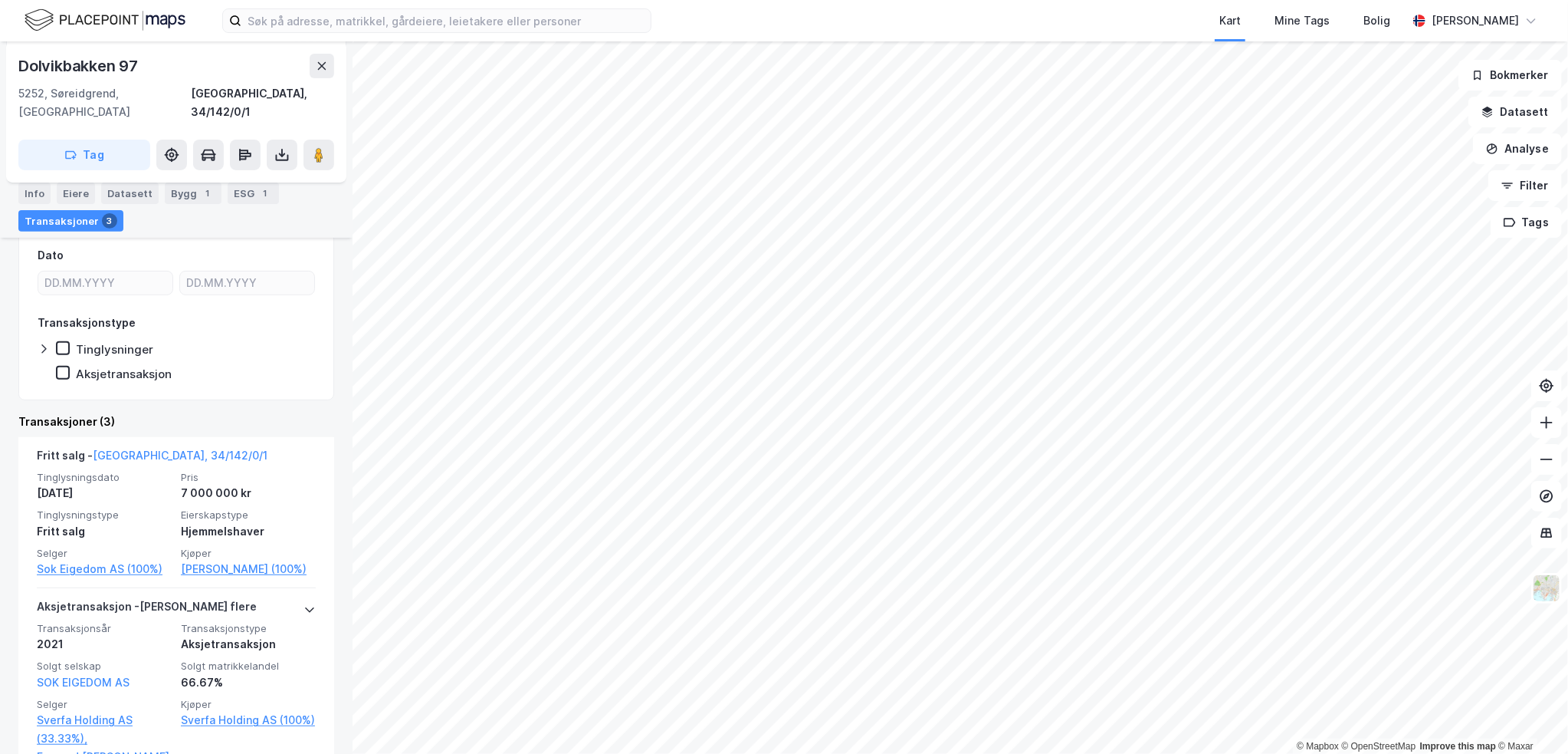
scroll to position [321, 0]
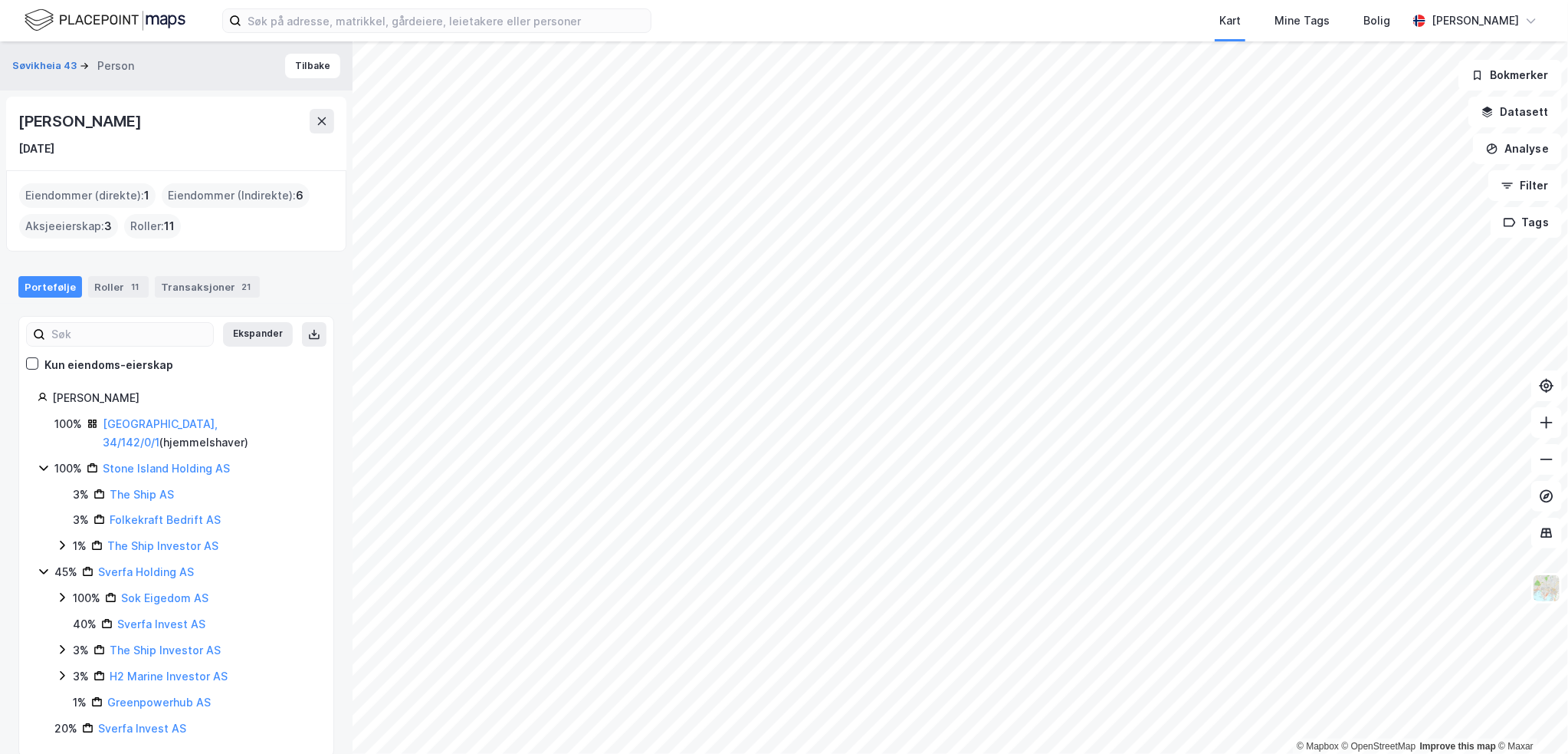
click at [138, 116] on div "[PERSON_NAME]" at bounding box center [81, 121] width 126 height 25
click at [127, 288] on div "11" at bounding box center [135, 287] width 15 height 15
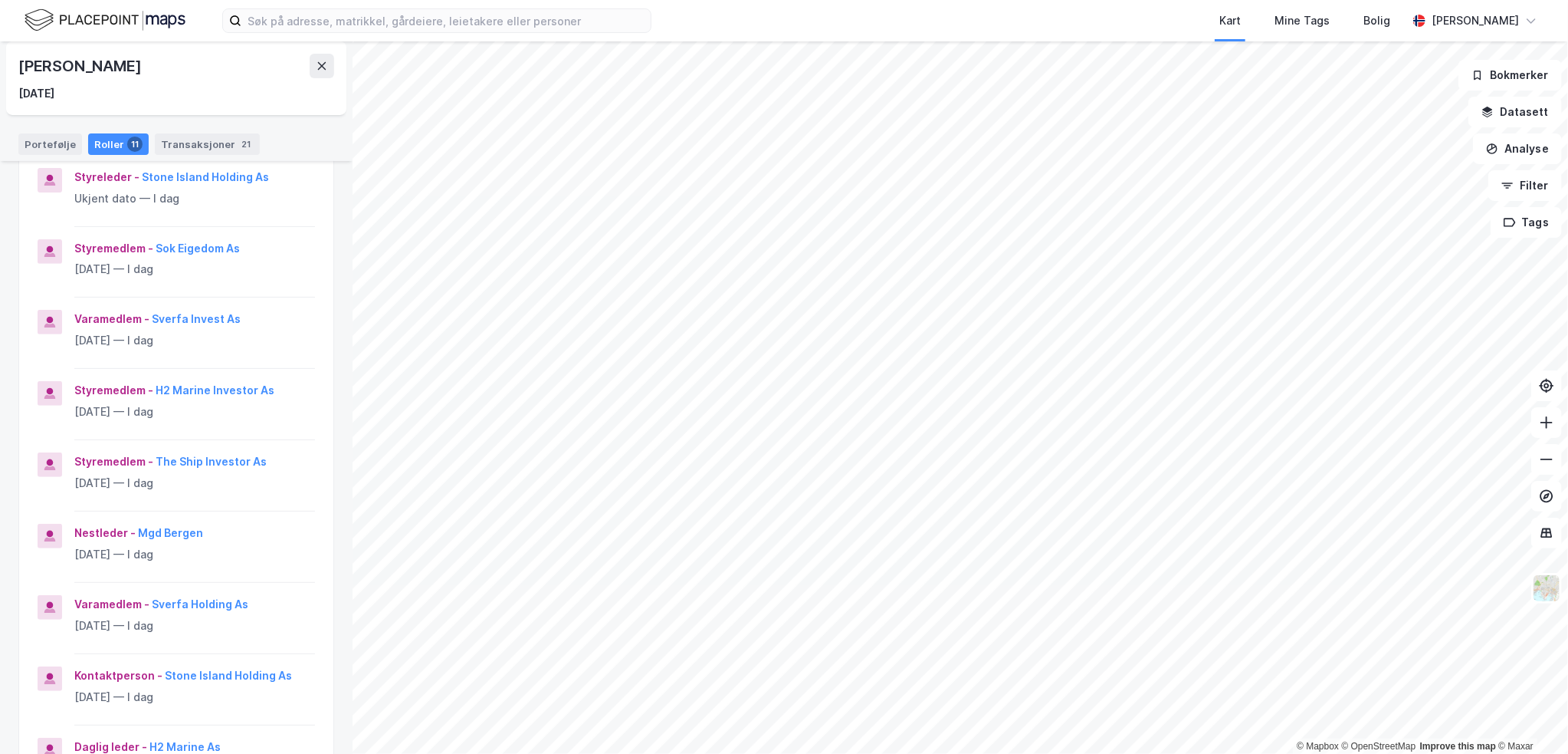
scroll to position [537, 0]
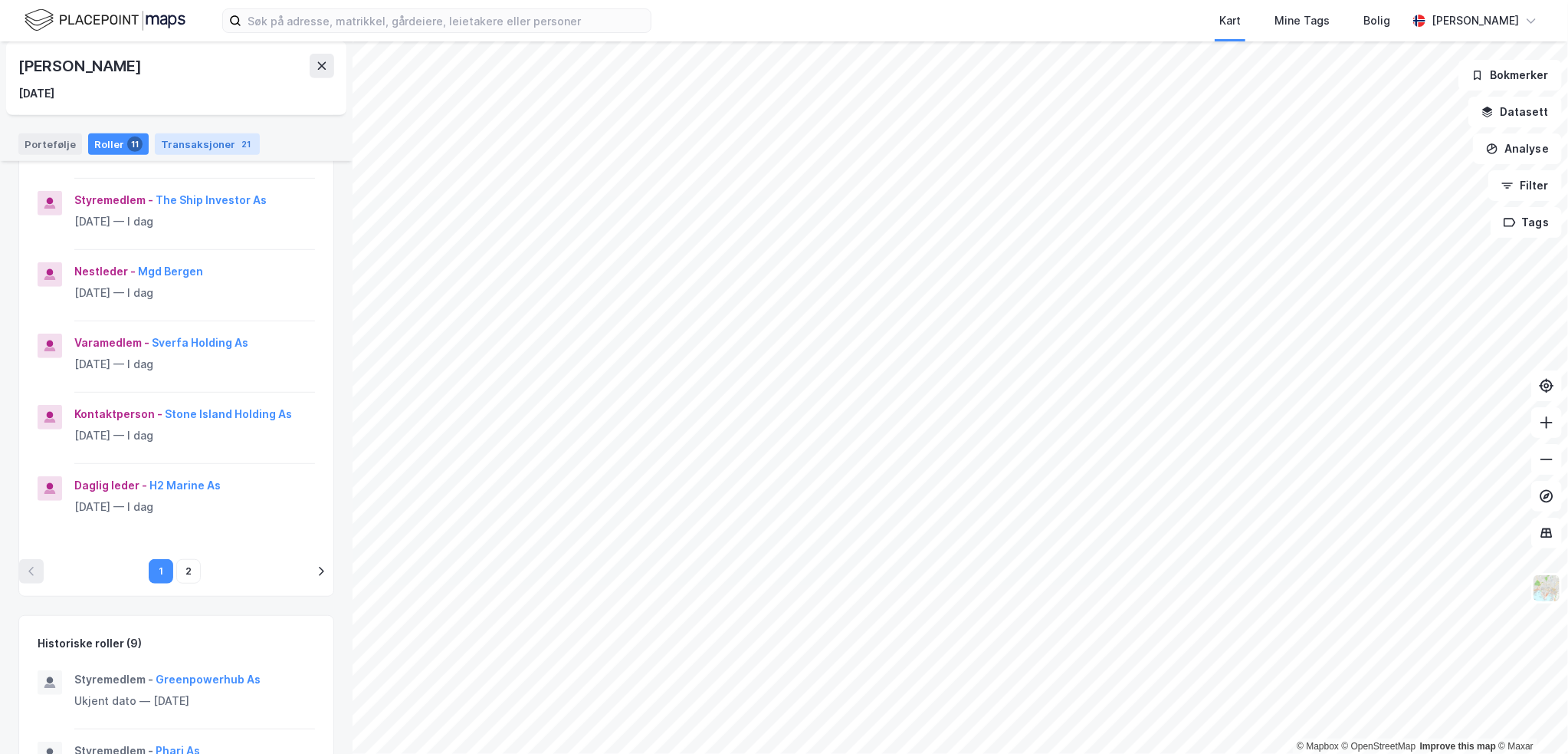
click at [193, 147] on div "Transaksjoner 21" at bounding box center [207, 145] width 105 height 22
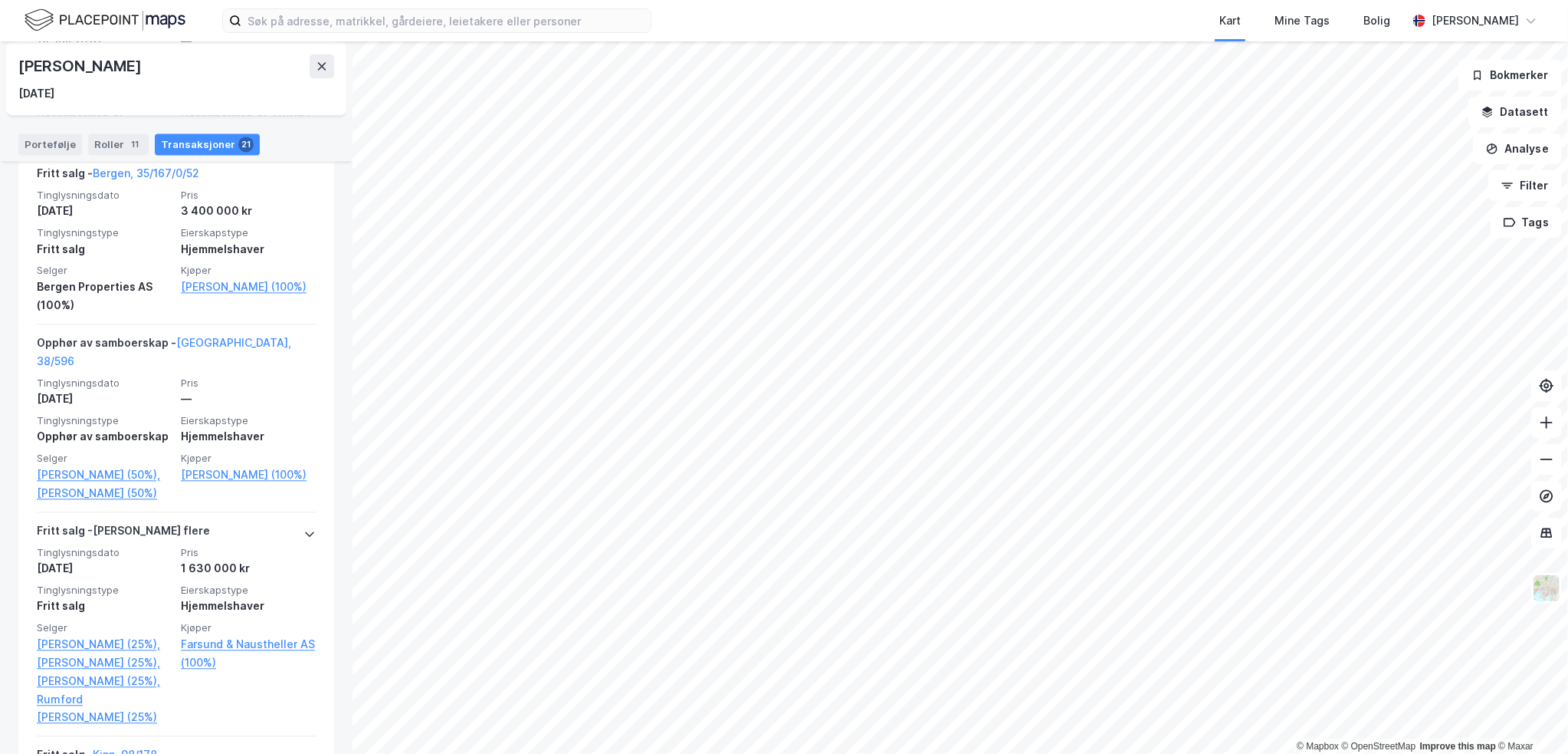
scroll to position [2224, 0]
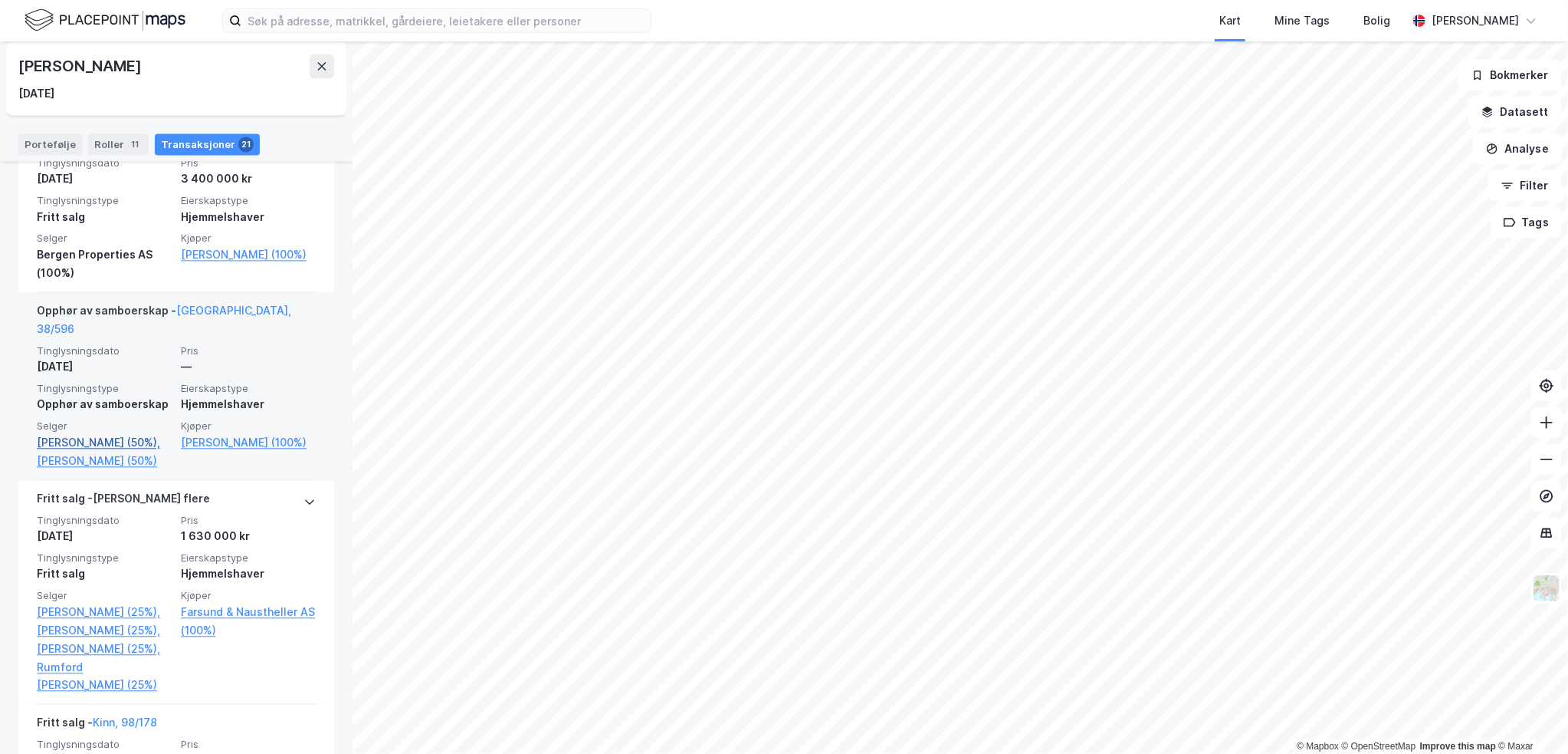
click at [95, 433] on link "[PERSON_NAME] (50%)," at bounding box center [104, 443] width 135 height 18
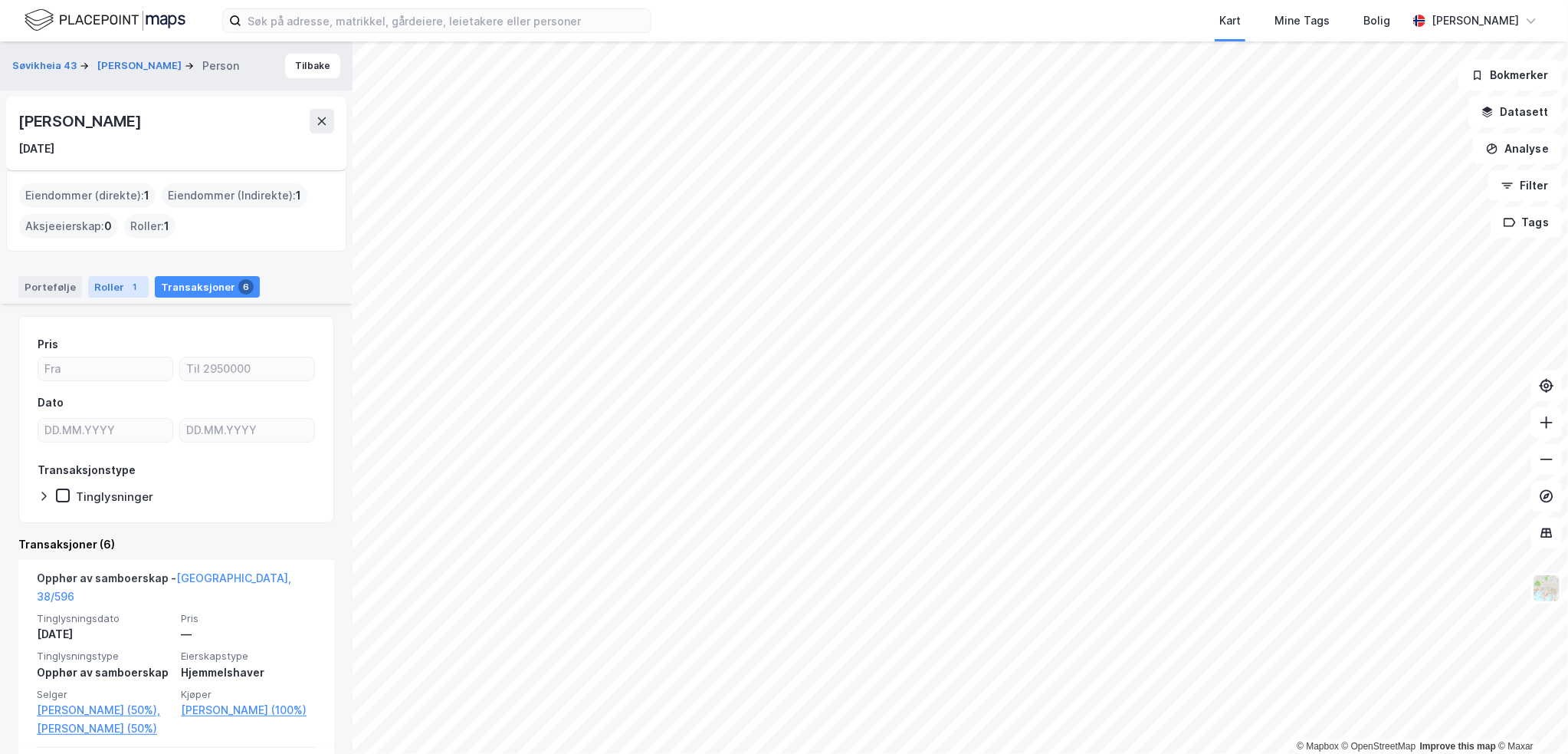
click at [114, 281] on div "Roller 1" at bounding box center [118, 287] width 61 height 22
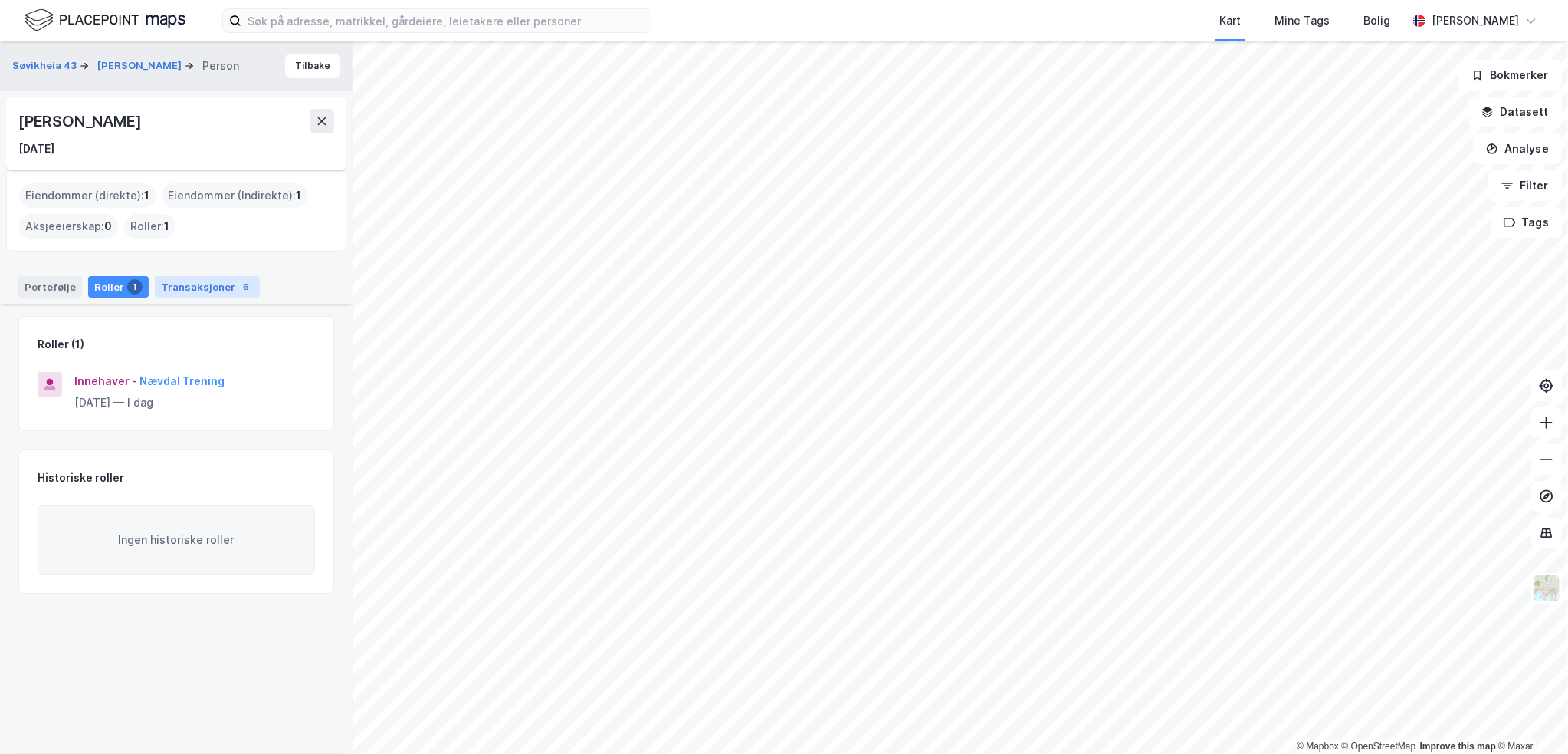
click at [177, 290] on div "Transaksjoner 6" at bounding box center [207, 287] width 105 height 22
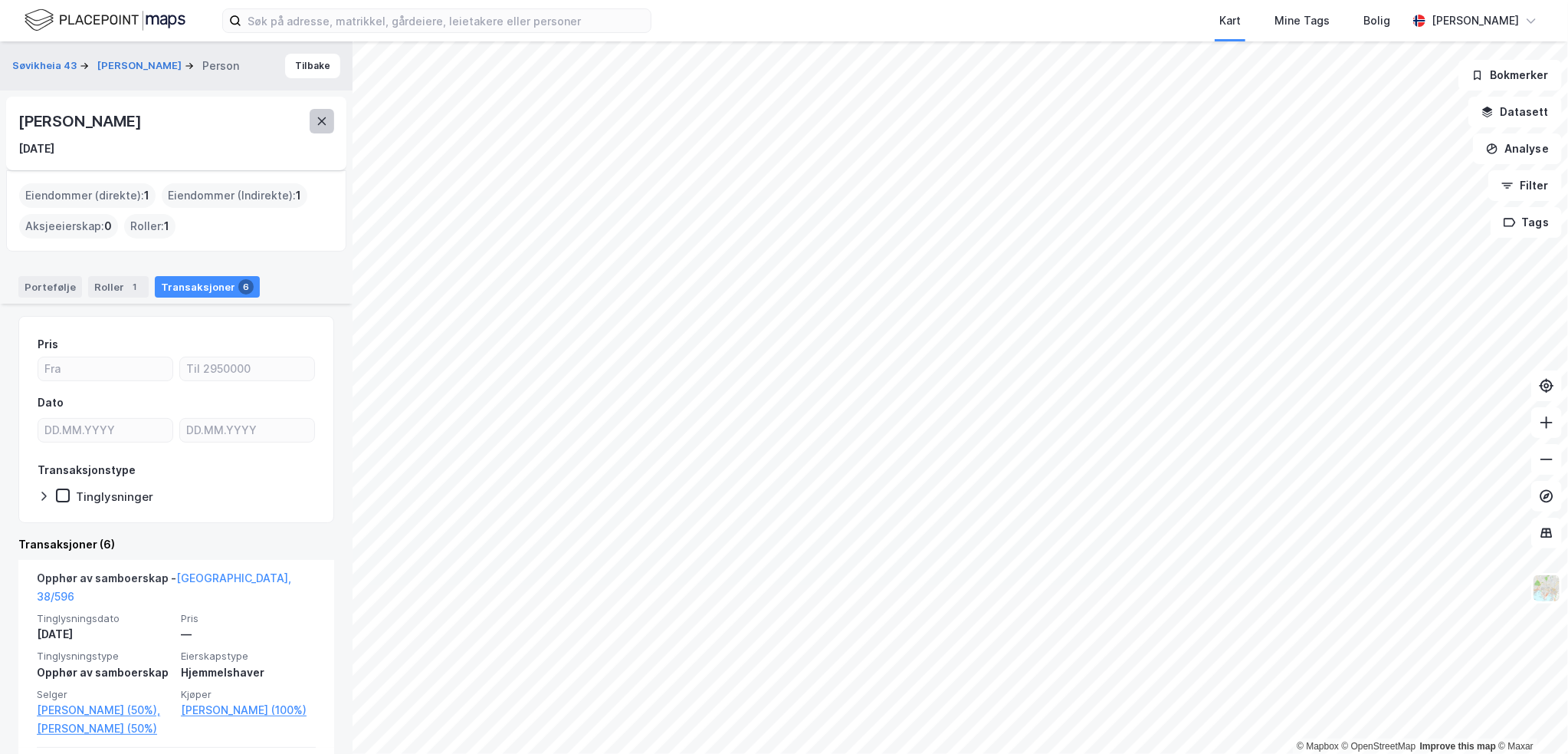
click at [327, 128] on button at bounding box center [321, 121] width 25 height 25
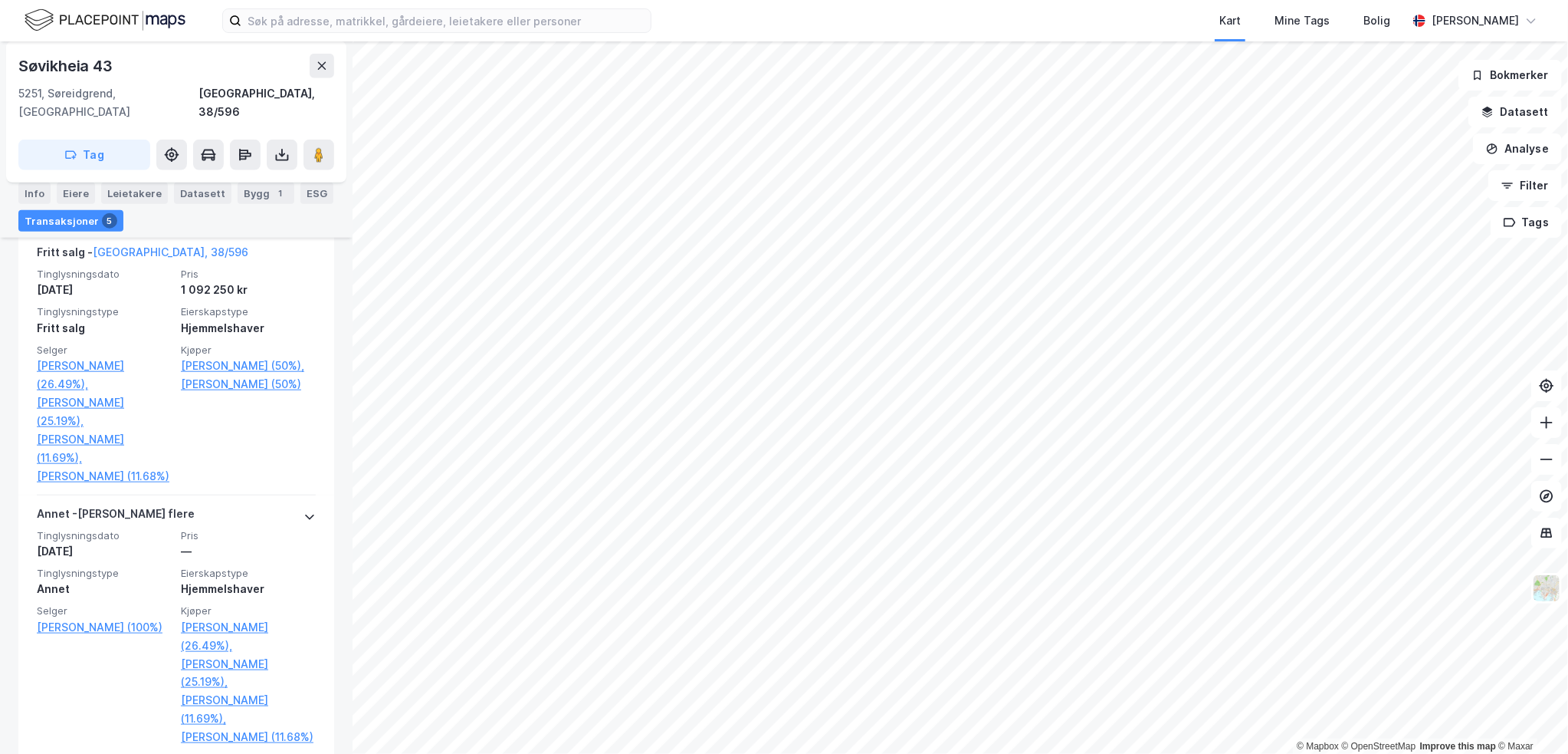
scroll to position [963, 0]
click at [319, 62] on icon at bounding box center [321, 66] width 8 height 7
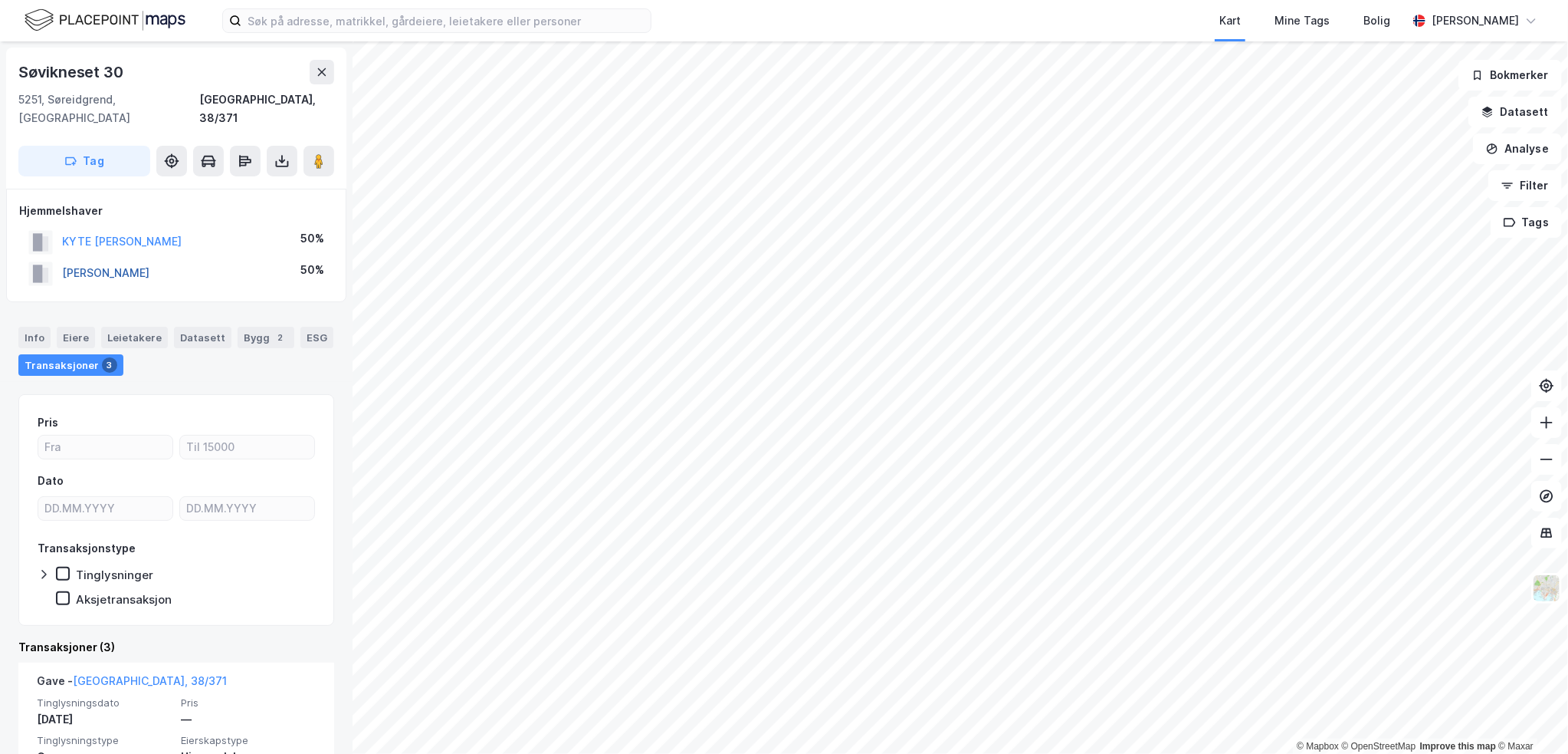
click at [0, 0] on button "[PERSON_NAME]" at bounding box center [0, 0] width 0 height 0
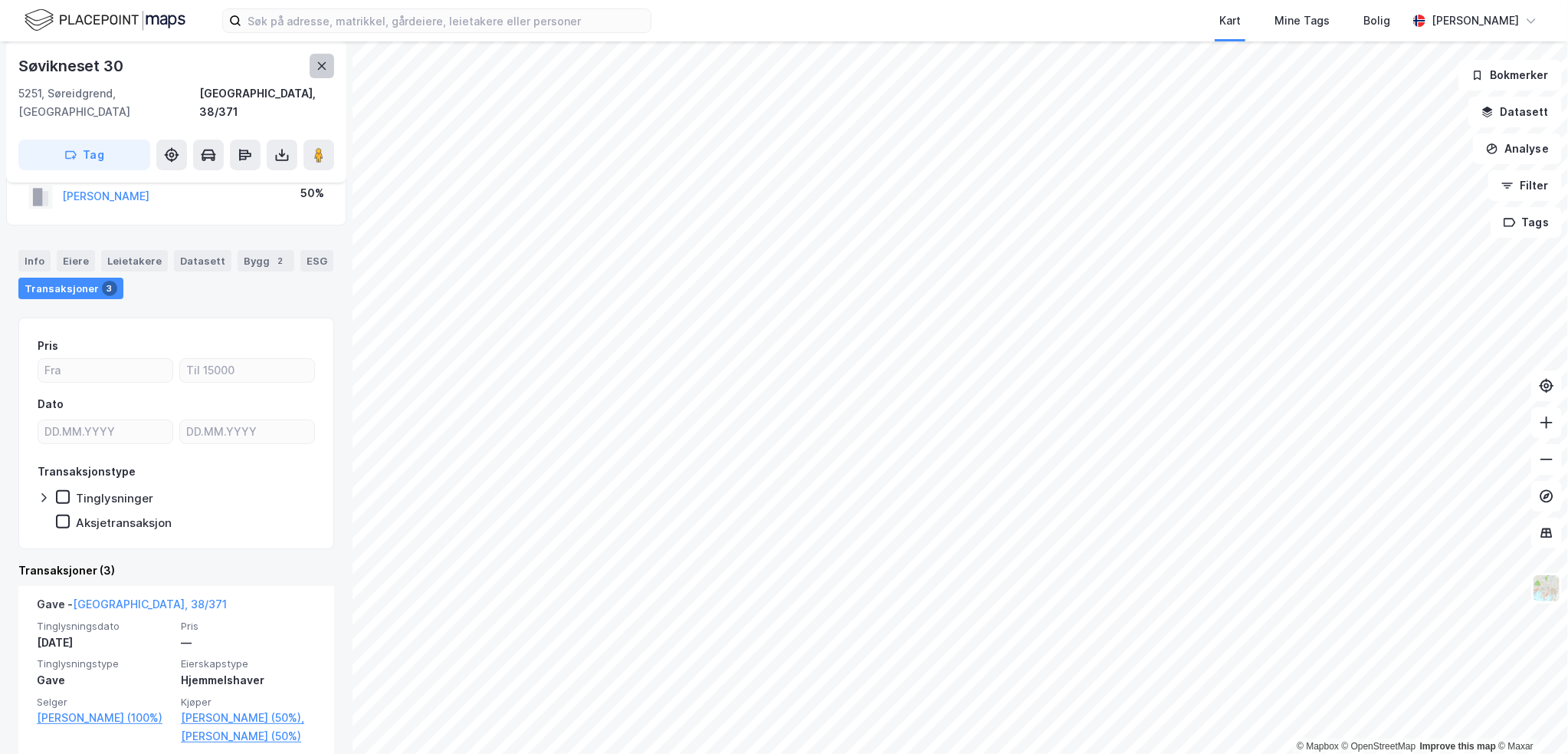
click at [324, 61] on icon at bounding box center [321, 66] width 12 height 12
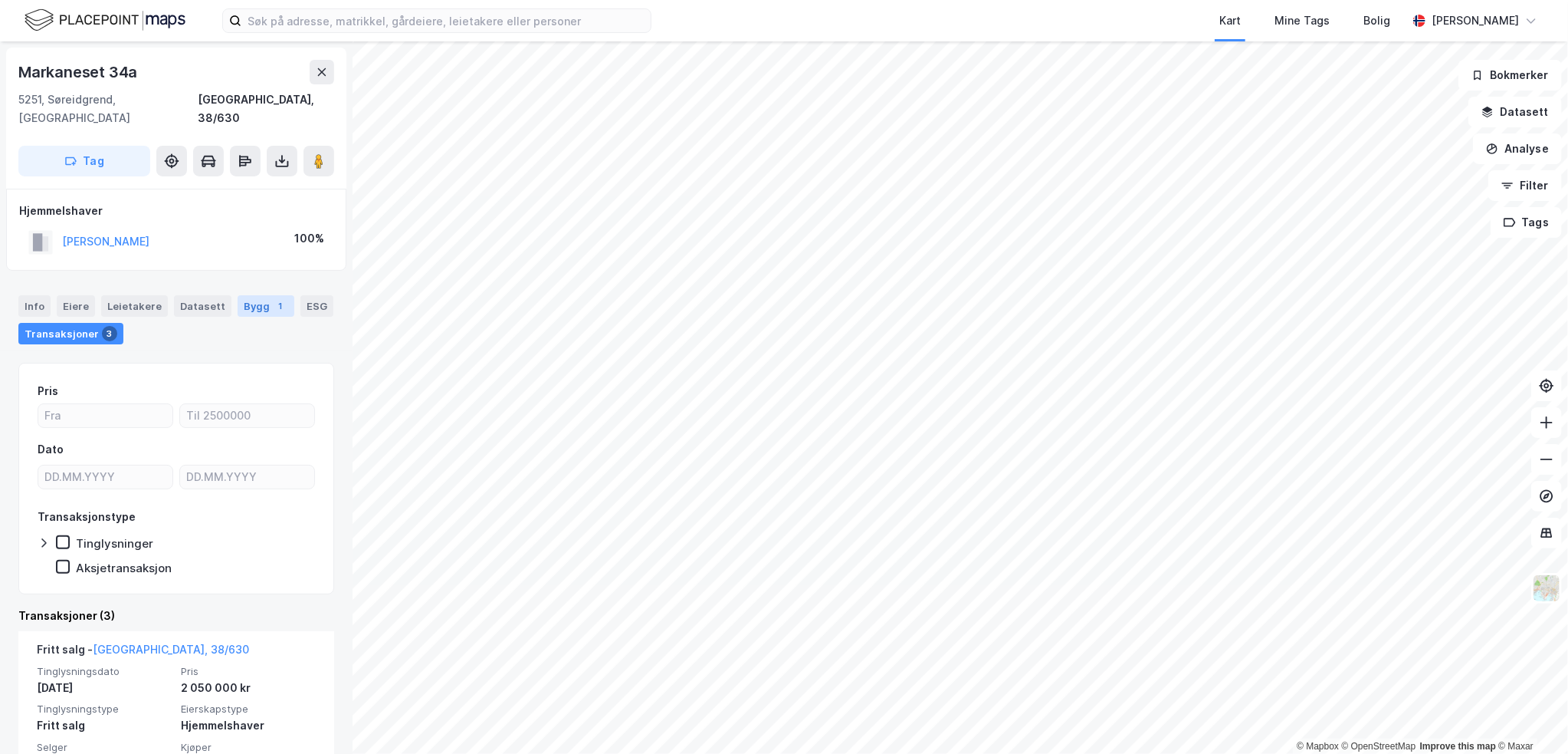
click at [248, 295] on div "Bygg 1" at bounding box center [266, 306] width 56 height 22
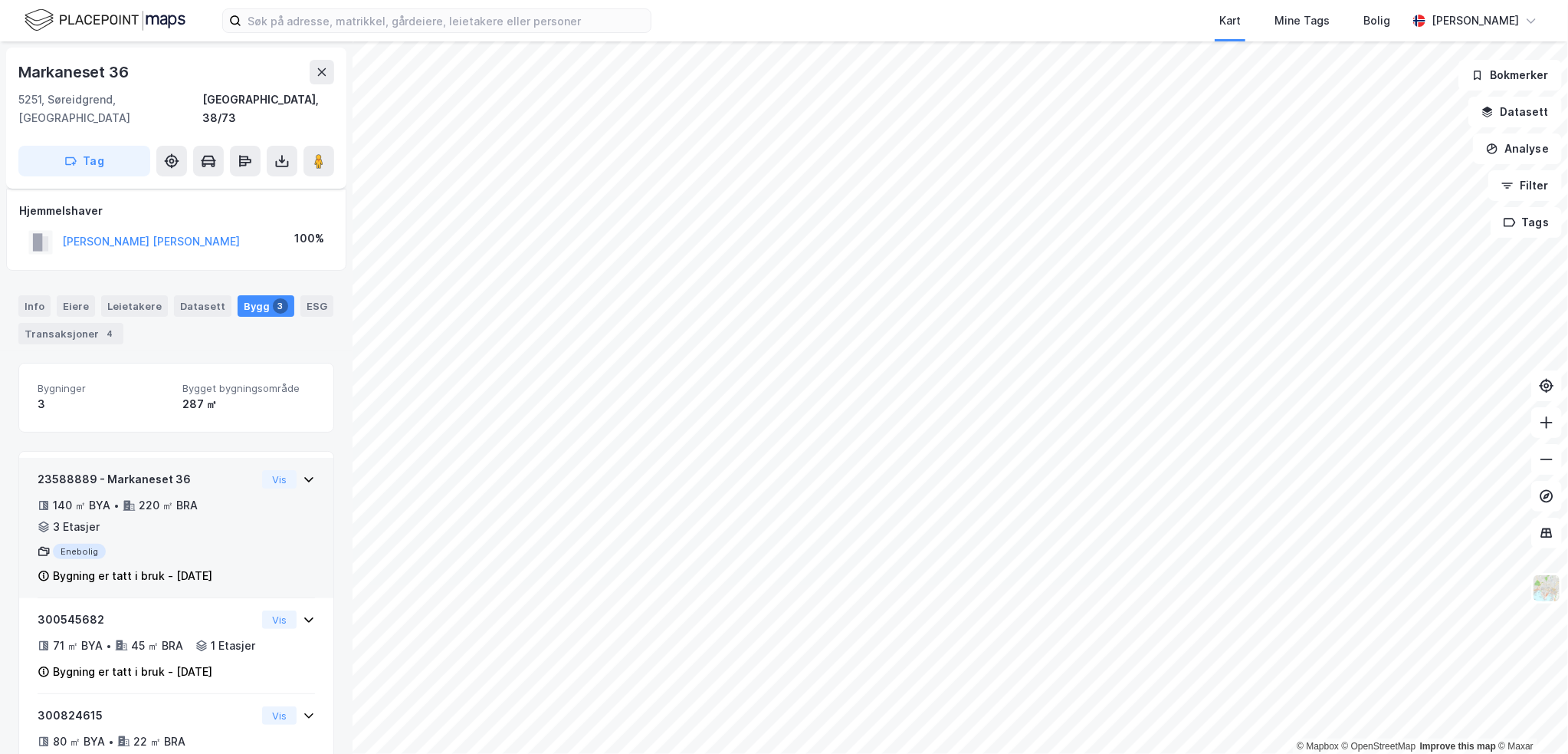
scroll to position [83, 0]
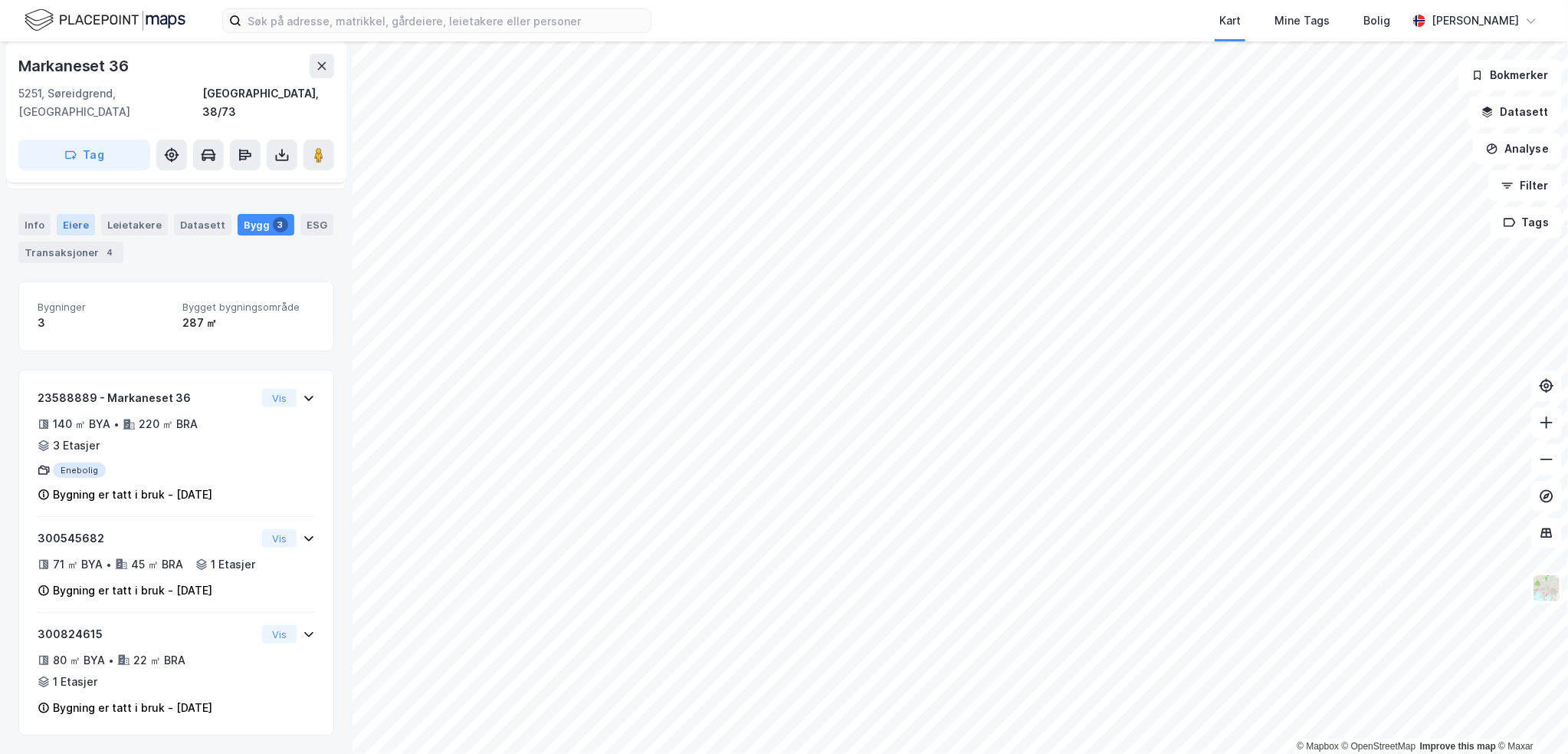
click at [76, 214] on div "Eiere" at bounding box center [76, 225] width 38 height 22
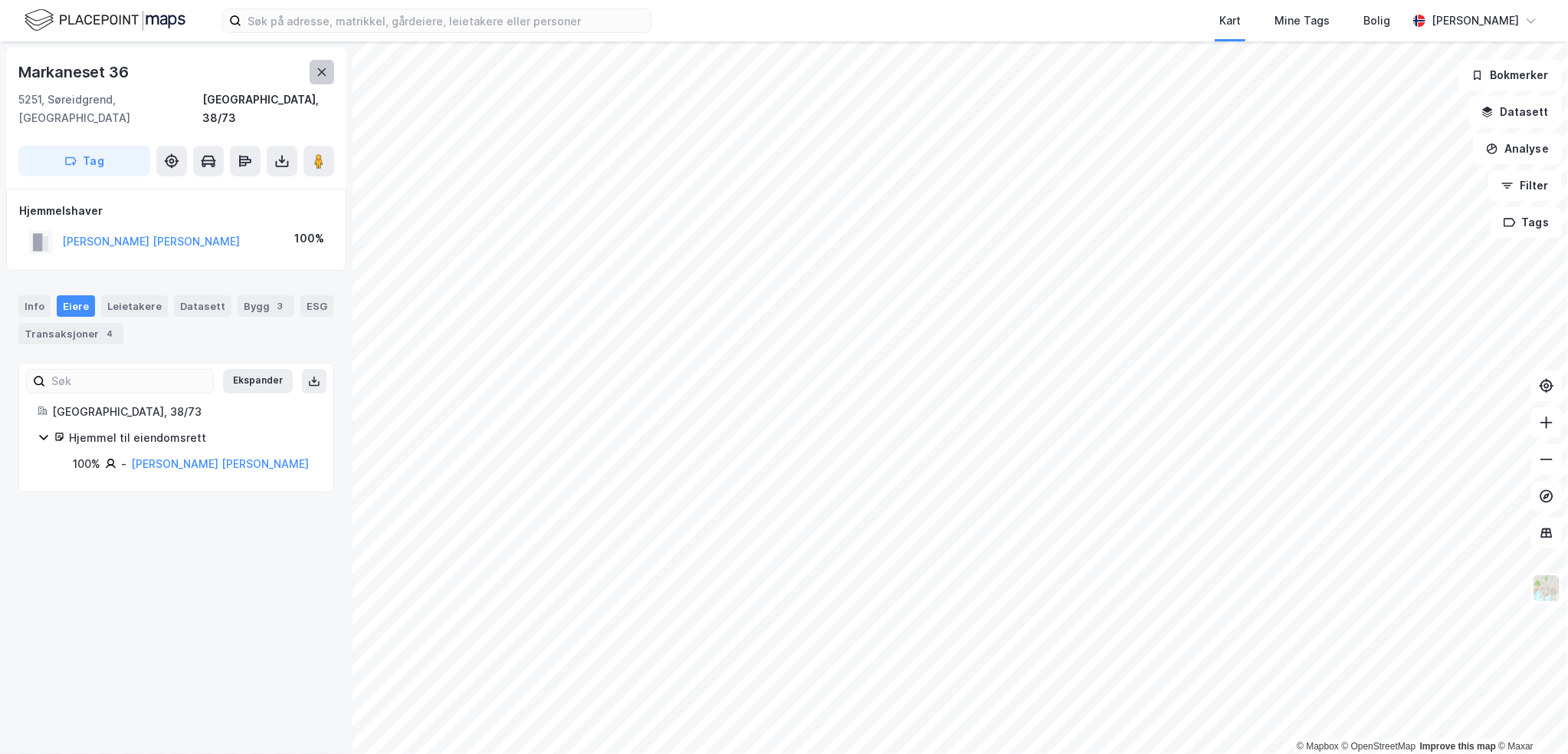
drag, startPoint x: 316, startPoint y: 66, endPoint x: 319, endPoint y: 74, distance: 8.5
click at [319, 74] on icon at bounding box center [321, 71] width 12 height 12
click at [268, 295] on div "Bygg 2" at bounding box center [266, 306] width 56 height 22
